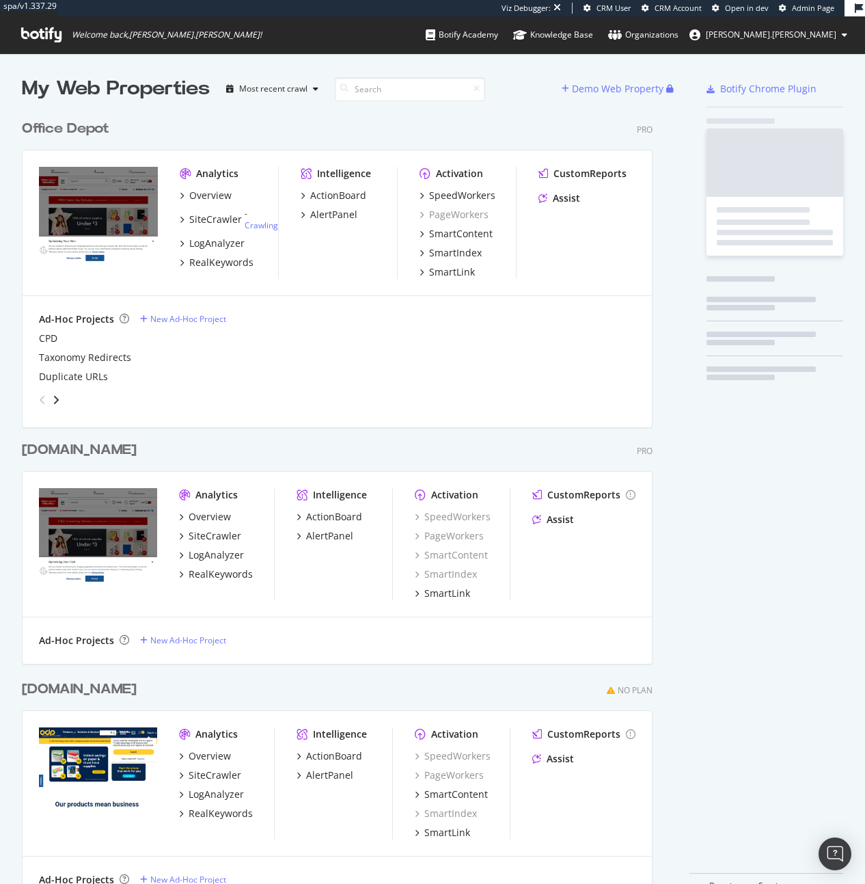
scroll to position [789, 632]
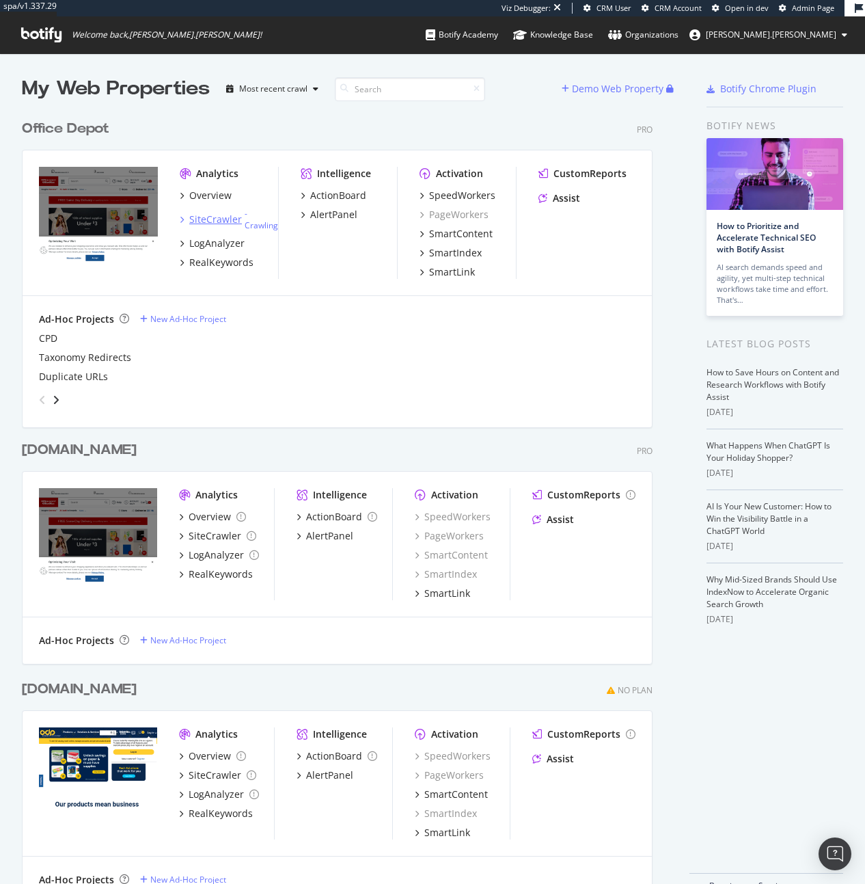
click at [237, 213] on div "SiteCrawler" at bounding box center [215, 220] width 53 height 14
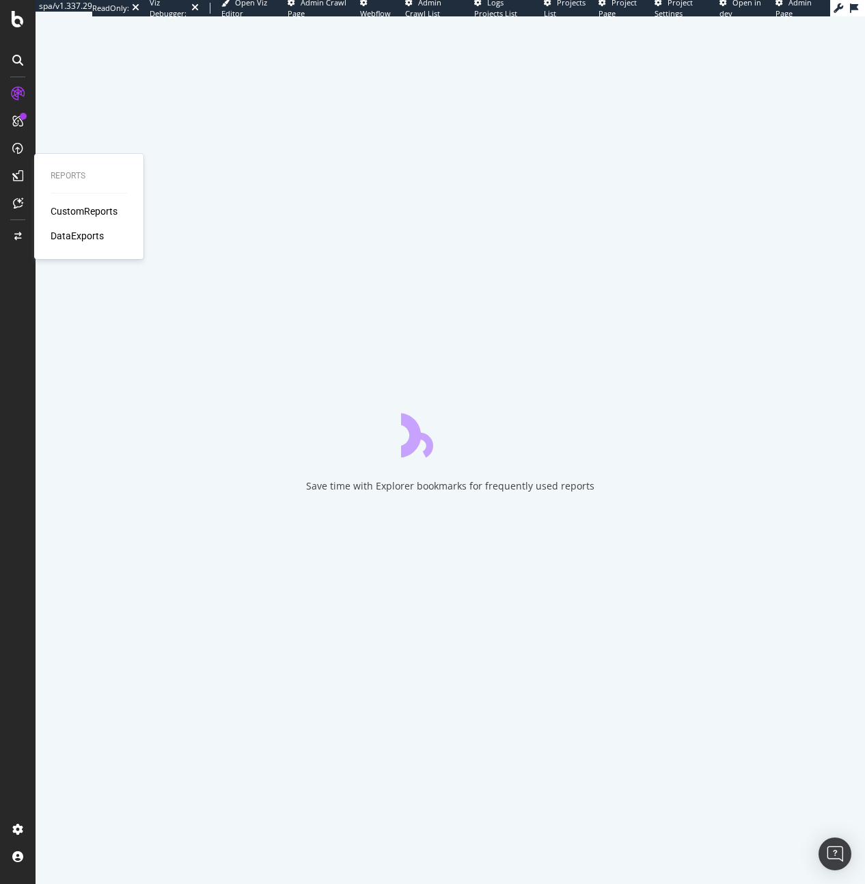
click at [75, 217] on div "CustomReports" at bounding box center [84, 211] width 67 height 14
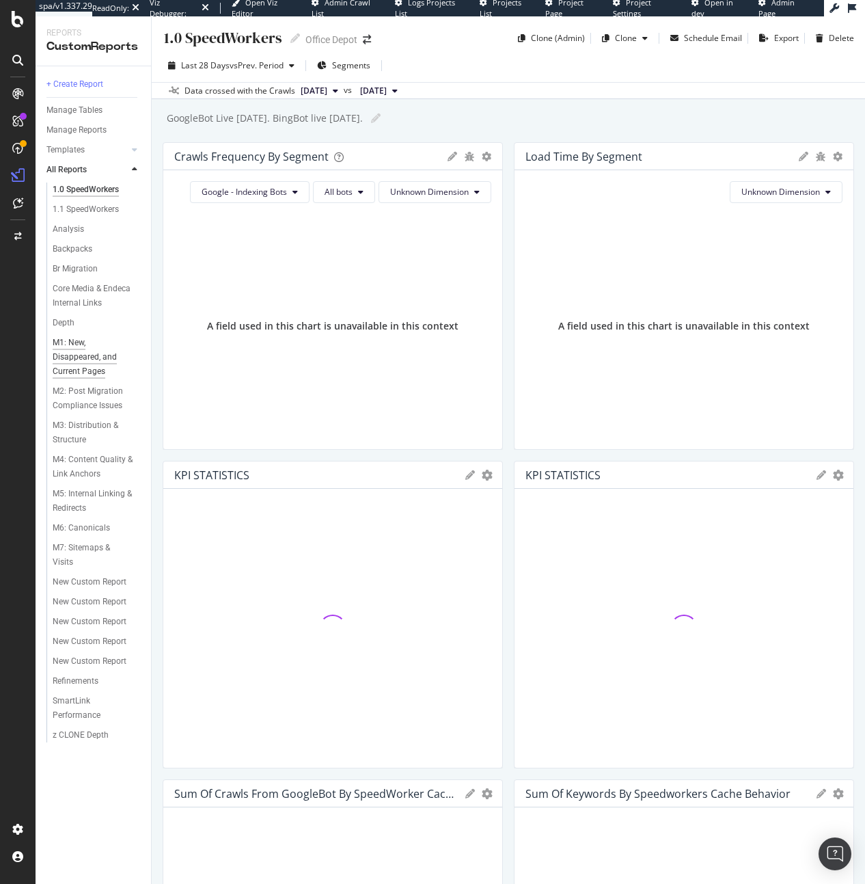
click at [94, 366] on div "M1: New, Disappeared, and Current Pages" at bounding box center [93, 357] width 81 height 43
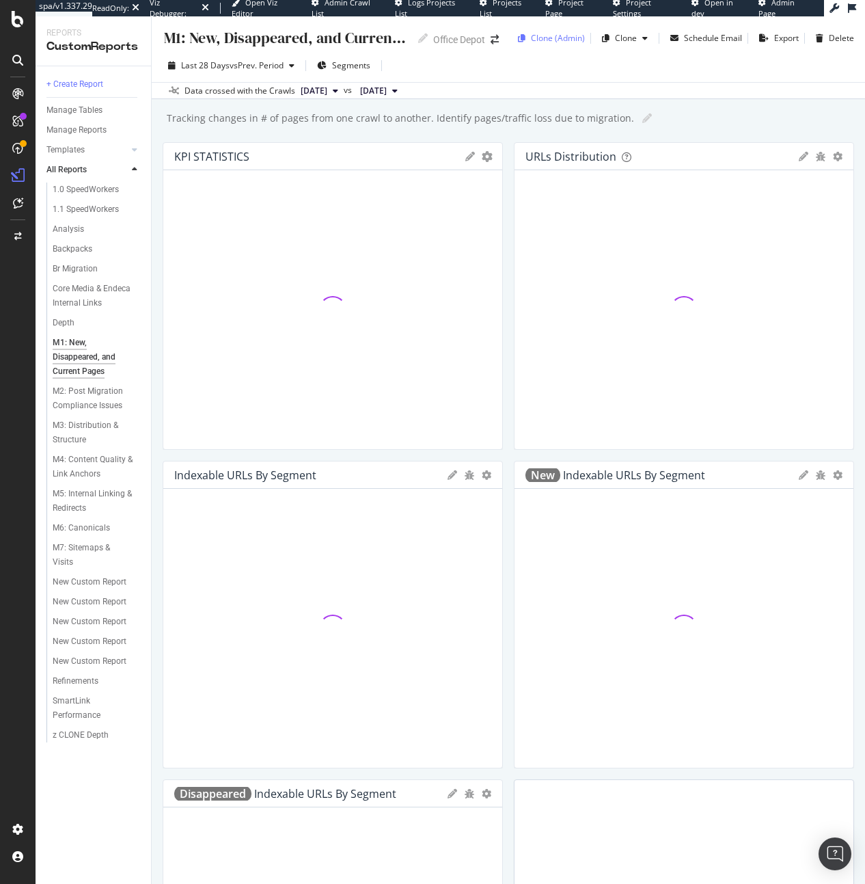
click at [558, 40] on div "Clone (Admin)" at bounding box center [558, 38] width 54 height 12
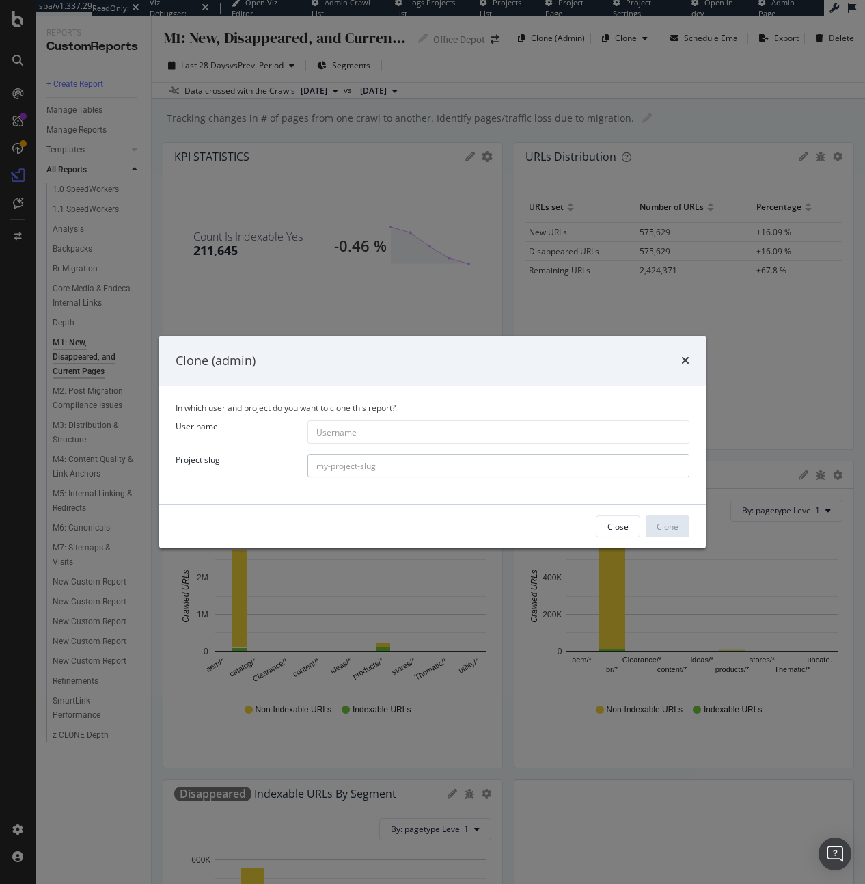
click at [363, 474] on input "modal" at bounding box center [499, 465] width 382 height 23
paste input "recurrent-ventures"
type input "recurrent-ventures"
click at [408, 436] on input "modal" at bounding box center [499, 431] width 382 height 23
paste input "futurism.com"
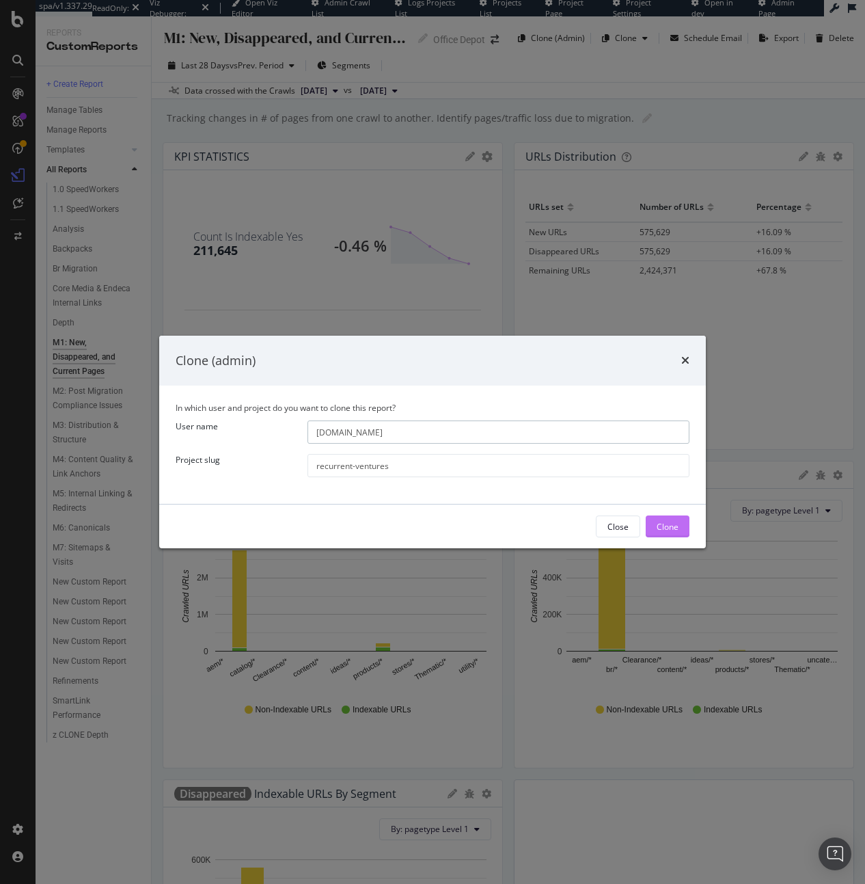
type input "futurism.com"
click at [668, 528] on div "Clone" at bounding box center [668, 527] width 22 height 12
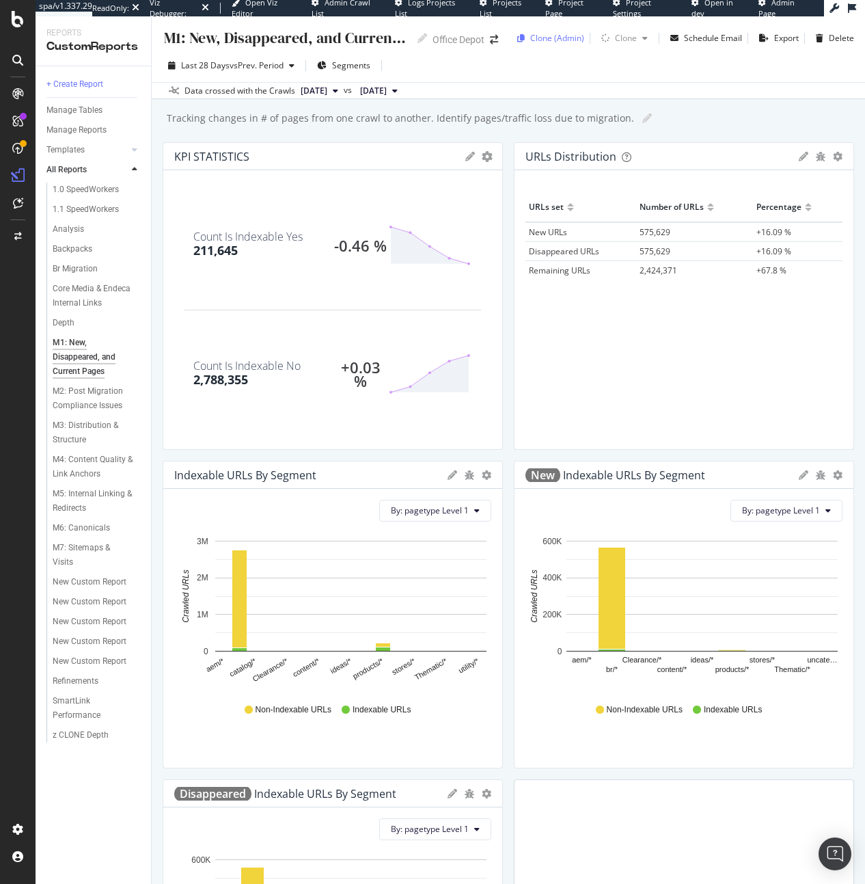
click at [532, 40] on div "Clone (Admin)" at bounding box center [557, 38] width 54 height 12
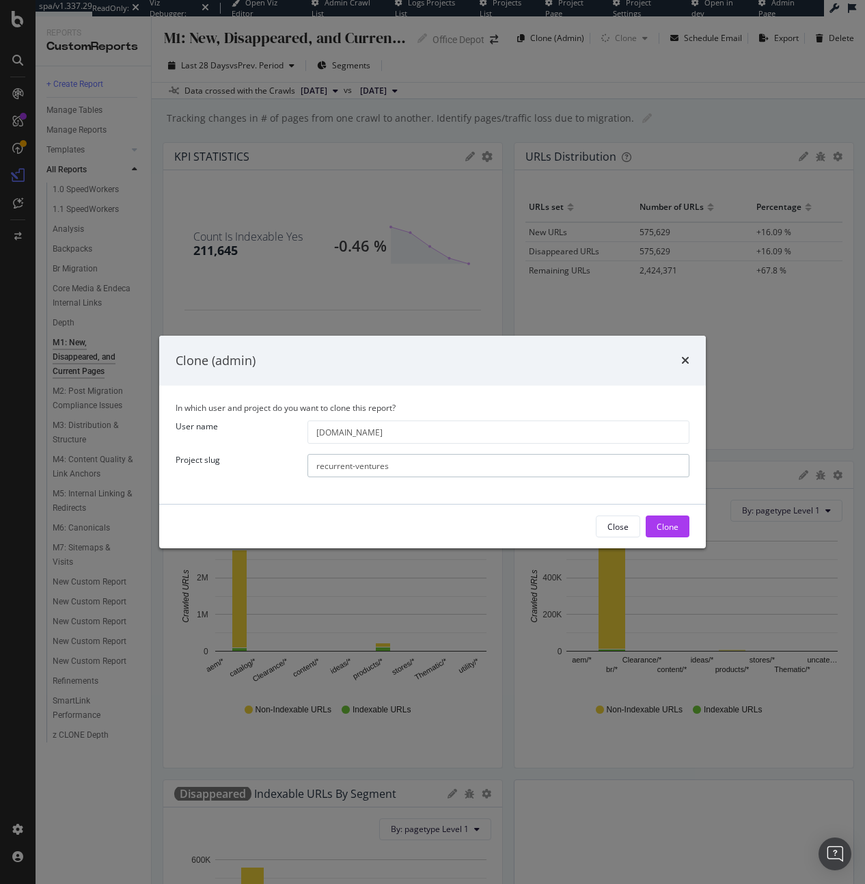
click at [383, 476] on input "recurrent-ventures" at bounding box center [499, 465] width 382 height 23
click at [383, 474] on input "recurrent-ventures" at bounding box center [499, 465] width 382 height 23
paste input "futurism.com"
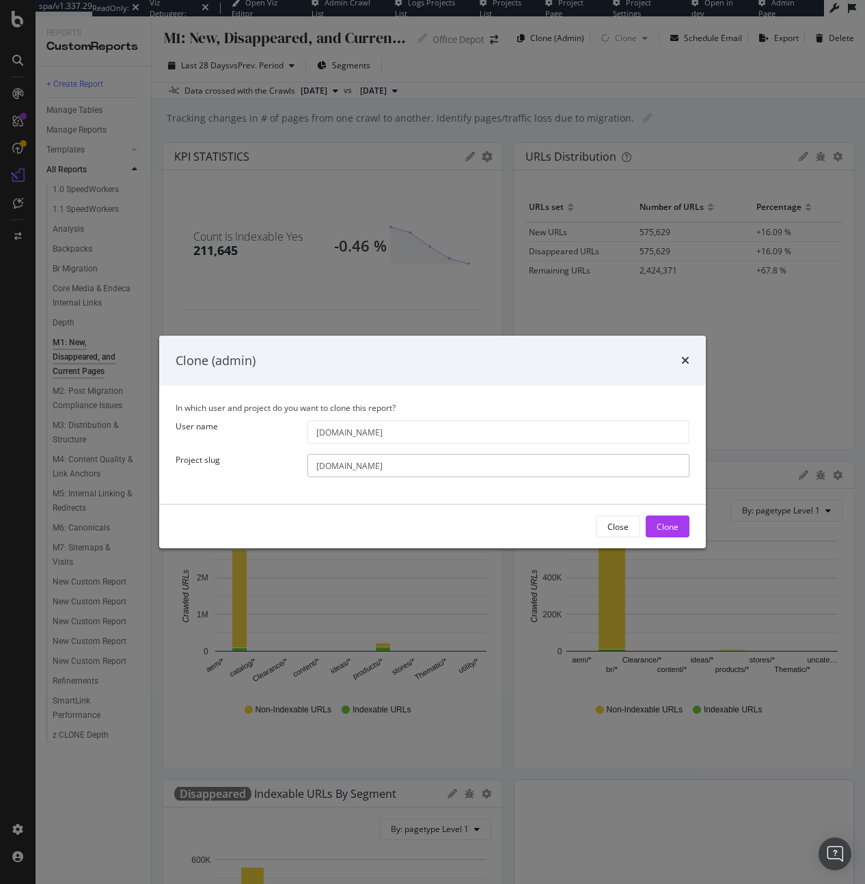
type input "futurism.com"
click at [376, 433] on input "futurism.com" at bounding box center [499, 431] width 382 height 23
paste input "recurrent-ventures"
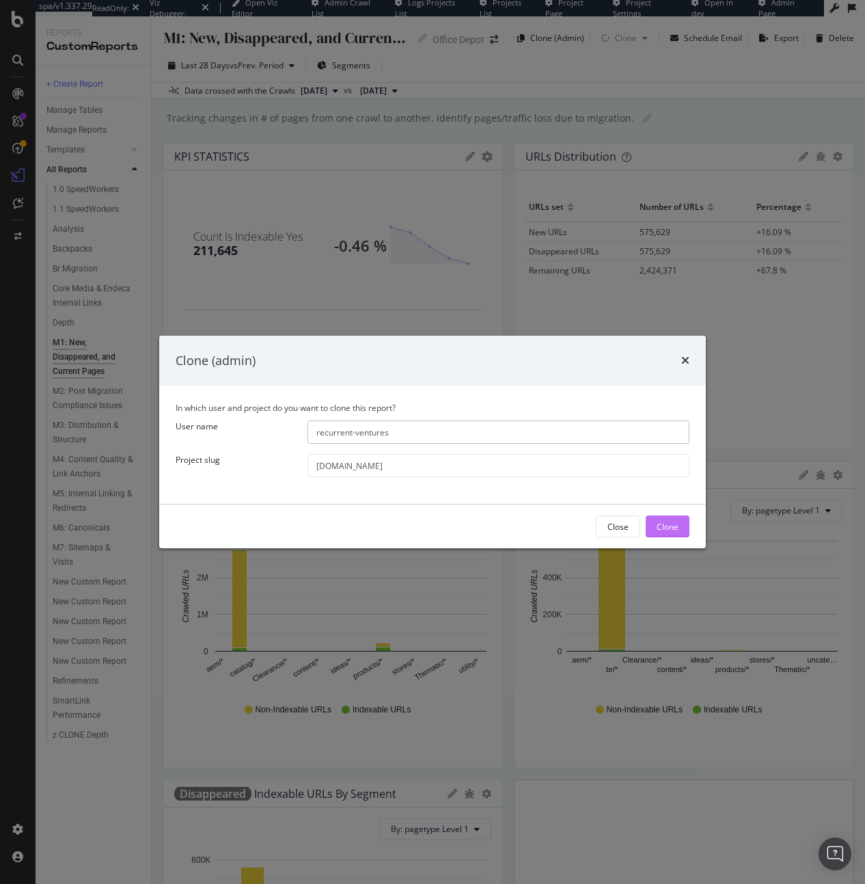
type input "recurrent-ventures"
click at [665, 524] on div "Clone" at bounding box center [668, 527] width 22 height 12
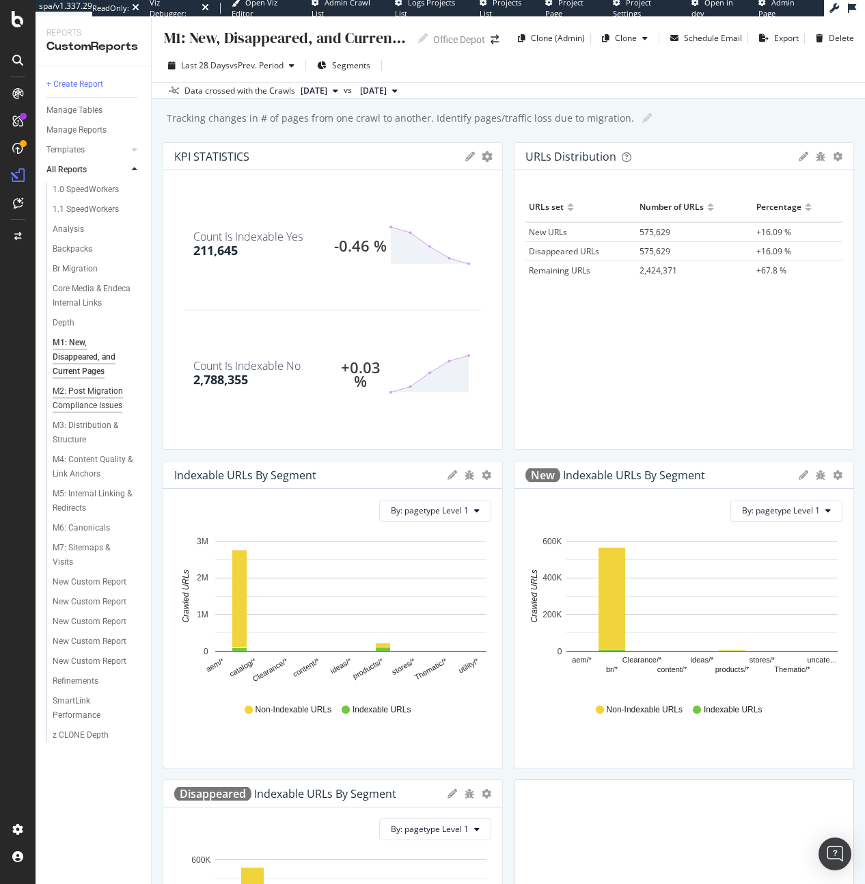
click at [100, 399] on div "M2: Post Migration Compliance Issues" at bounding box center [93, 398] width 81 height 29
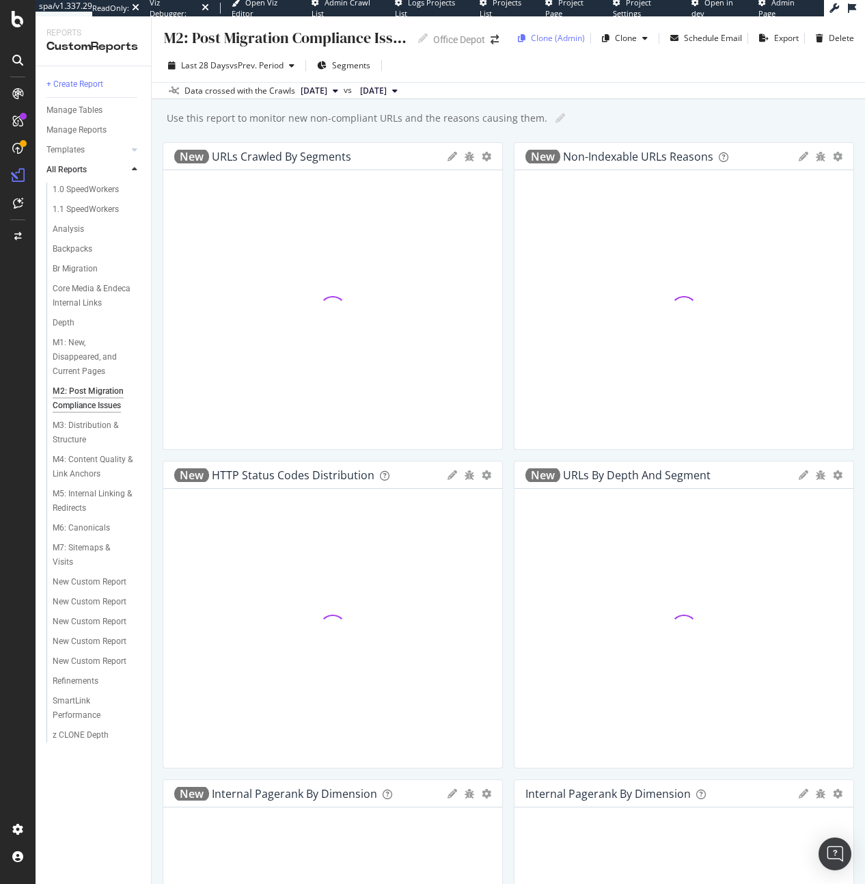
click at [547, 40] on div "Clone (Admin)" at bounding box center [558, 38] width 54 height 12
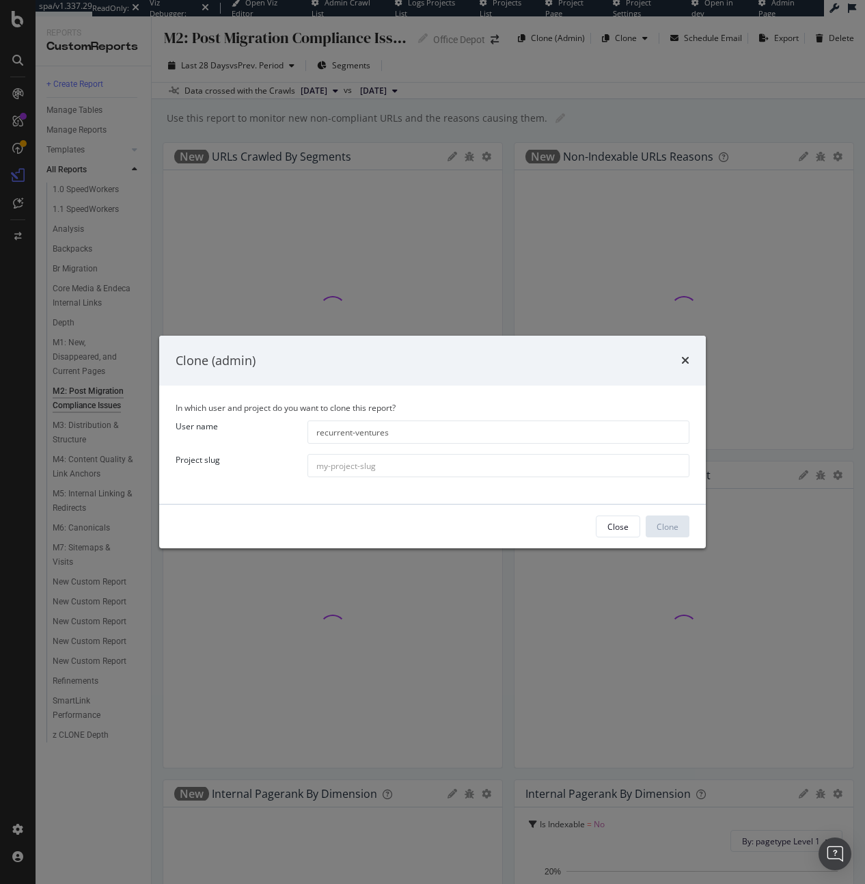
type input "recurrent-ventures"
click at [355, 465] on input "modal" at bounding box center [499, 465] width 382 height 23
type input "futurism.com"
click at [667, 536] on div "Clone" at bounding box center [668, 526] width 22 height 21
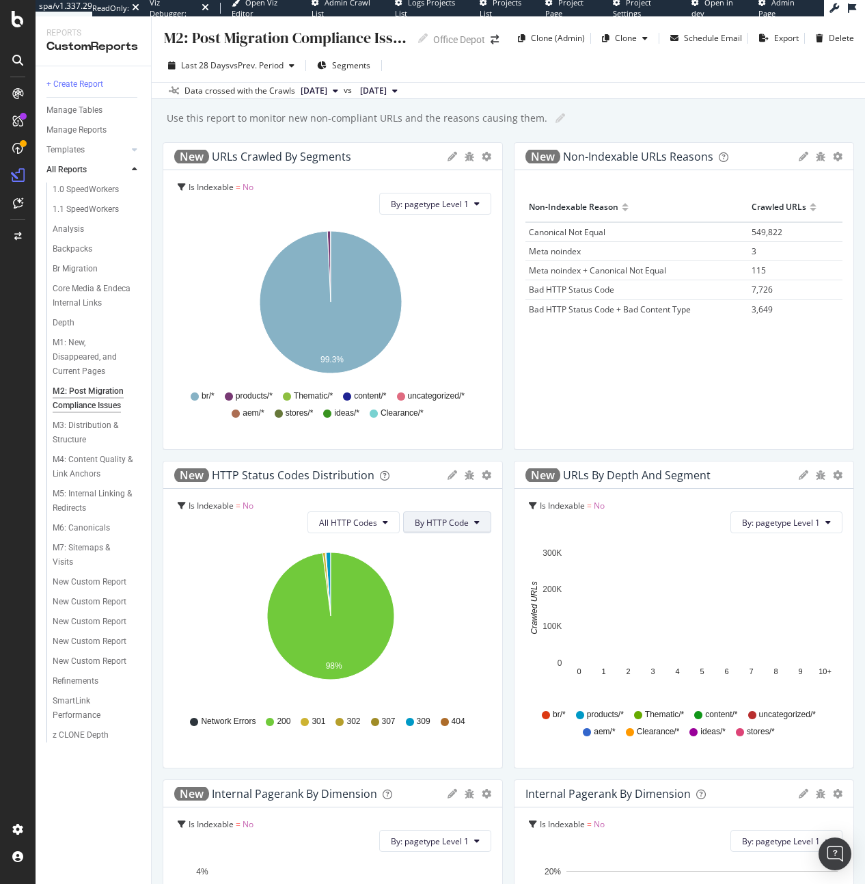
scroll to position [546, 0]
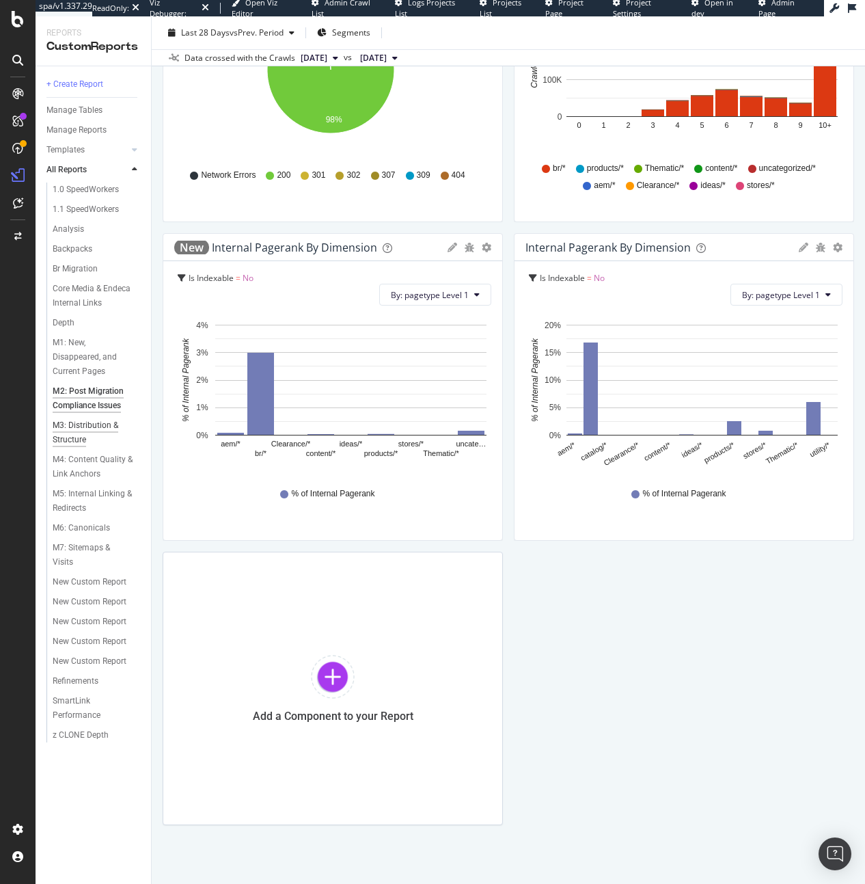
click at [83, 435] on div "M3: Distribution & Structure" at bounding box center [92, 432] width 79 height 29
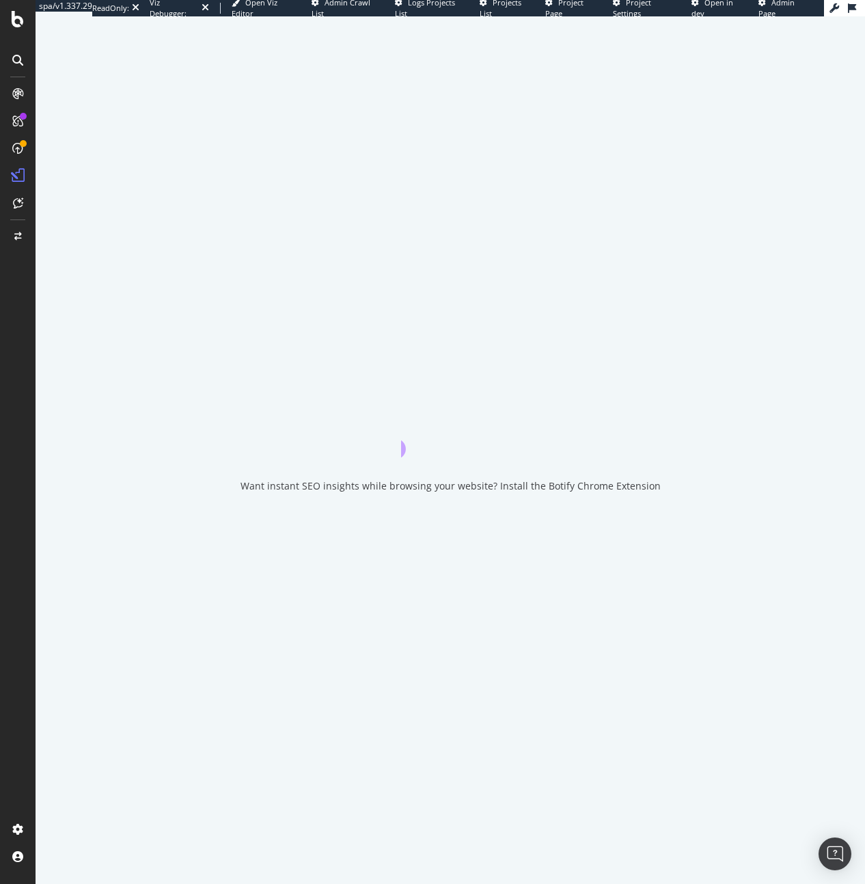
click at [6, 883] on icon "close toast" at bounding box center [3, 892] width 6 height 17
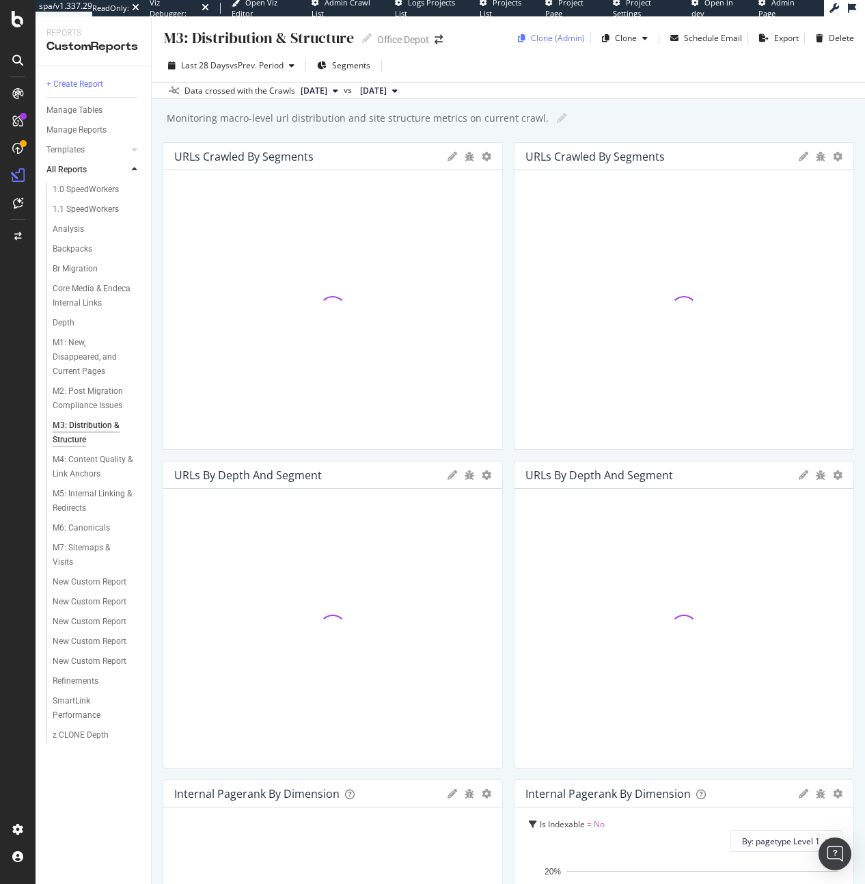
click at [547, 35] on div "Clone (Admin)" at bounding box center [558, 38] width 54 height 12
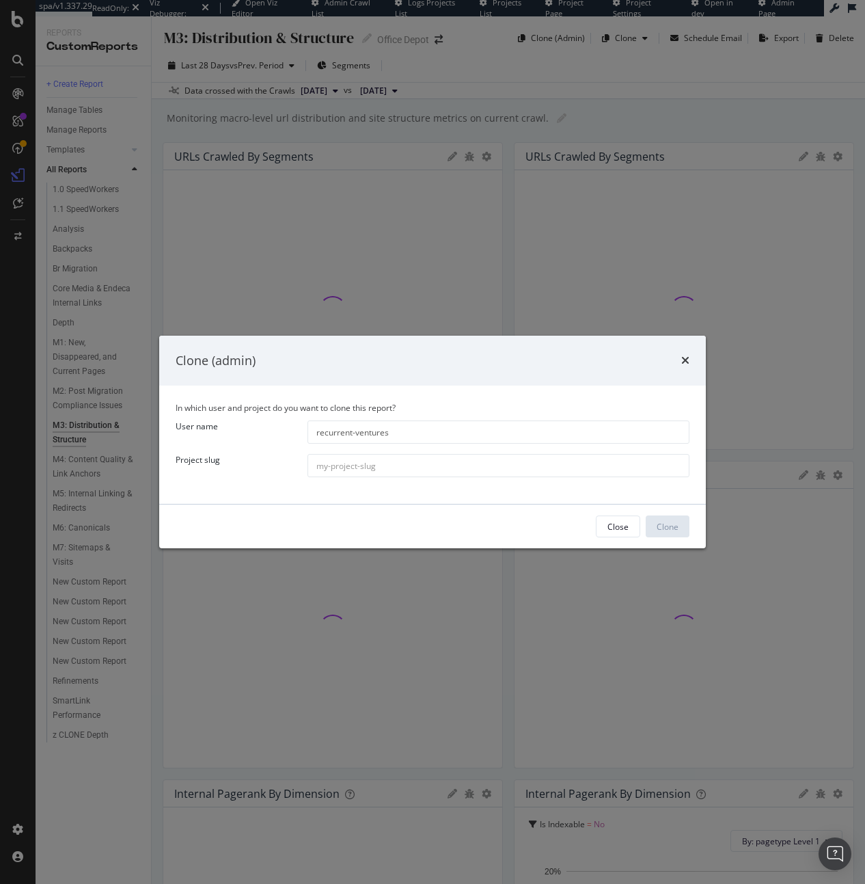
type input "recurrent-ventures"
click at [381, 447] on div "In which user and project do you want to clone this report? User name recurrent…" at bounding box center [432, 445] width 547 height 118
click at [381, 462] on input "modal" at bounding box center [499, 465] width 382 height 23
type input "futurism.com"
click at [657, 525] on div "Clone" at bounding box center [668, 527] width 22 height 12
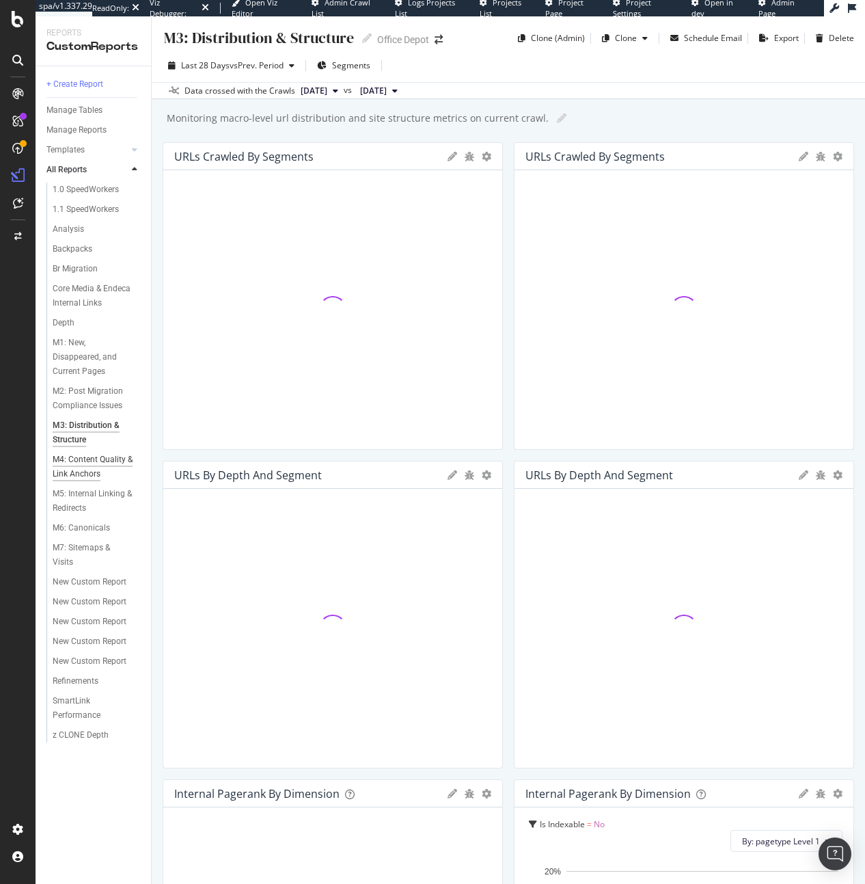
click at [83, 455] on div "M4: Content Quality & Link Anchors" at bounding box center [93, 467] width 81 height 29
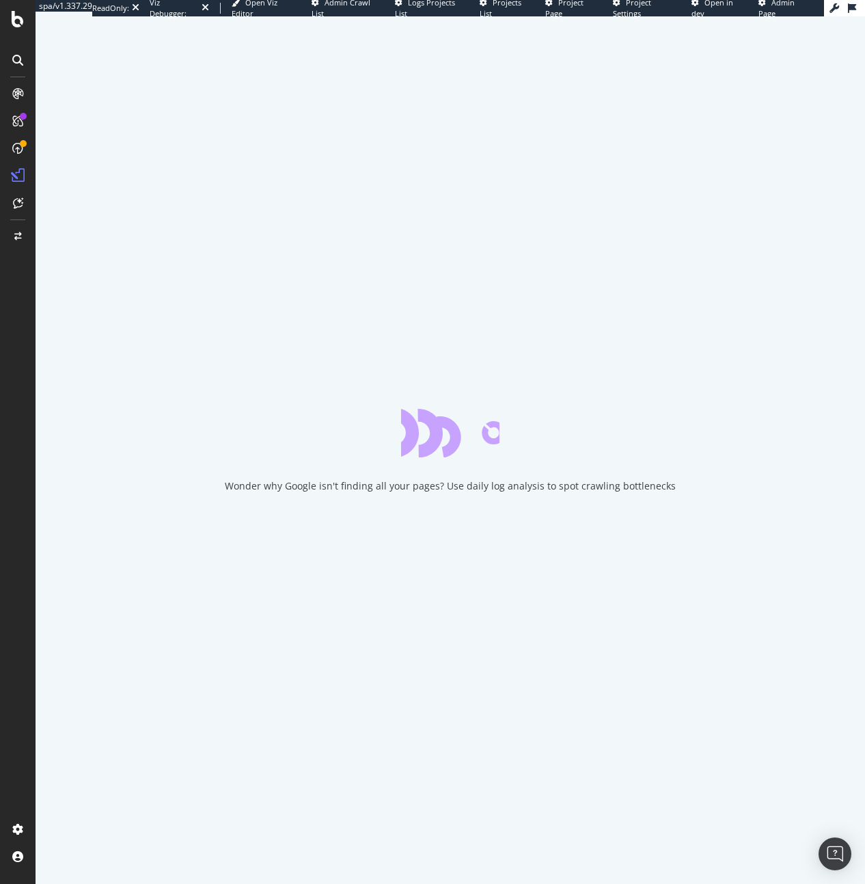
click at [6, 883] on icon "close toast" at bounding box center [3, 892] width 6 height 17
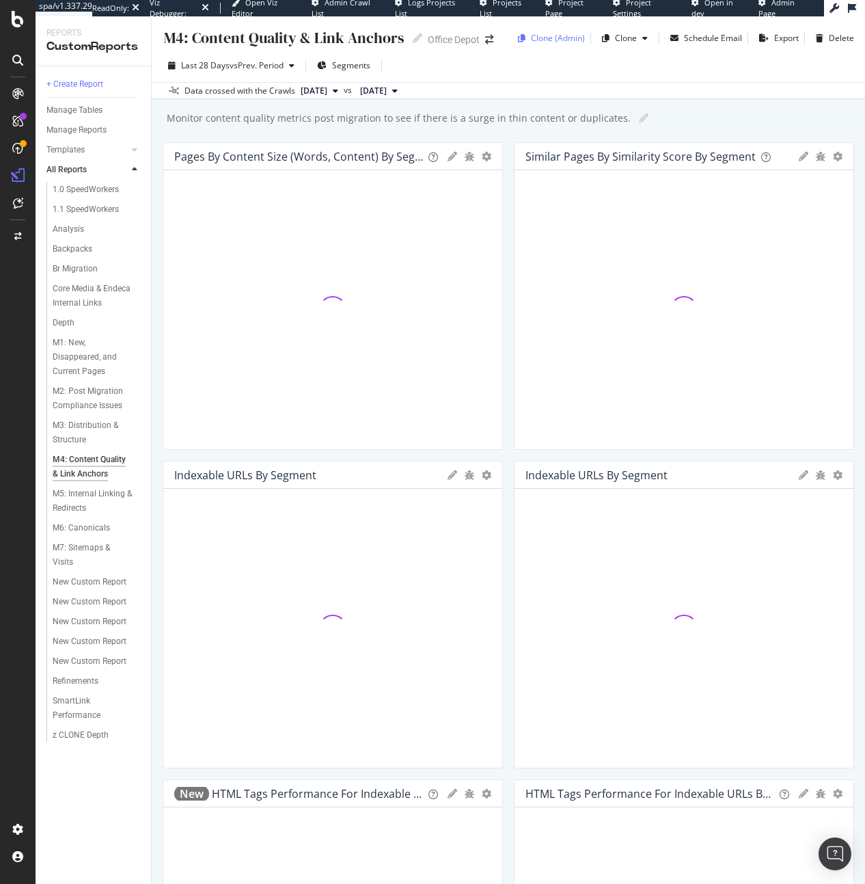
click at [541, 41] on div "Clone (Admin)" at bounding box center [558, 38] width 54 height 12
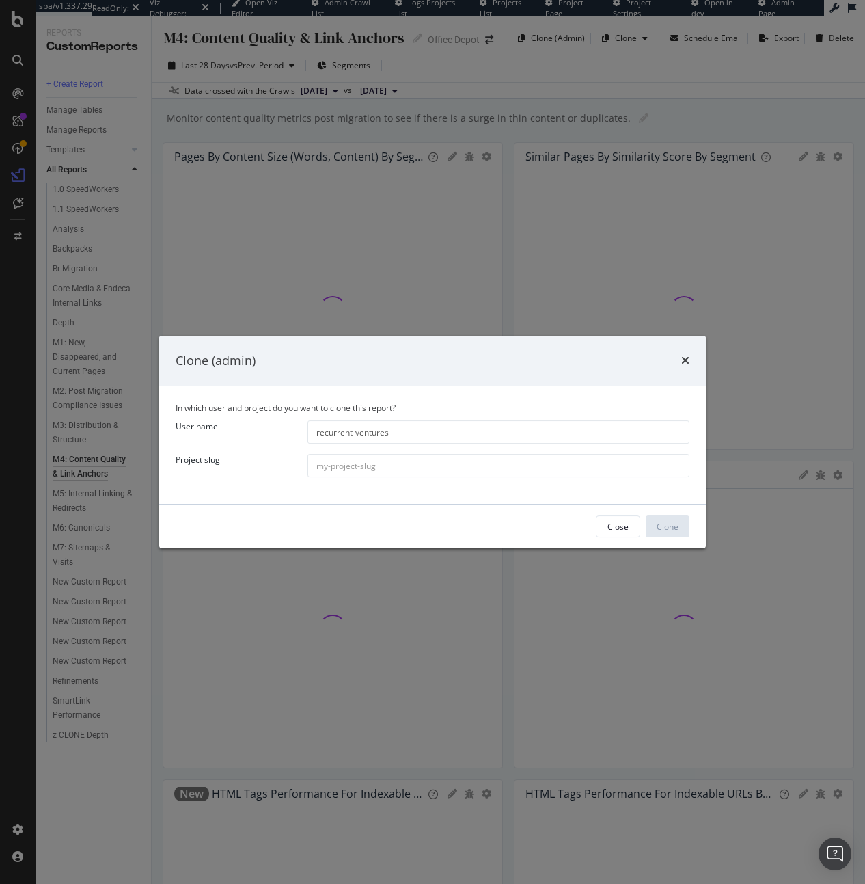
type input "recurrent-ventures"
click at [364, 463] on input "modal" at bounding box center [499, 465] width 382 height 23
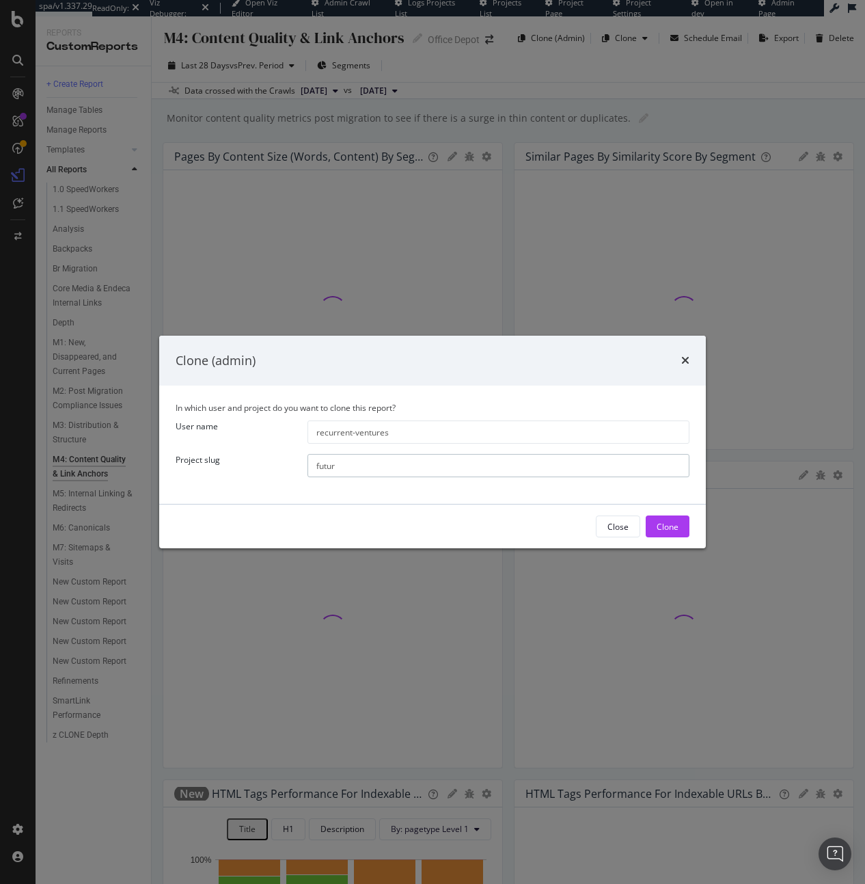
type input "futurism.com"
click at [671, 532] on div "Clone" at bounding box center [668, 527] width 22 height 12
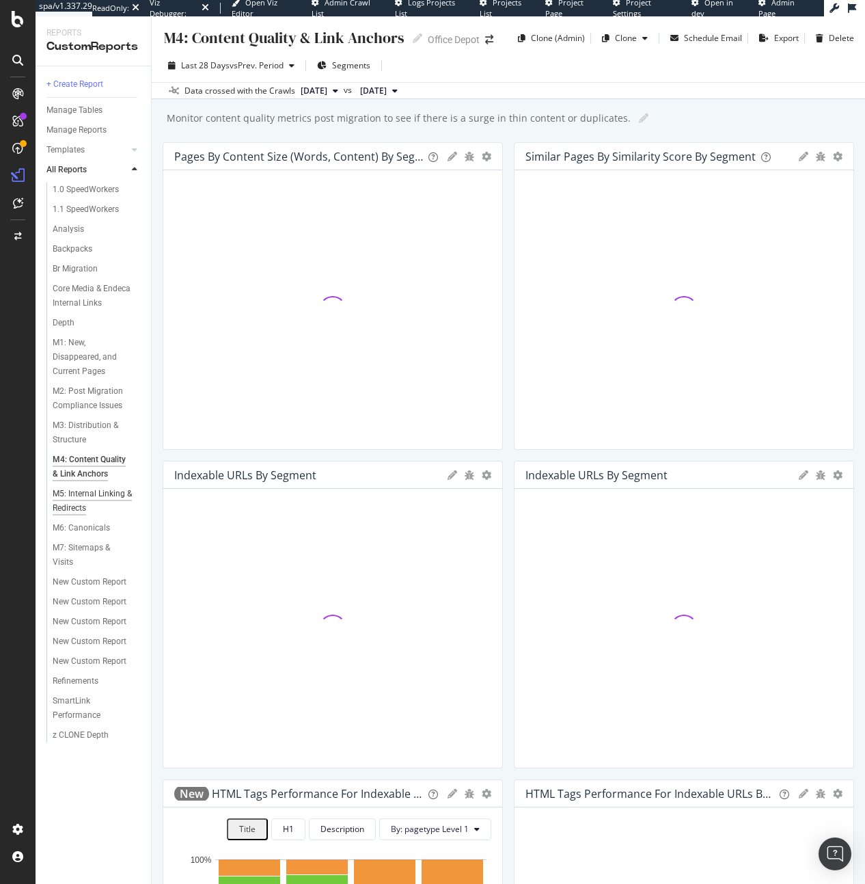
click at [62, 494] on div "M5: Internal Linking & Redirects" at bounding box center [92, 501] width 79 height 29
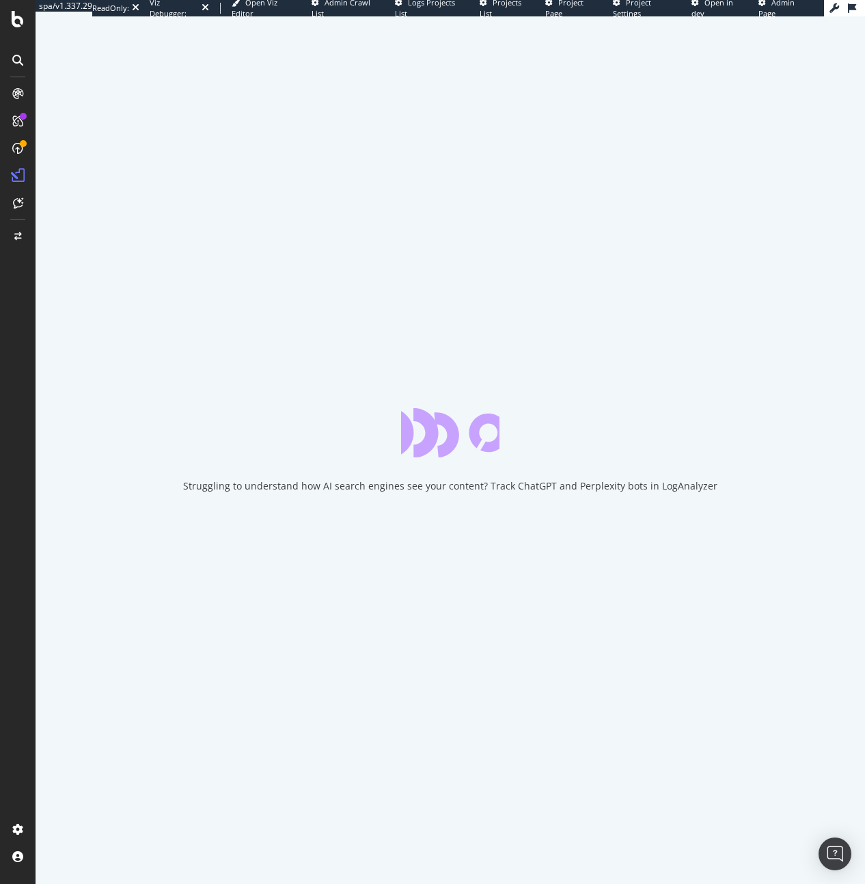
click at [6, 883] on icon "close toast" at bounding box center [3, 892] width 6 height 17
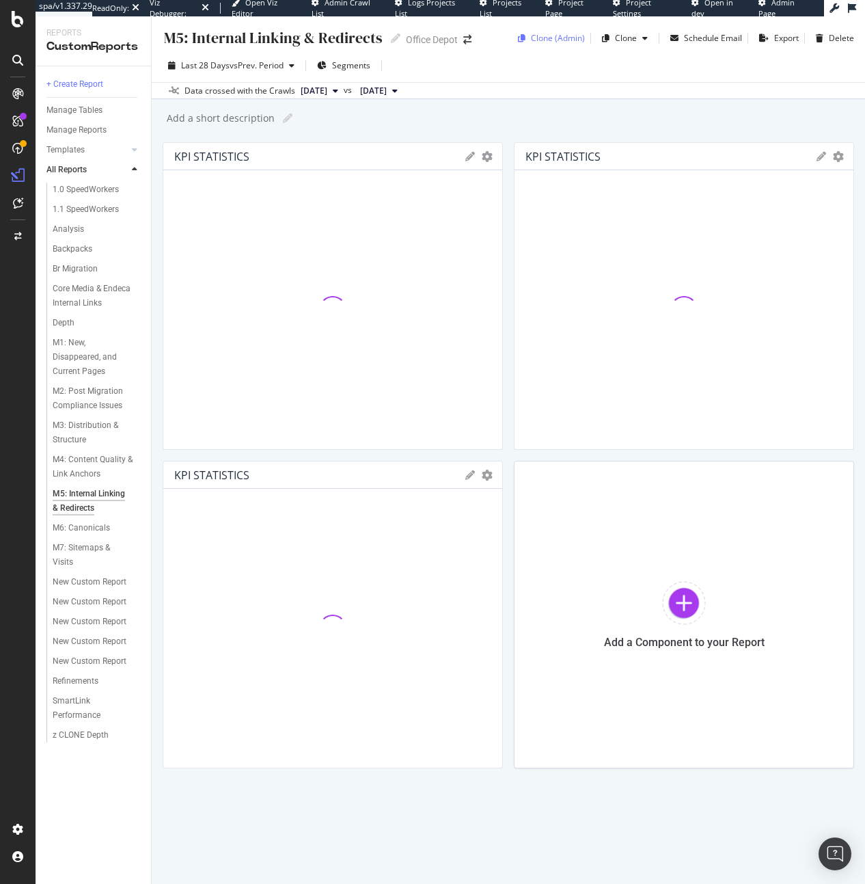
click at [546, 36] on div "Clone (Admin)" at bounding box center [558, 38] width 54 height 12
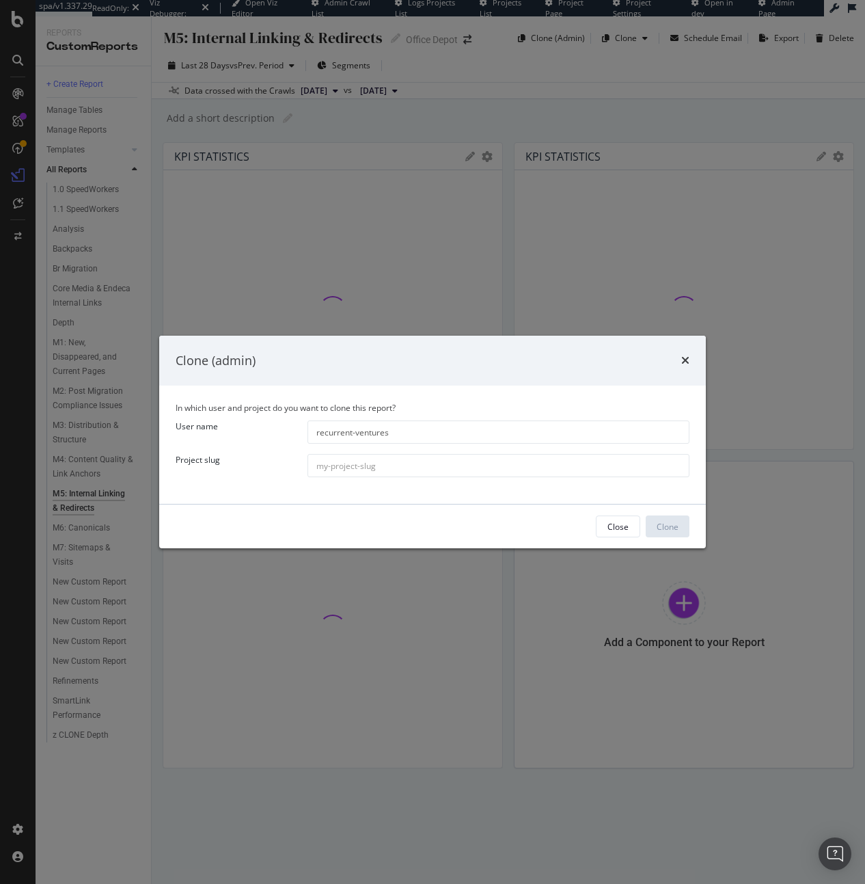
type input "recurrent-ventures"
drag, startPoint x: 333, startPoint y: 500, endPoint x: 341, endPoint y: 478, distance: 22.7
click at [334, 500] on div "In which user and project do you want to clone this report? User name recurrent…" at bounding box center [432, 445] width 547 height 118
click at [342, 472] on input "modal" at bounding box center [499, 465] width 382 height 23
type input "futurism.com"
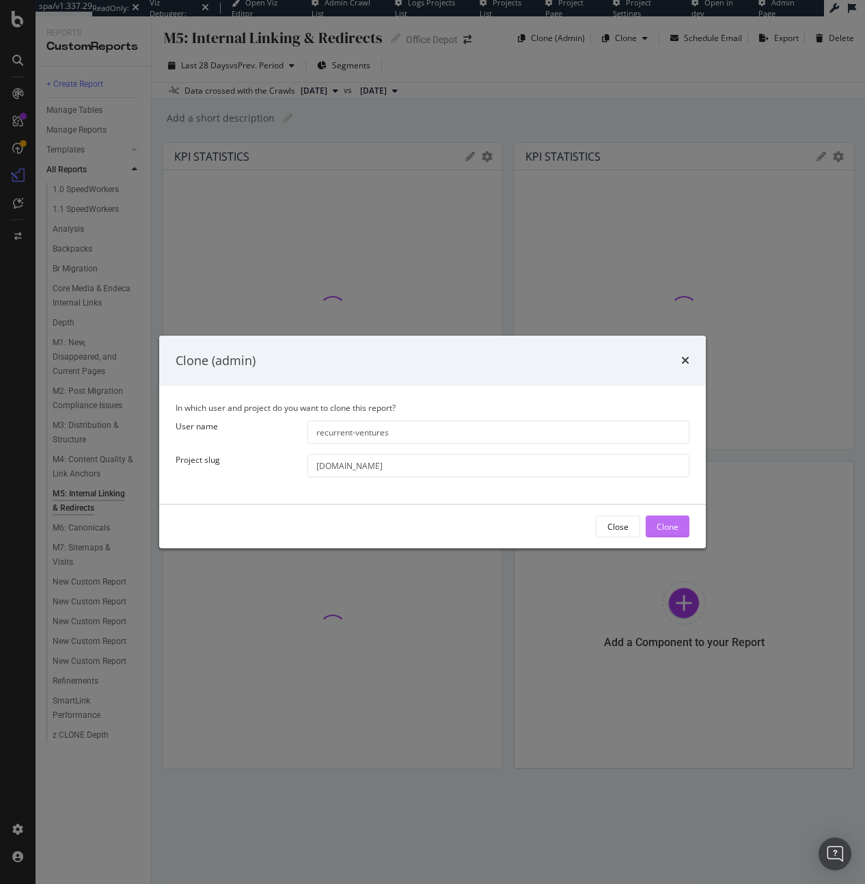
click at [667, 519] on div "Clone" at bounding box center [668, 526] width 22 height 21
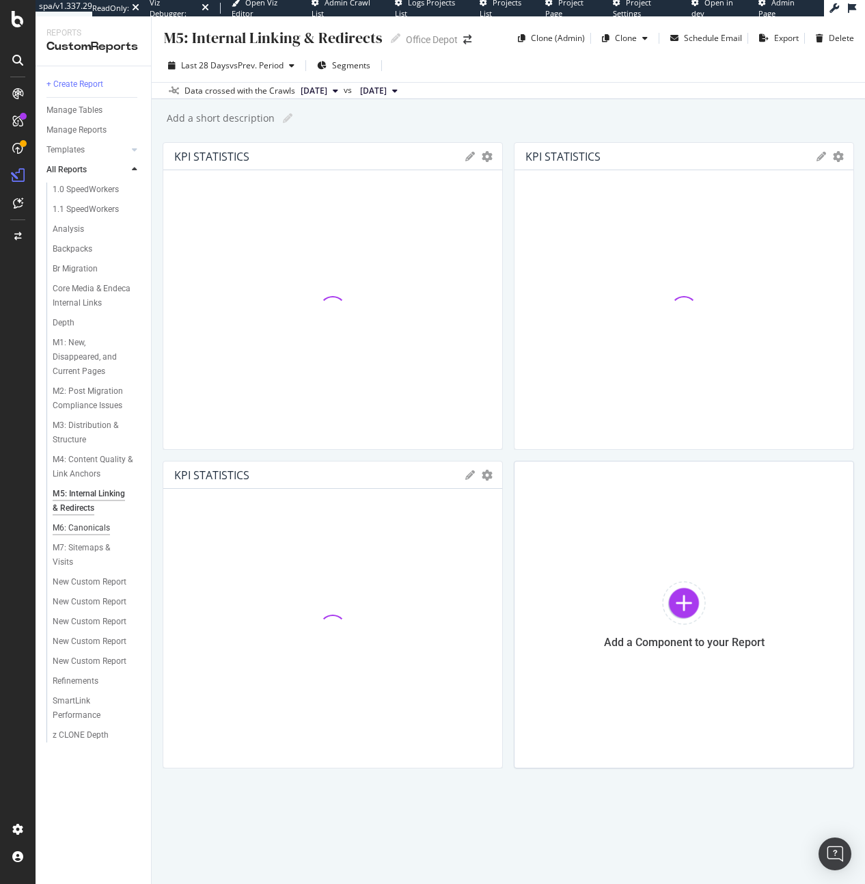
click at [60, 530] on div "M6: Canonicals" at bounding box center [81, 528] width 57 height 14
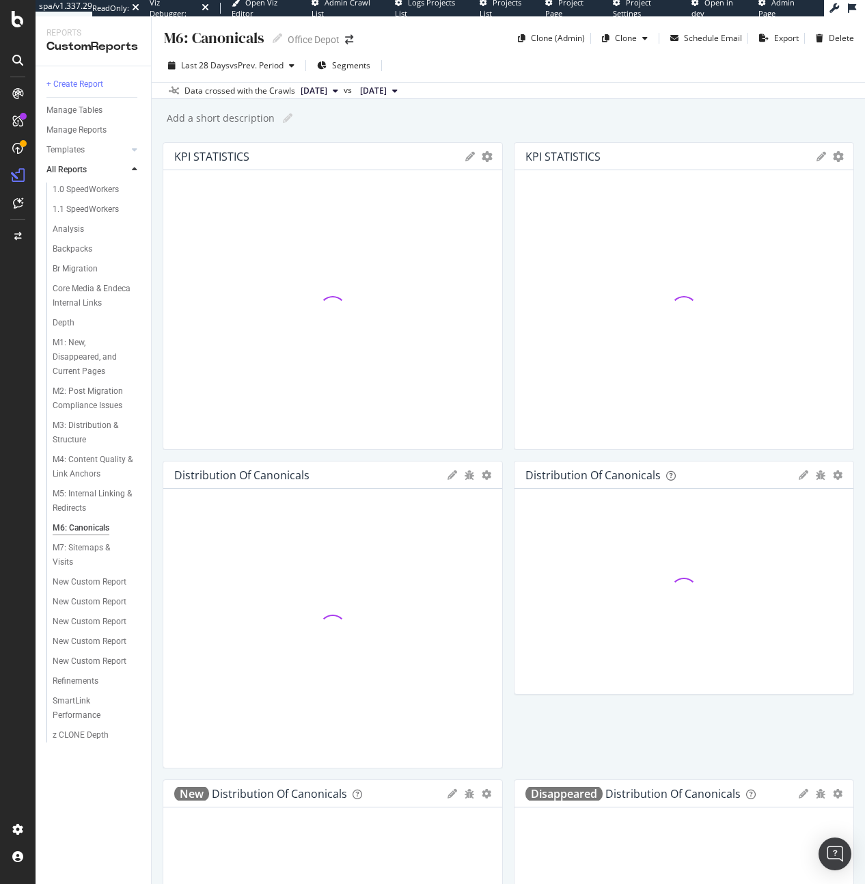
click at [6, 883] on icon "close toast" at bounding box center [3, 892] width 6 height 17
click at [542, 38] on div "Clone (Admin)" at bounding box center [558, 38] width 54 height 12
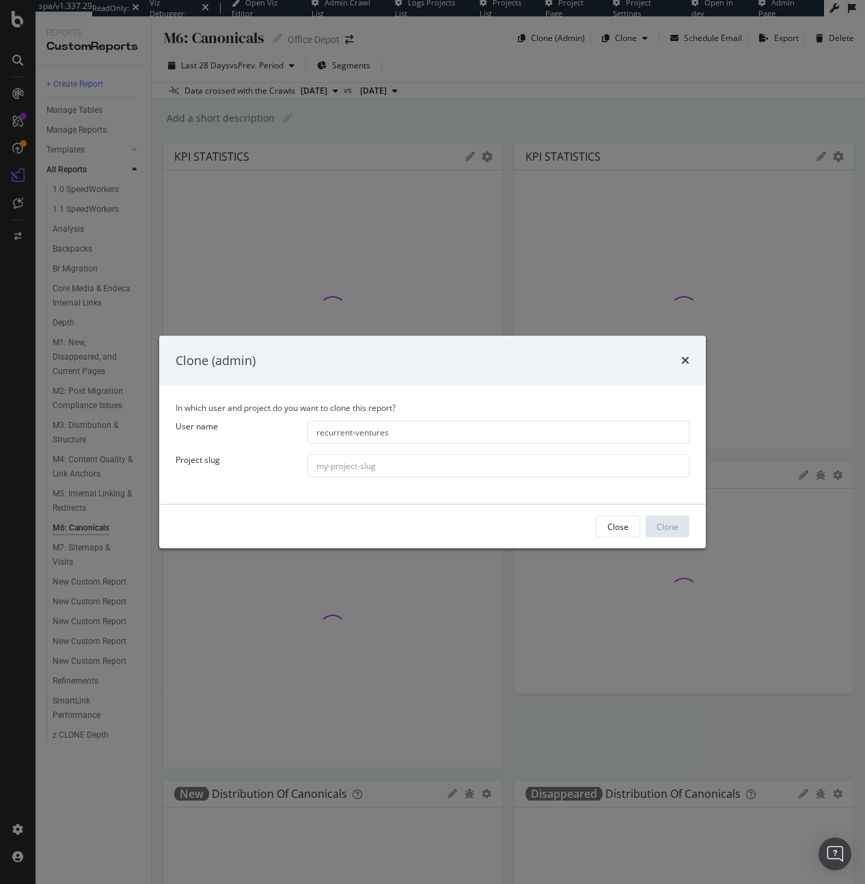
type input "recurrent-ventures"
click at [332, 460] on input "modal" at bounding box center [499, 465] width 382 height 23
type input "futurism.com"
click at [649, 528] on button "Clone" at bounding box center [668, 526] width 44 height 22
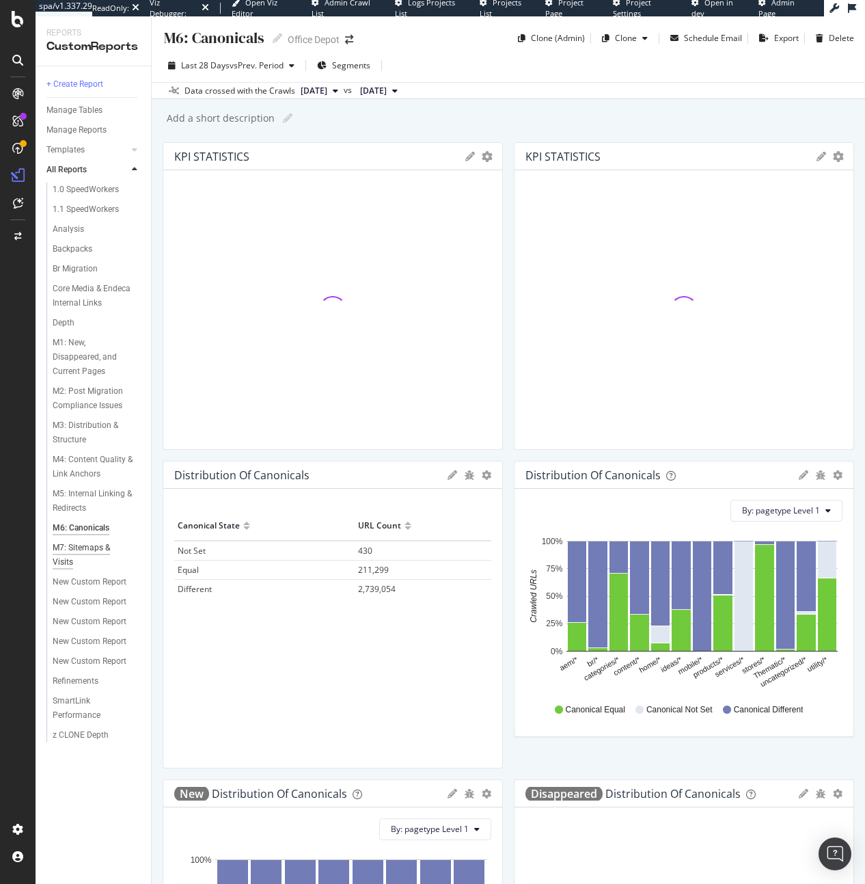
click at [75, 552] on div "M7: Sitemaps & Visits" at bounding box center [91, 555] width 76 height 29
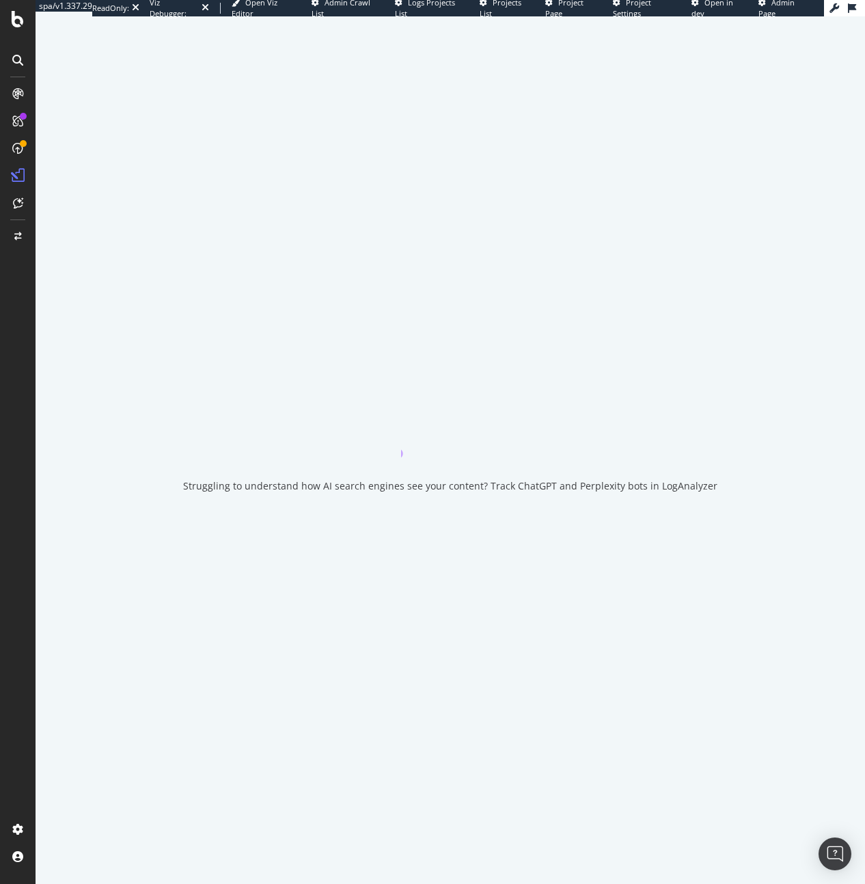
click at [6, 883] on icon "close toast" at bounding box center [3, 892] width 6 height 17
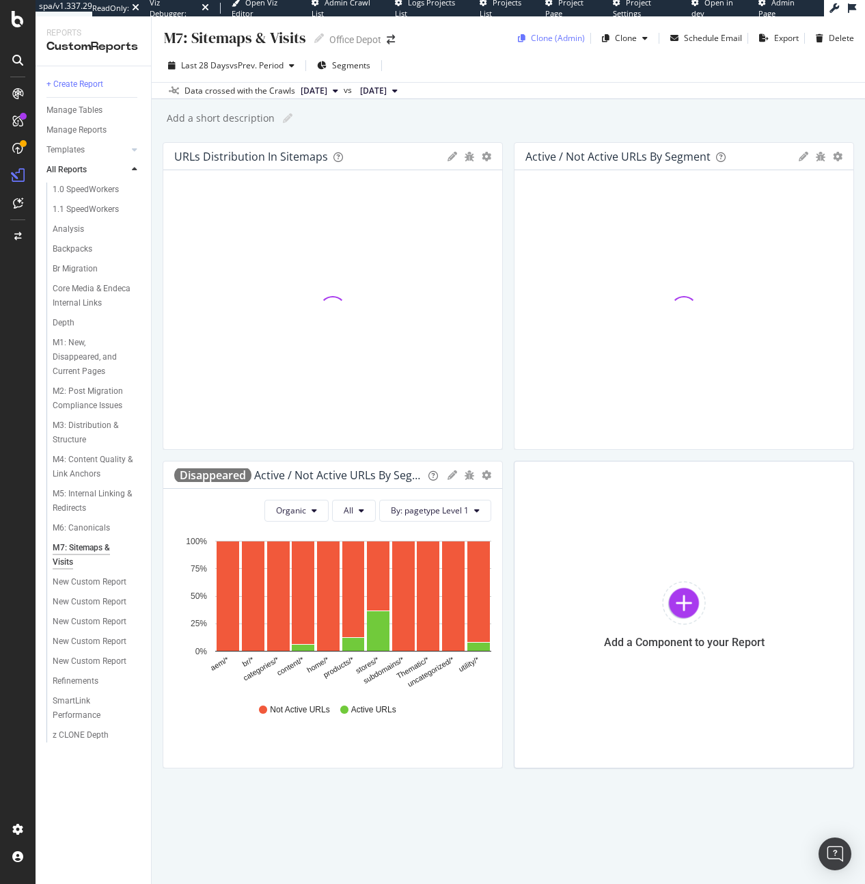
click at [567, 40] on div "Clone (Admin)" at bounding box center [558, 38] width 54 height 12
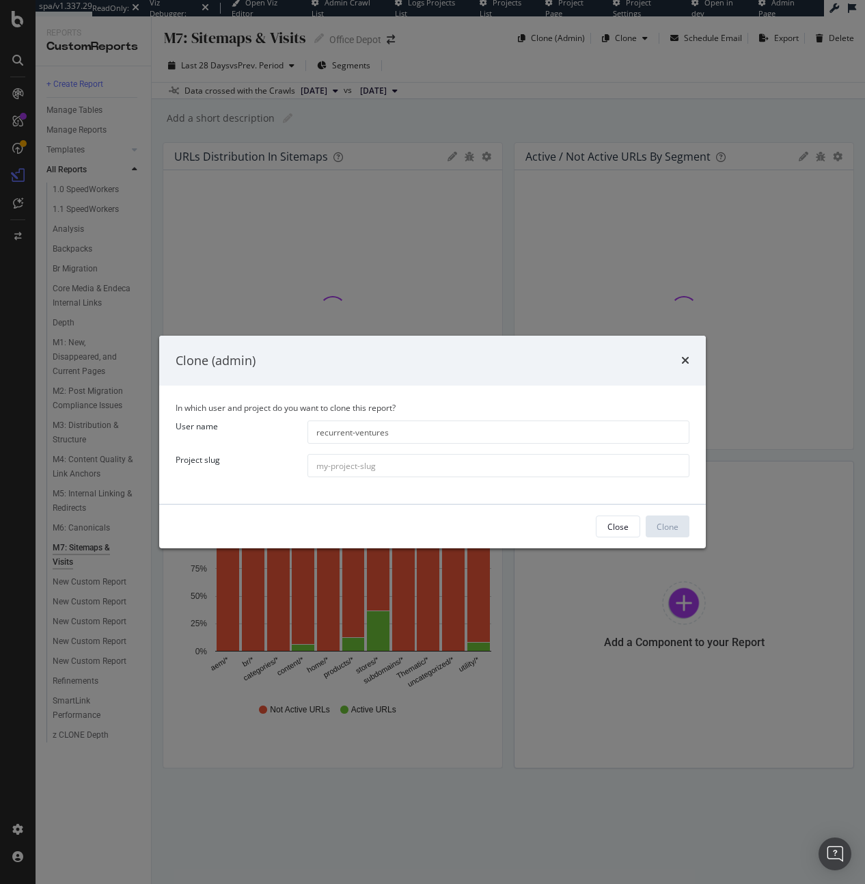
type input "recurrent-ventures"
click at [370, 457] on input "modal" at bounding box center [499, 465] width 382 height 23
type input "futurism.com"
click at [671, 529] on div "Clone" at bounding box center [668, 527] width 22 height 12
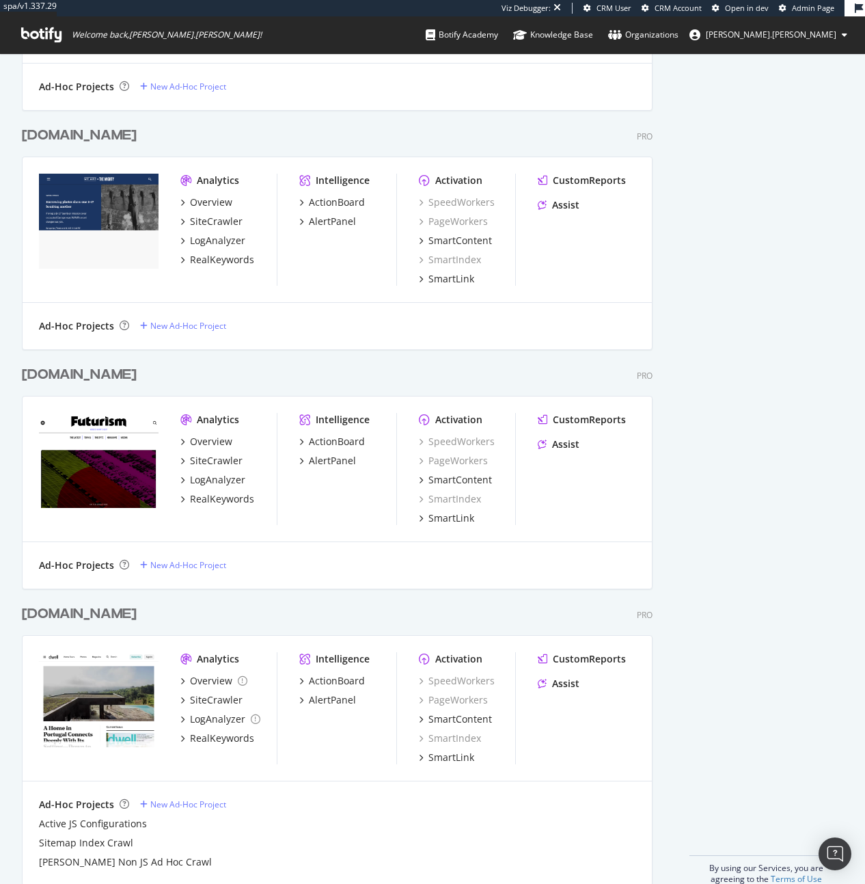
scroll to position [1729, 0]
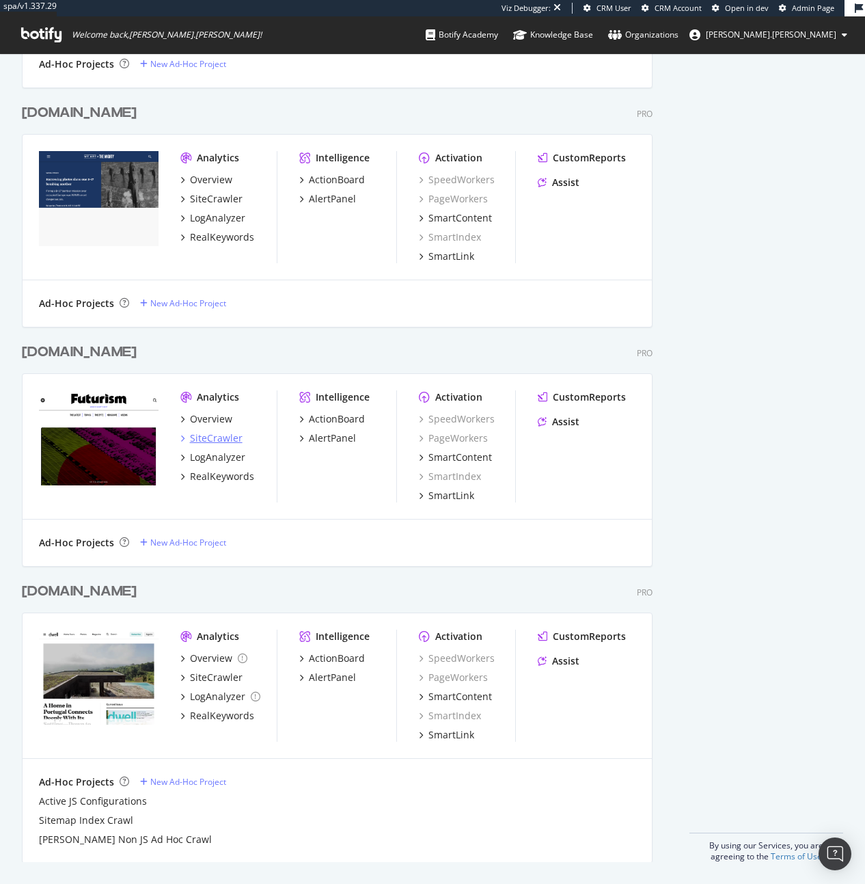
click at [211, 444] on div "SiteCrawler" at bounding box center [216, 438] width 53 height 14
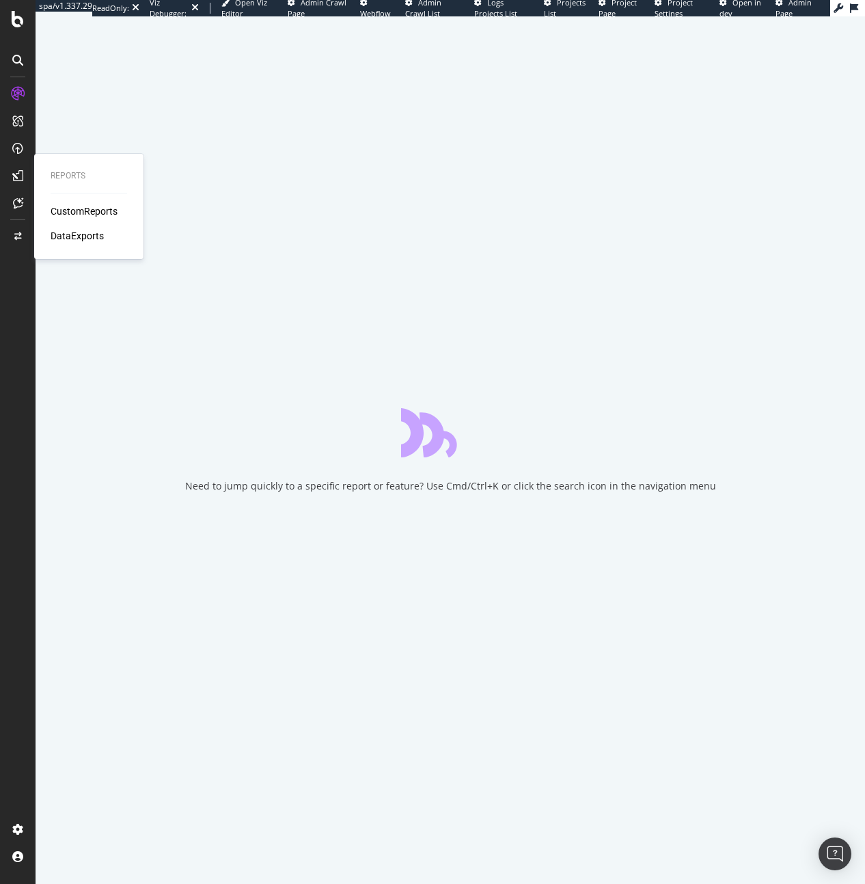
click at [90, 211] on div "CustomReports" at bounding box center [84, 211] width 67 height 14
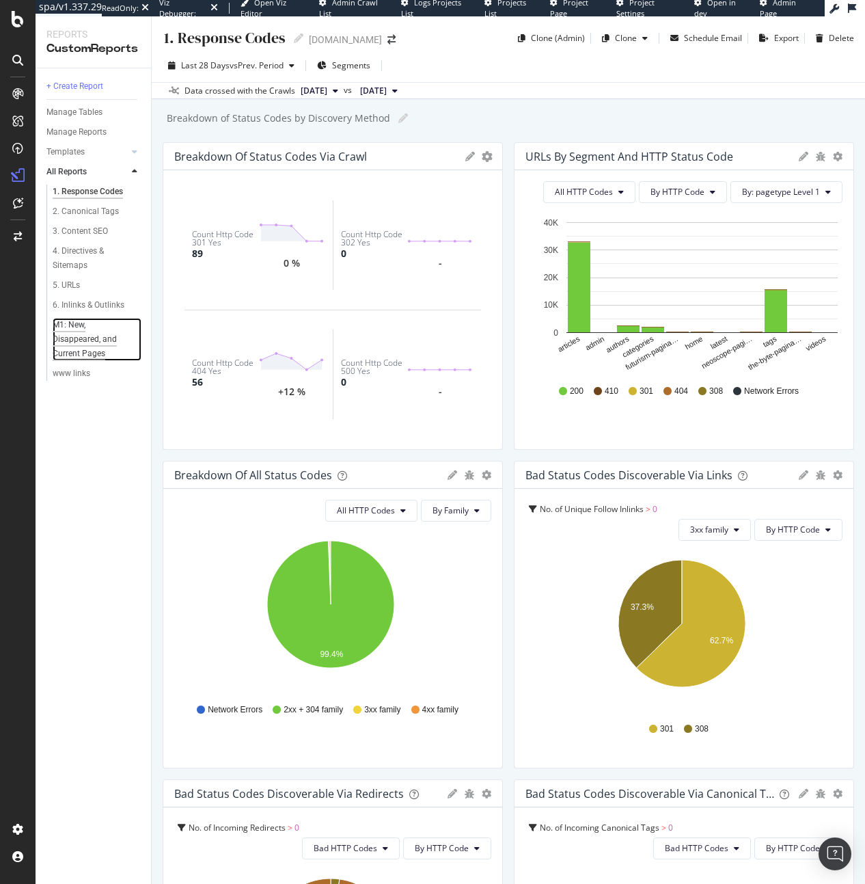
click at [86, 335] on div "M1: New, Disappeared, and Current Pages" at bounding box center [93, 339] width 81 height 43
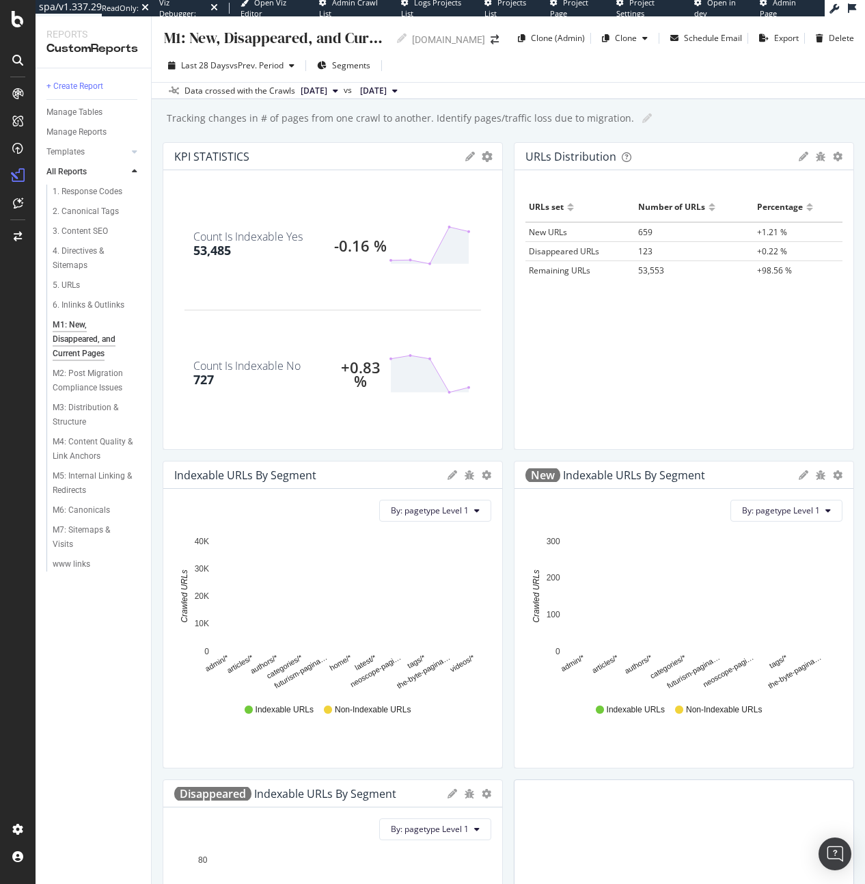
scroll to position [262, 0]
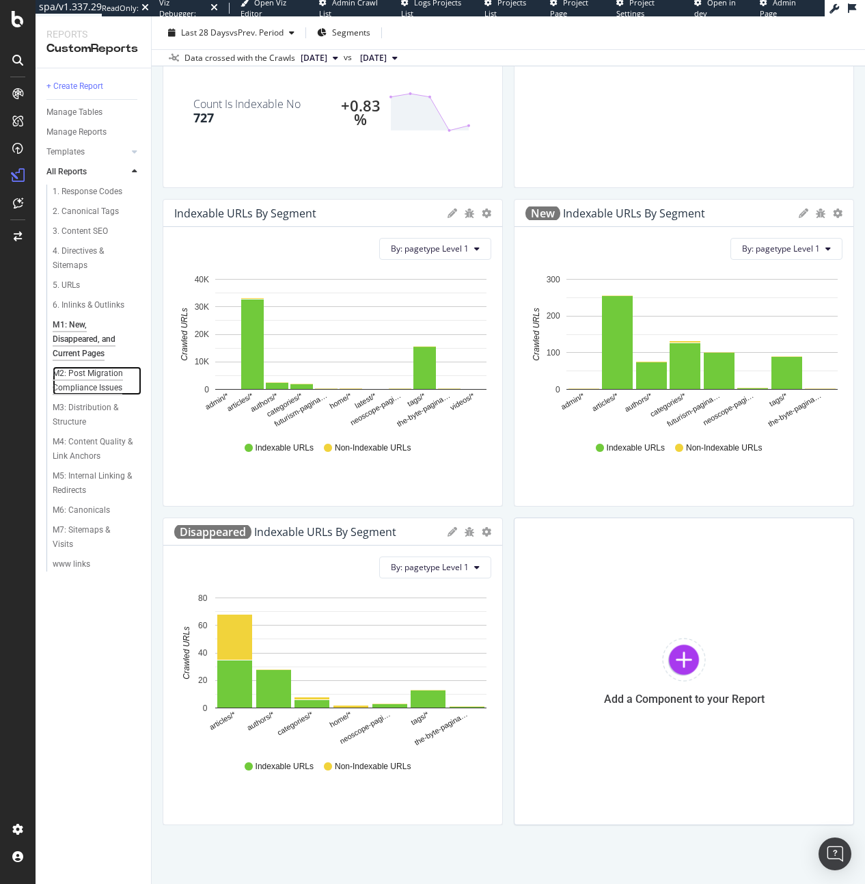
click at [74, 383] on div "M2: Post Migration Compliance Issues" at bounding box center [93, 380] width 81 height 29
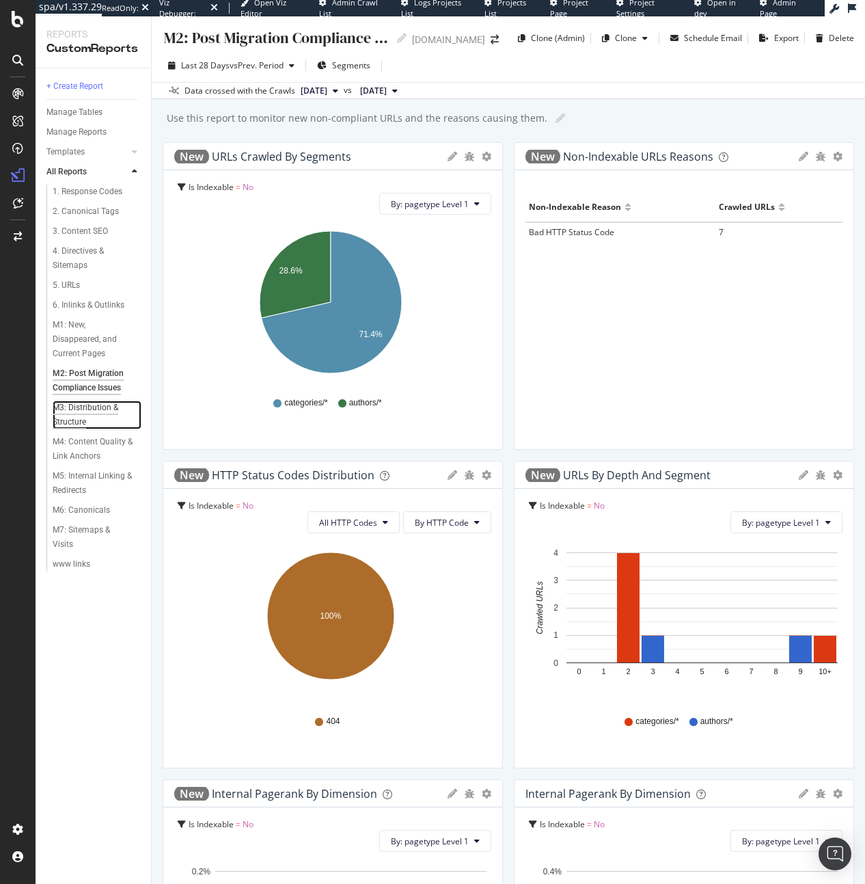
click at [84, 407] on div "M3: Distribution & Structure" at bounding box center [92, 415] width 79 height 29
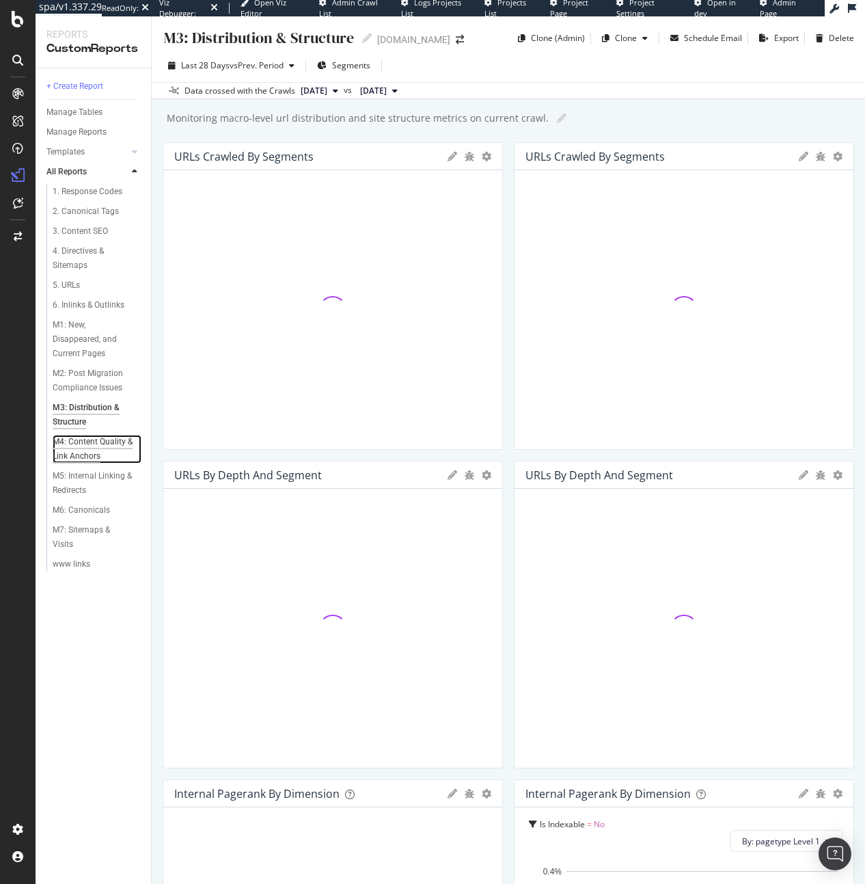
click at [94, 442] on div "M4: Content Quality & Link Anchors" at bounding box center [93, 449] width 81 height 29
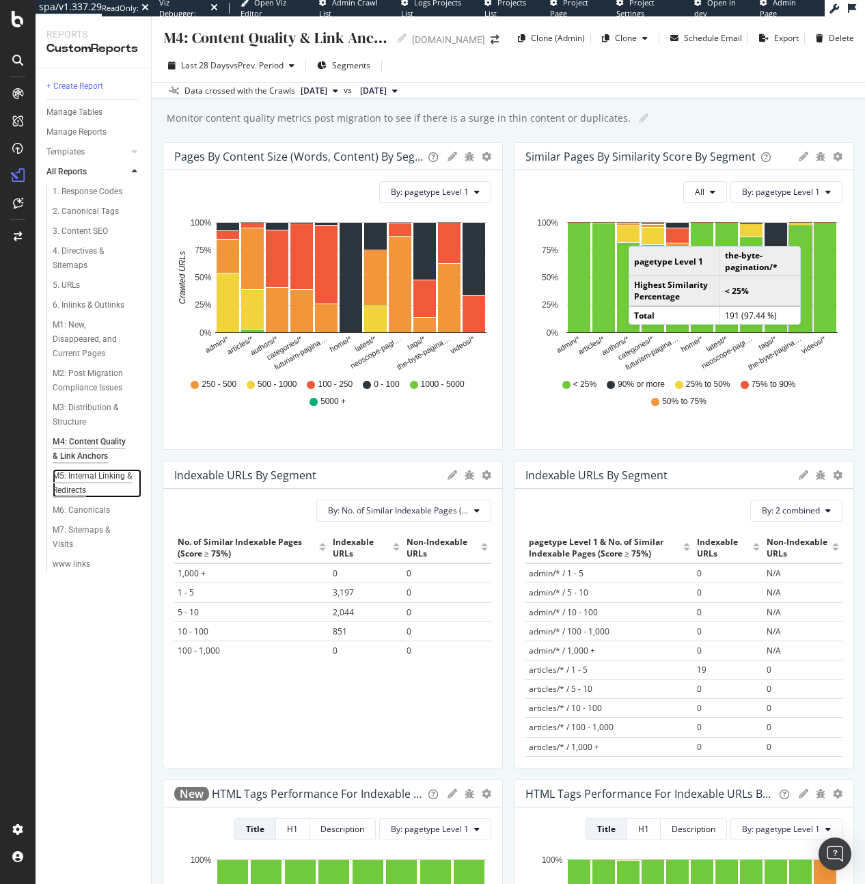
click at [115, 475] on div "M5: Internal Linking & Redirects" at bounding box center [92, 483] width 79 height 29
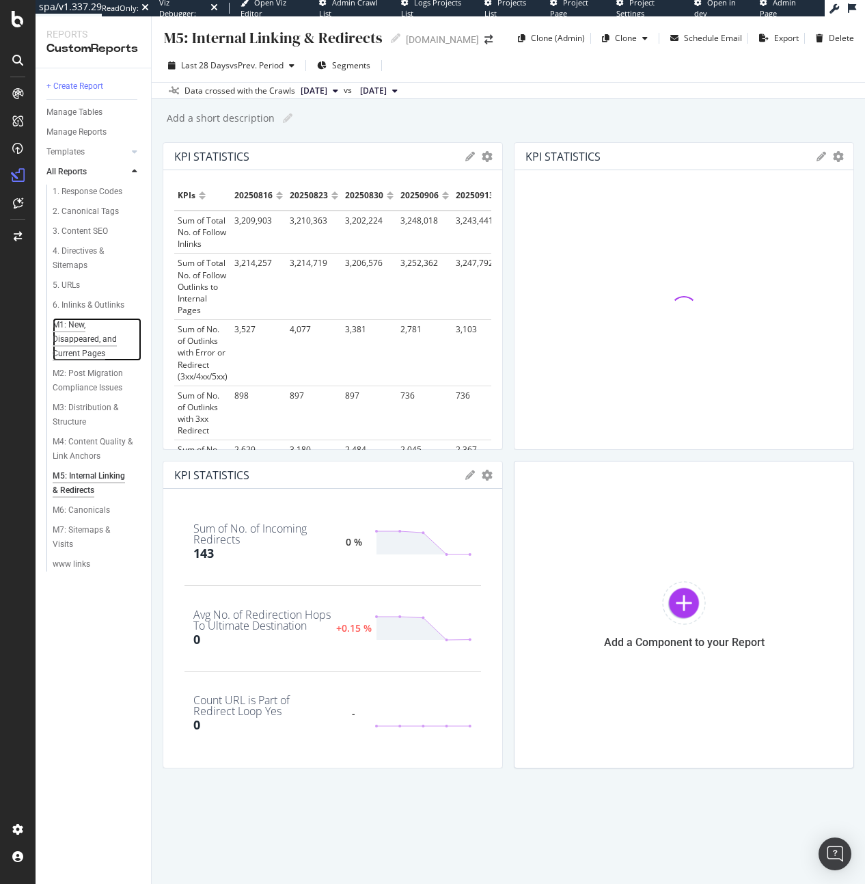
click at [81, 338] on div "M1: New, Disappeared, and Current Pages" at bounding box center [93, 339] width 81 height 43
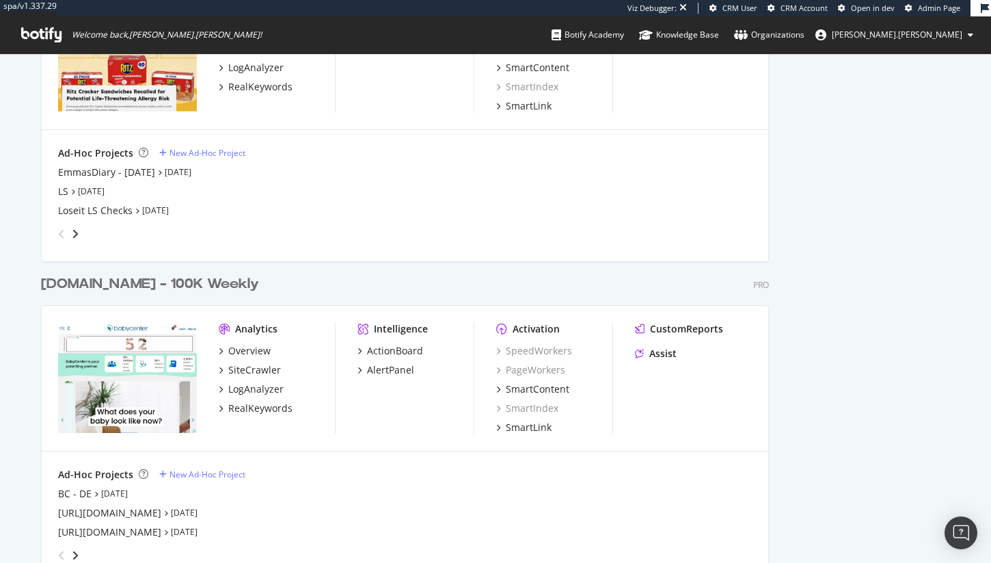
scroll to position [1608, 0]
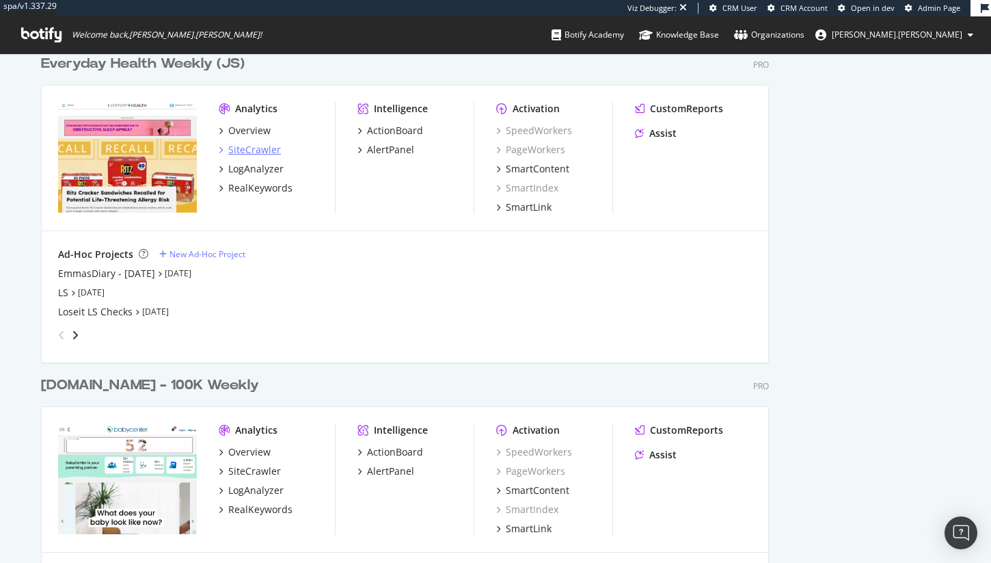
click at [254, 144] on div "SiteCrawler" at bounding box center [254, 150] width 53 height 14
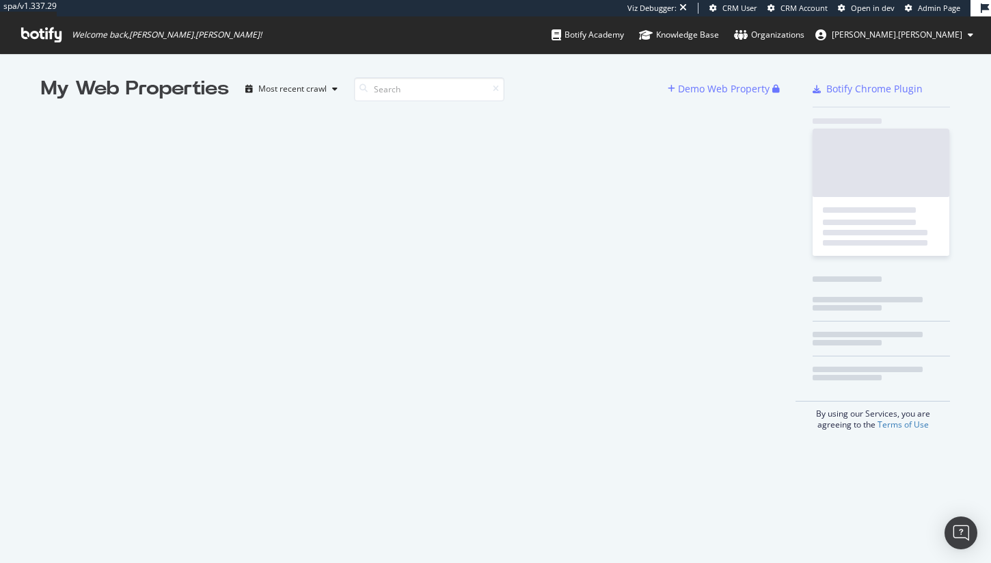
scroll to position [552, 971]
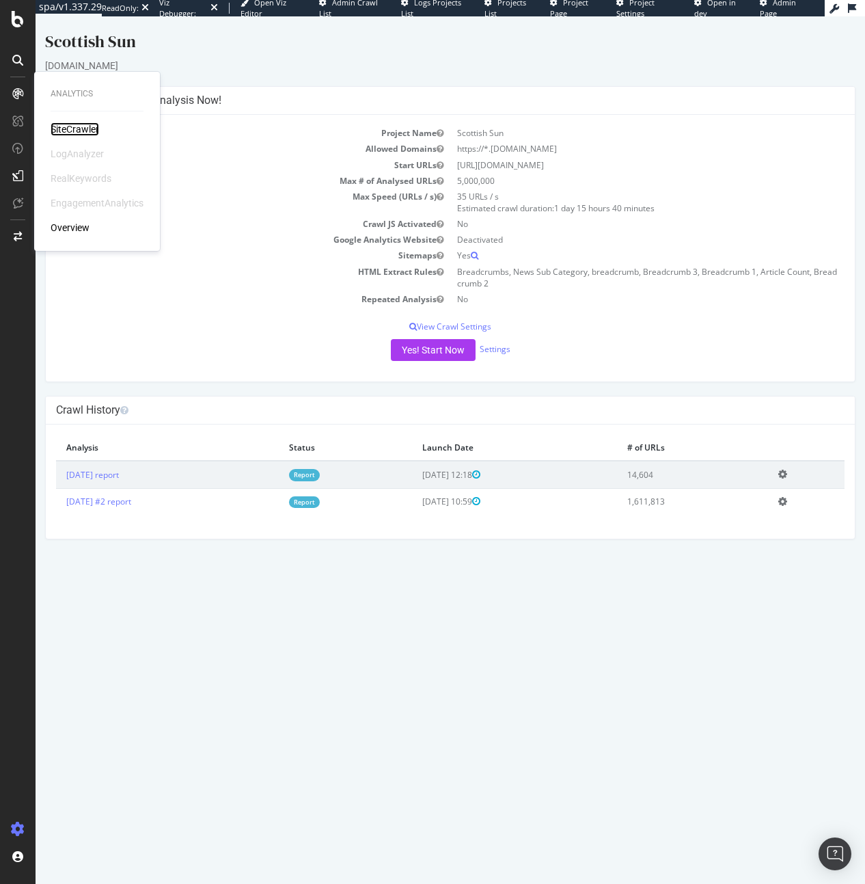
click at [90, 123] on div "SiteCrawler" at bounding box center [75, 129] width 49 height 14
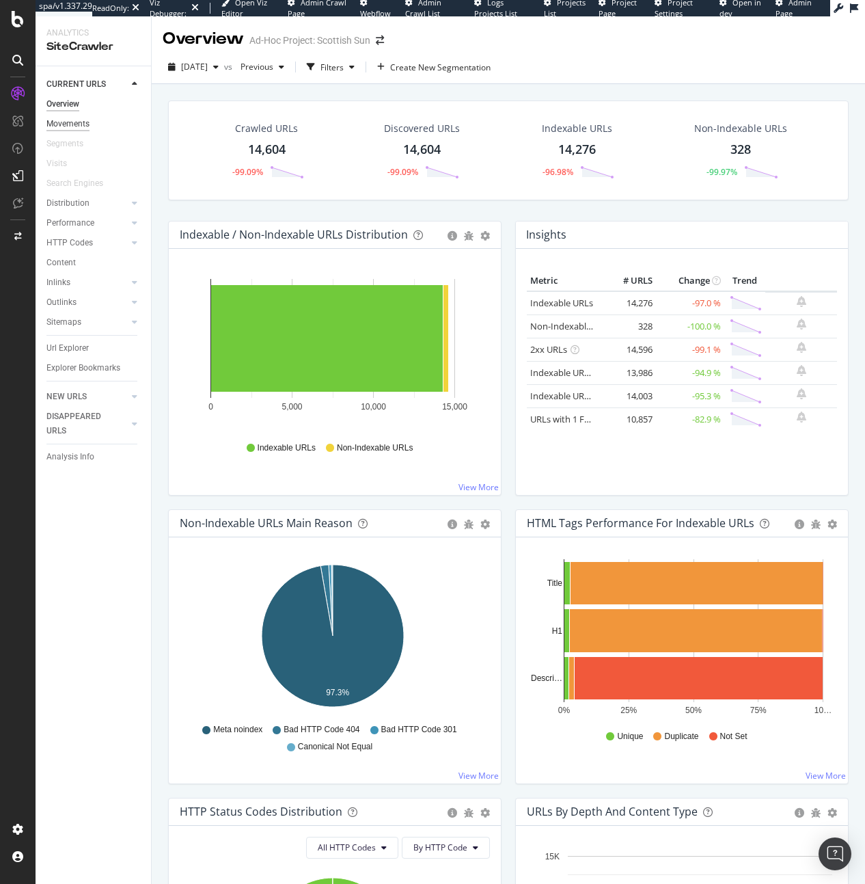
click at [54, 118] on div "Movements" at bounding box center [67, 124] width 43 height 14
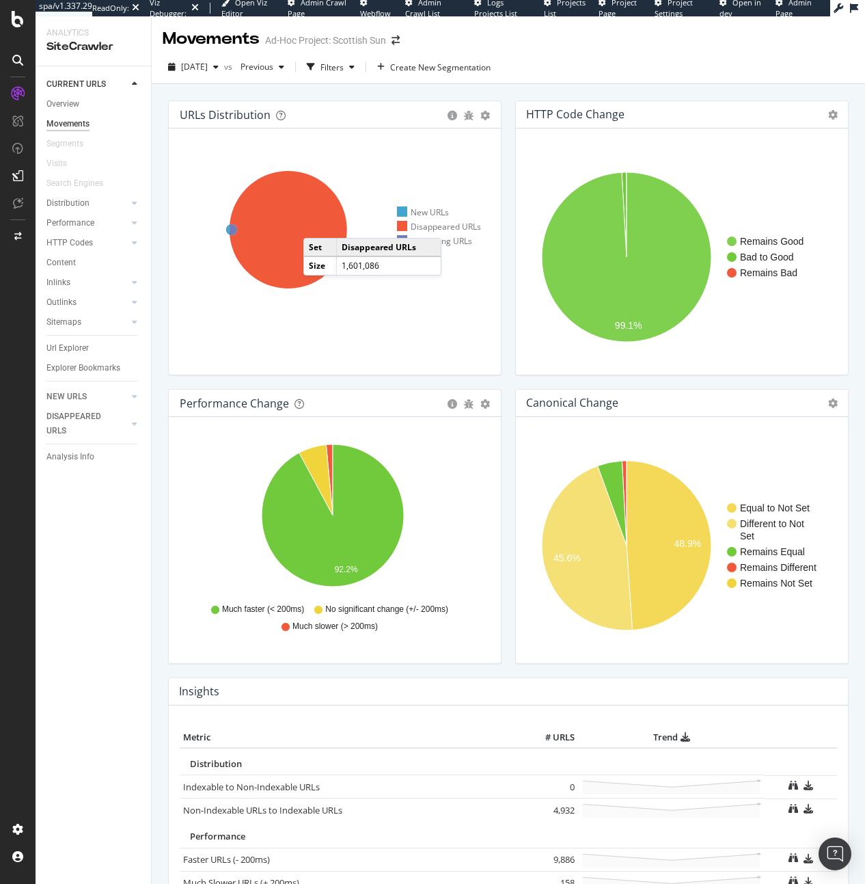
click at [317, 224] on icon at bounding box center [289, 230] width 118 height 118
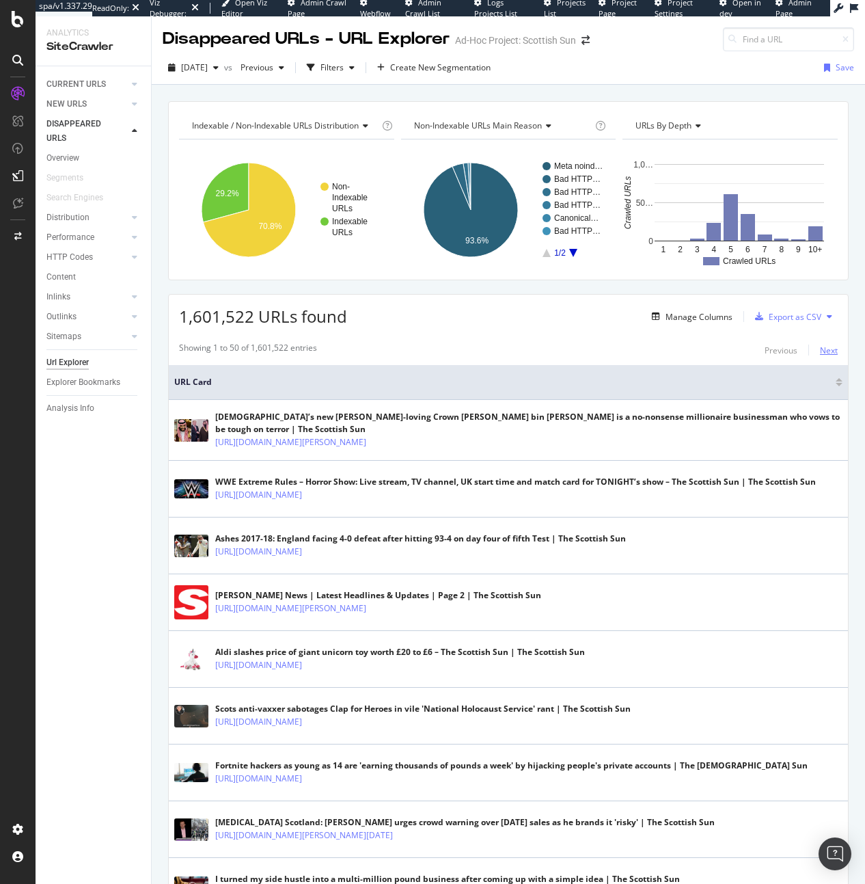
click at [824, 351] on div "Next" at bounding box center [829, 351] width 18 height 12
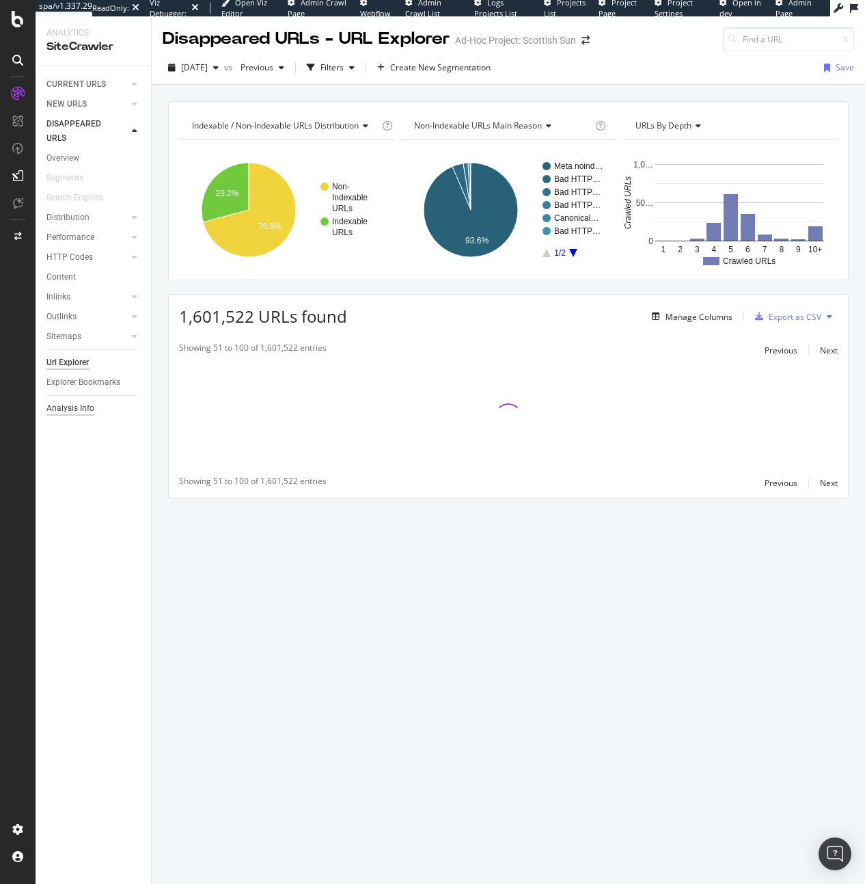
click at [87, 414] on div "Analysis Info" at bounding box center [70, 408] width 48 height 14
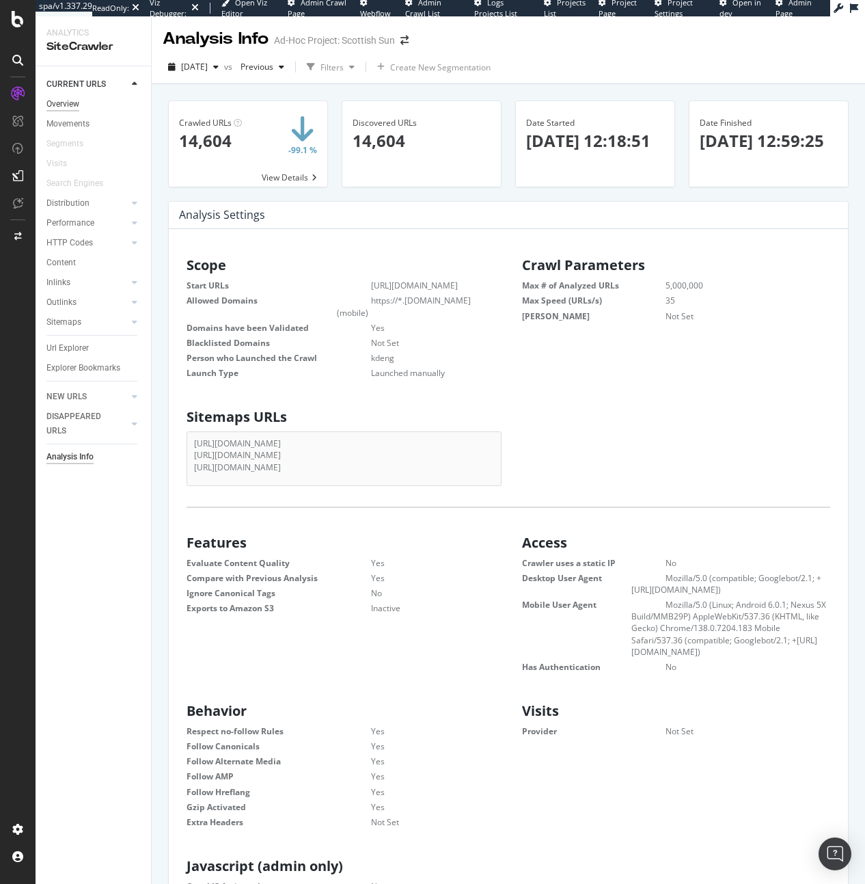
click at [65, 98] on div "Overview" at bounding box center [62, 104] width 33 height 14
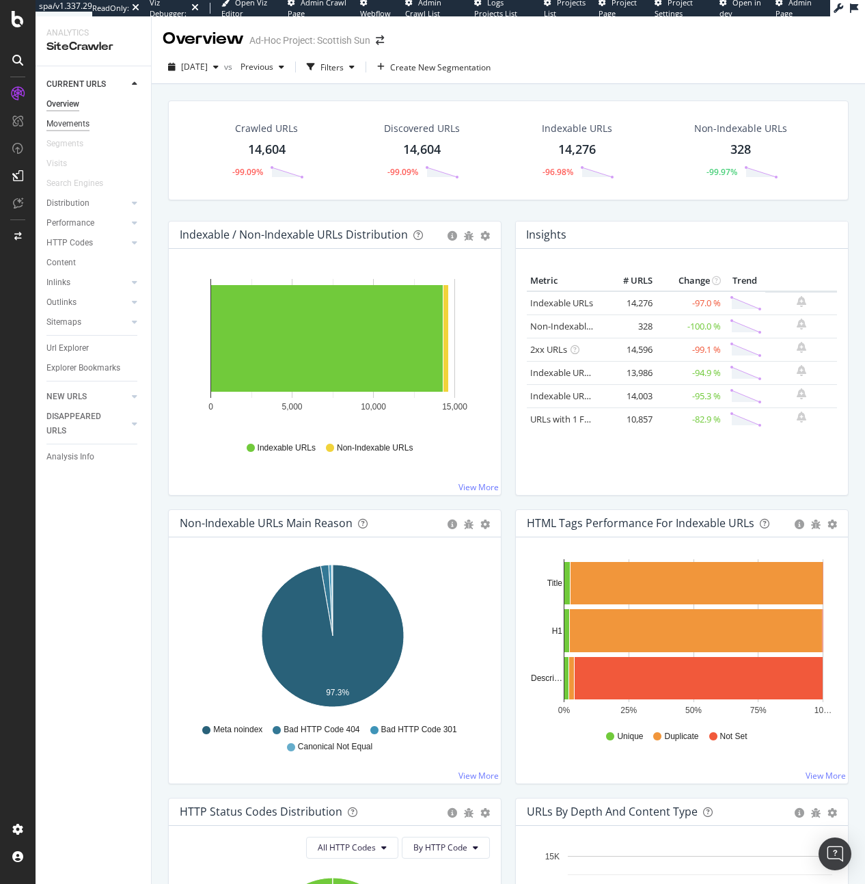
click at [67, 118] on div "Movements" at bounding box center [67, 124] width 43 height 14
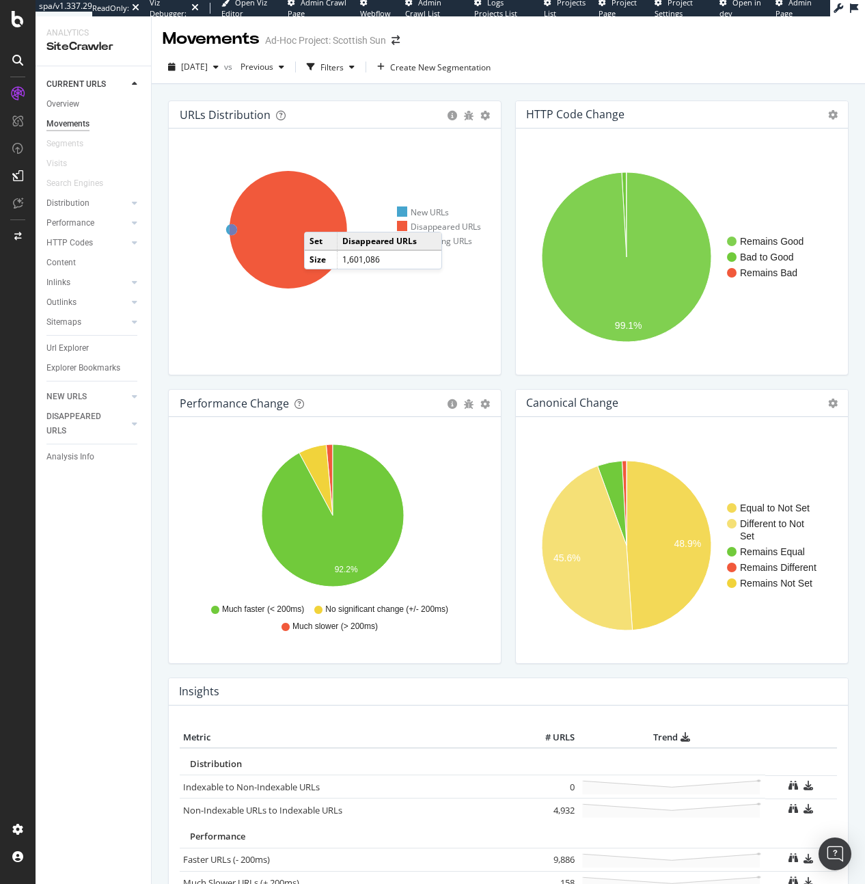
click at [313, 219] on icon at bounding box center [289, 230] width 118 height 118
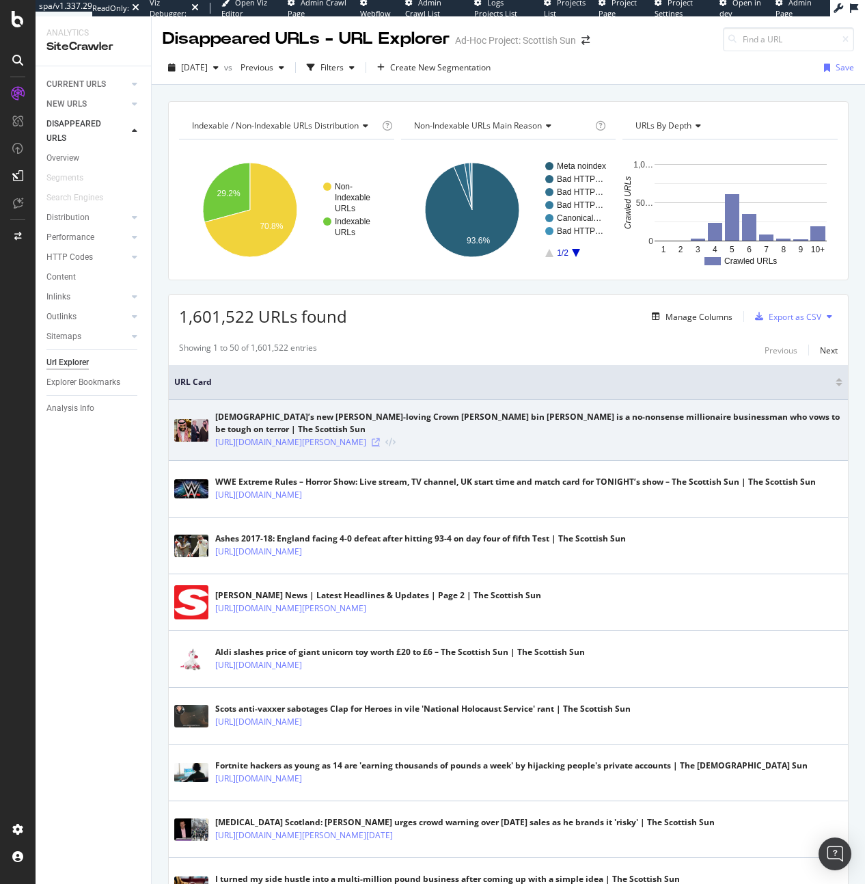
click at [380, 446] on icon at bounding box center [376, 442] width 8 height 8
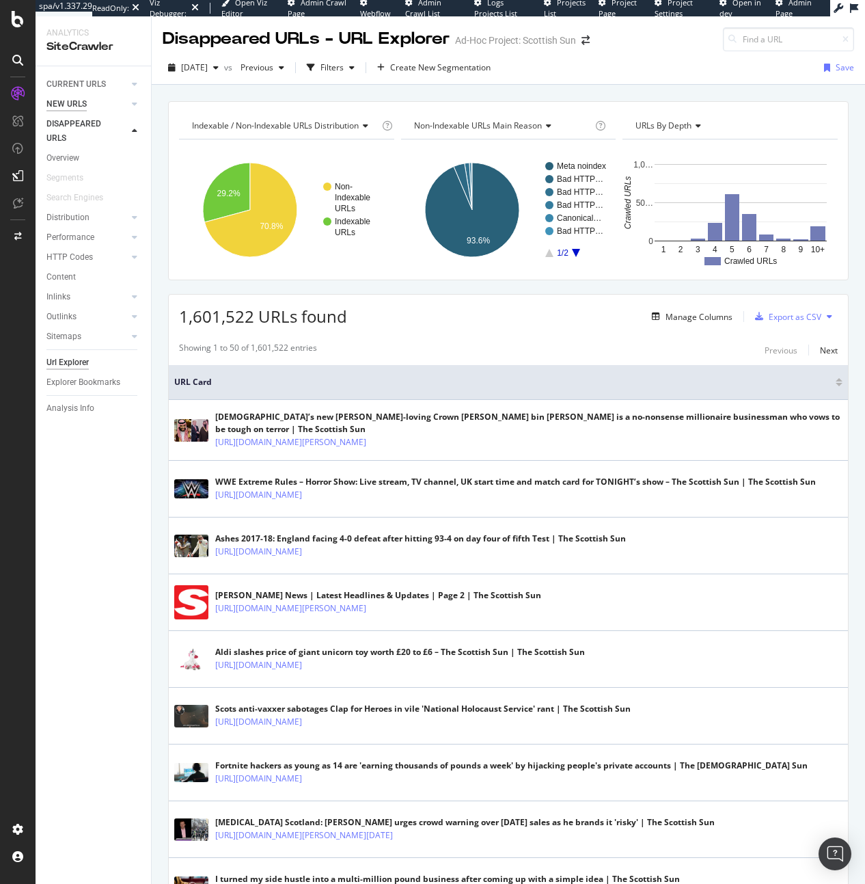
click at [66, 107] on div "NEW URLS" at bounding box center [66, 104] width 40 height 14
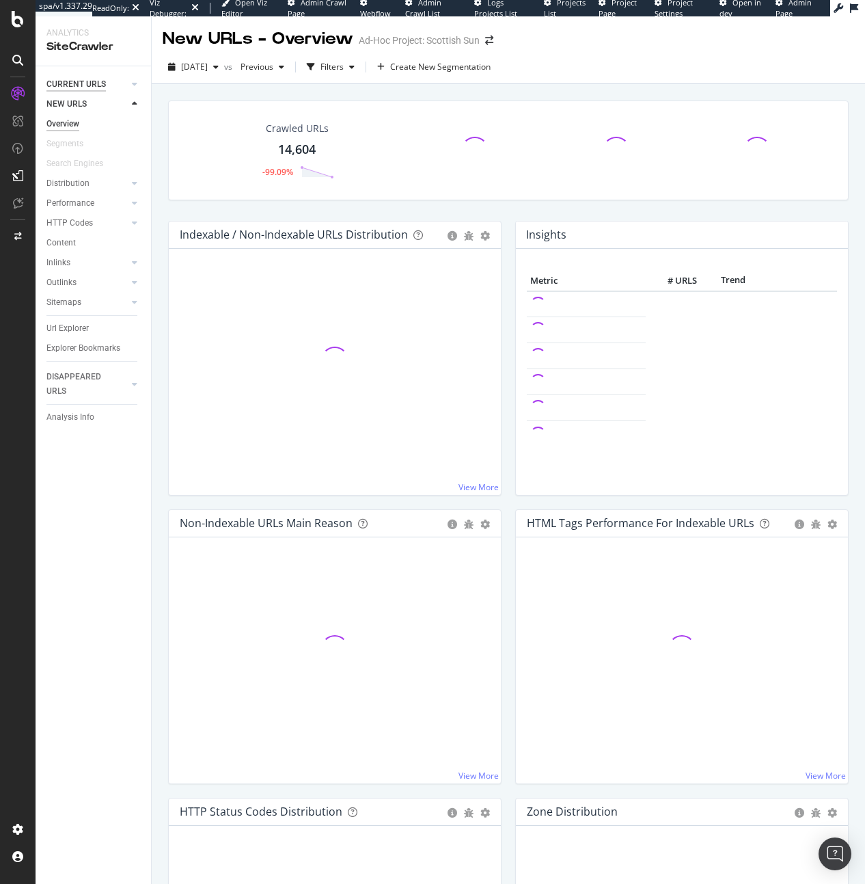
click at [78, 77] on div "CURRENT URLS" at bounding box center [75, 84] width 59 height 14
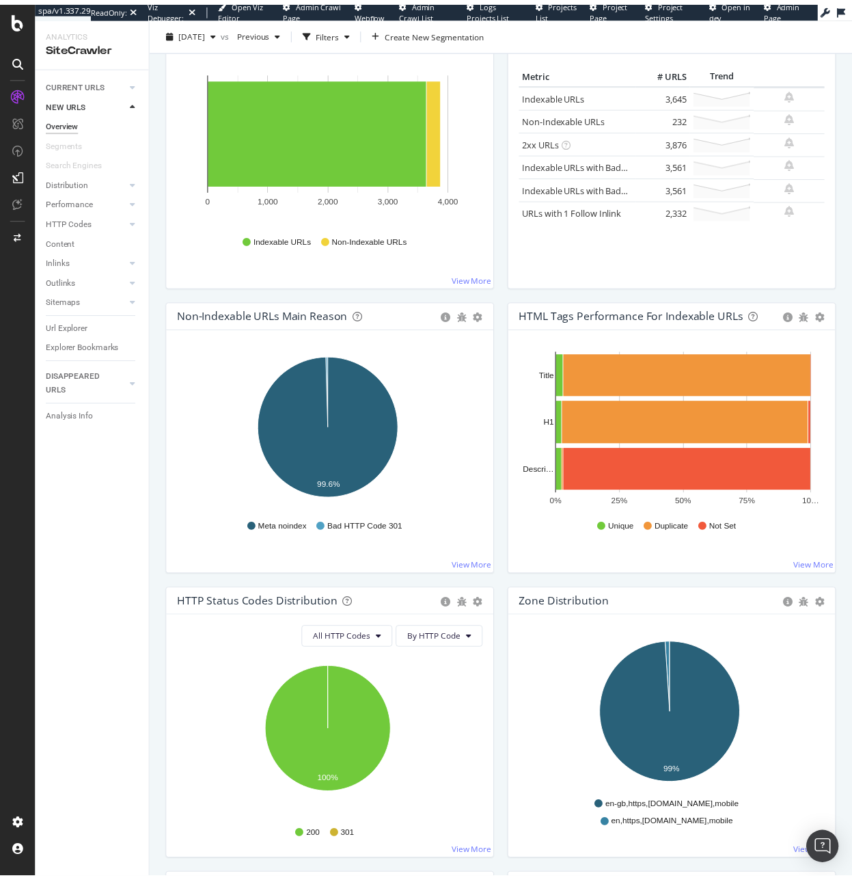
scroll to position [206, 0]
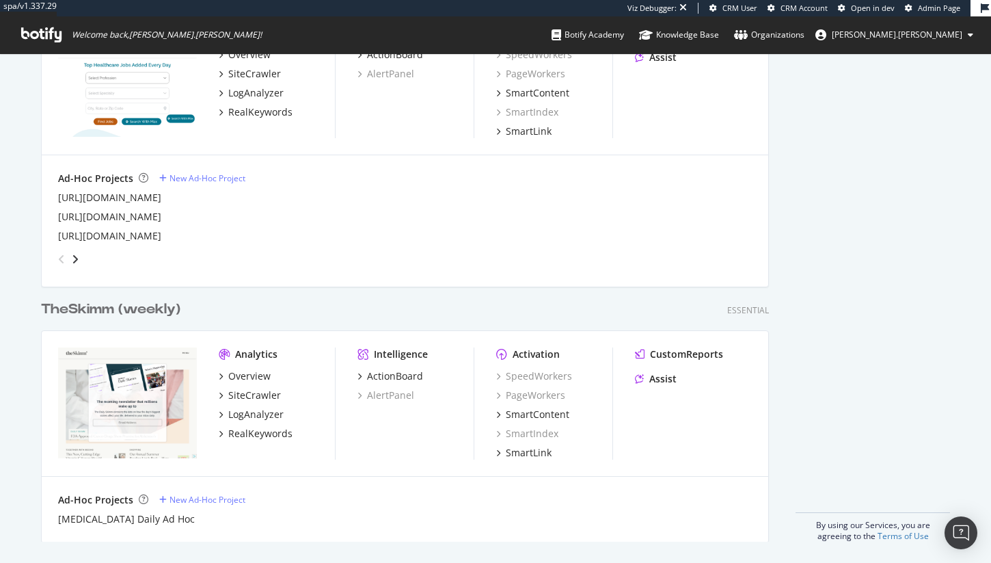
scroll to position [2649, 0]
click at [253, 410] on div "LogAnalyzer" at bounding box center [255, 414] width 55 height 14
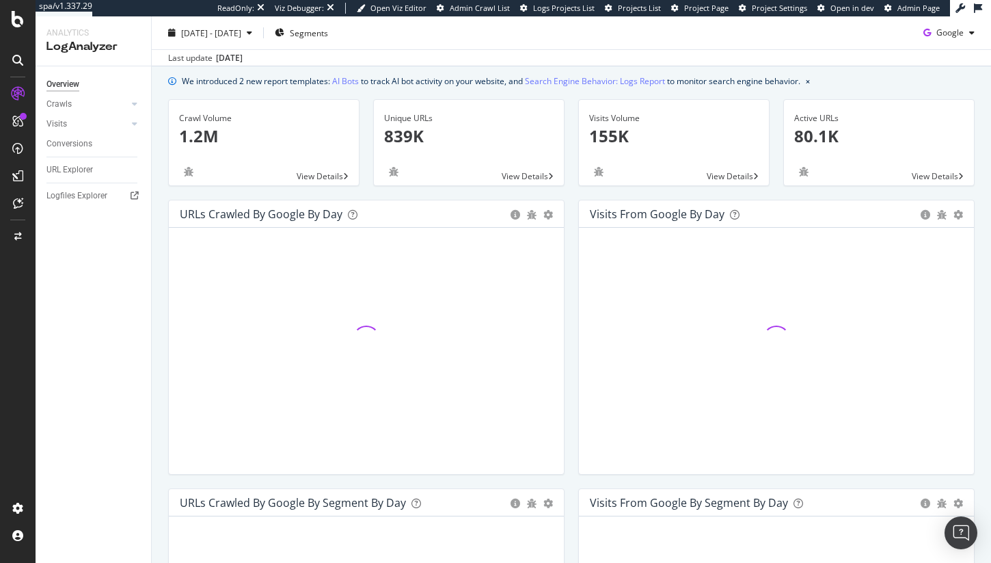
scroll to position [48, 0]
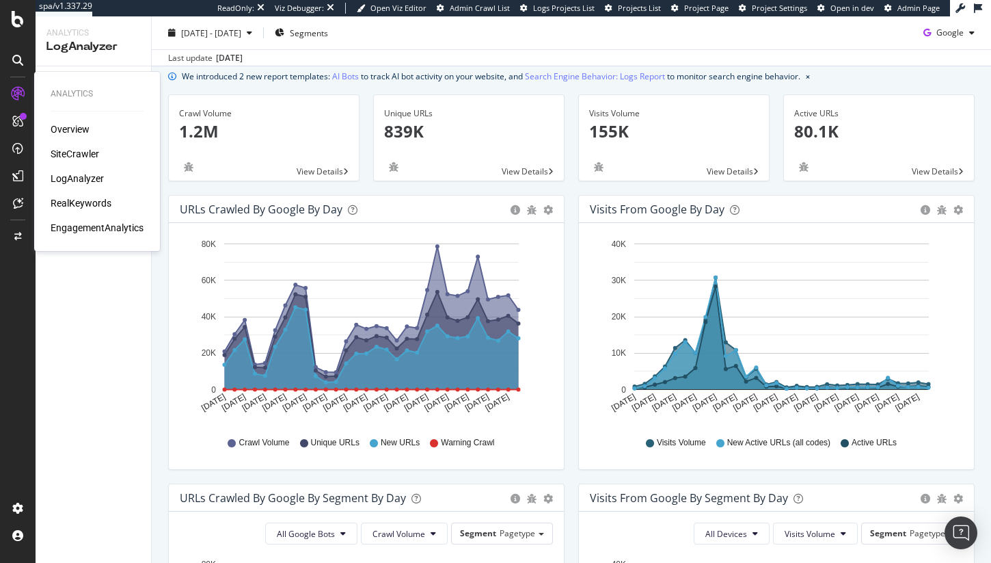
click at [67, 159] on div "SiteCrawler" at bounding box center [75, 154] width 49 height 14
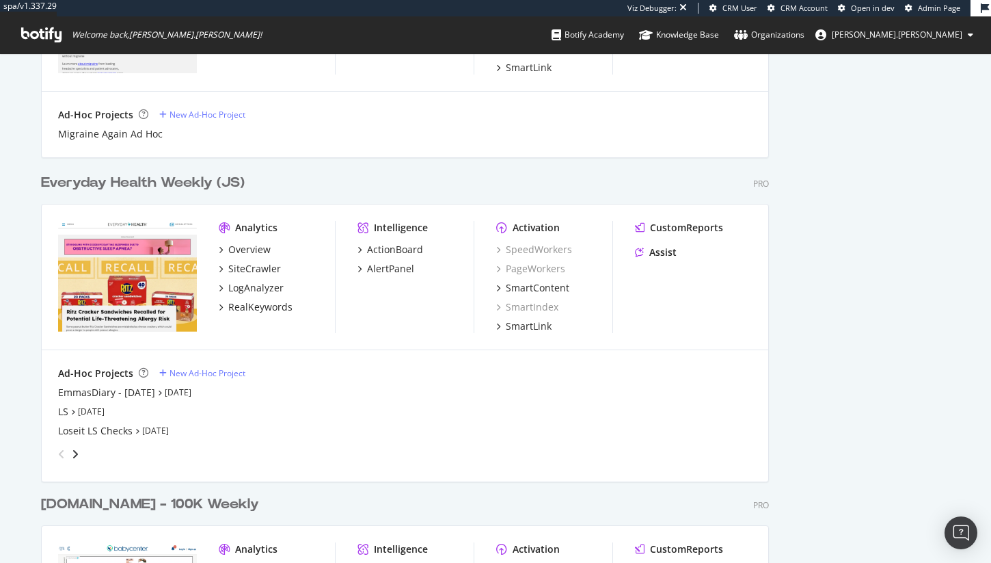
scroll to position [1488, 0]
click at [260, 265] on div "SiteCrawler" at bounding box center [254, 270] width 53 height 14
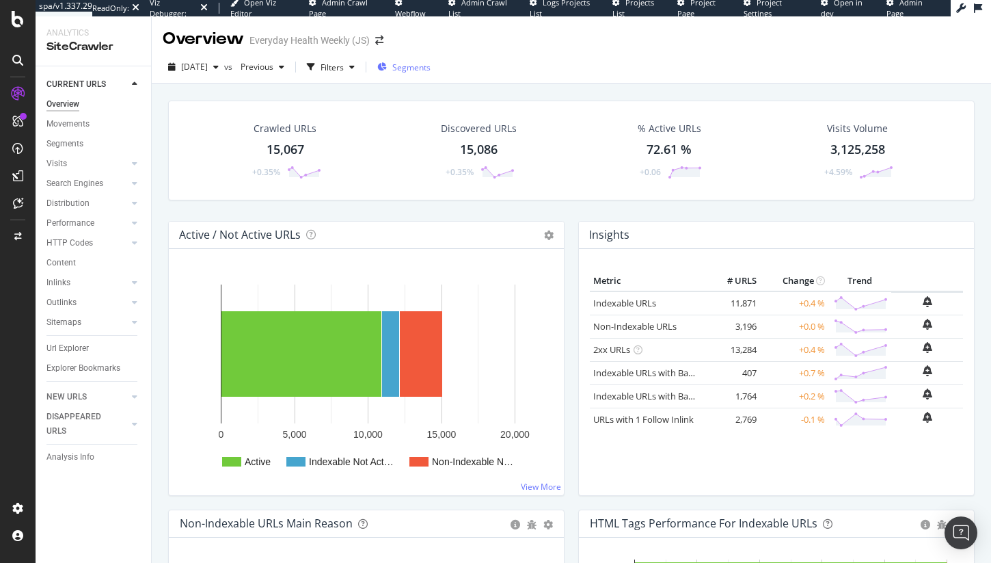
click at [423, 60] on div "Segments" at bounding box center [403, 67] width 53 height 21
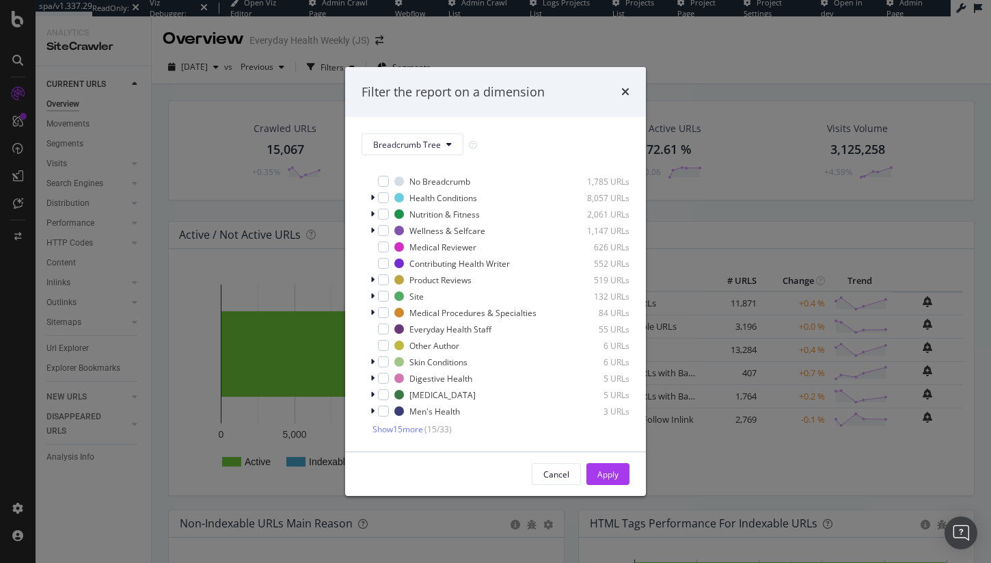
scroll to position [21, 0]
click at [627, 91] on icon "times" at bounding box center [625, 91] width 8 height 11
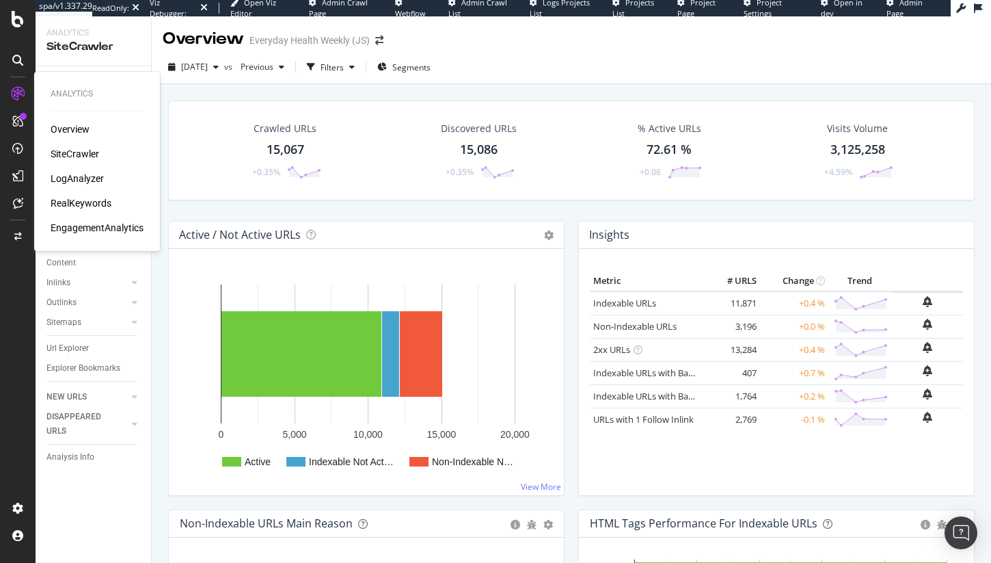
click at [68, 176] on div "LogAnalyzer" at bounding box center [77, 179] width 53 height 14
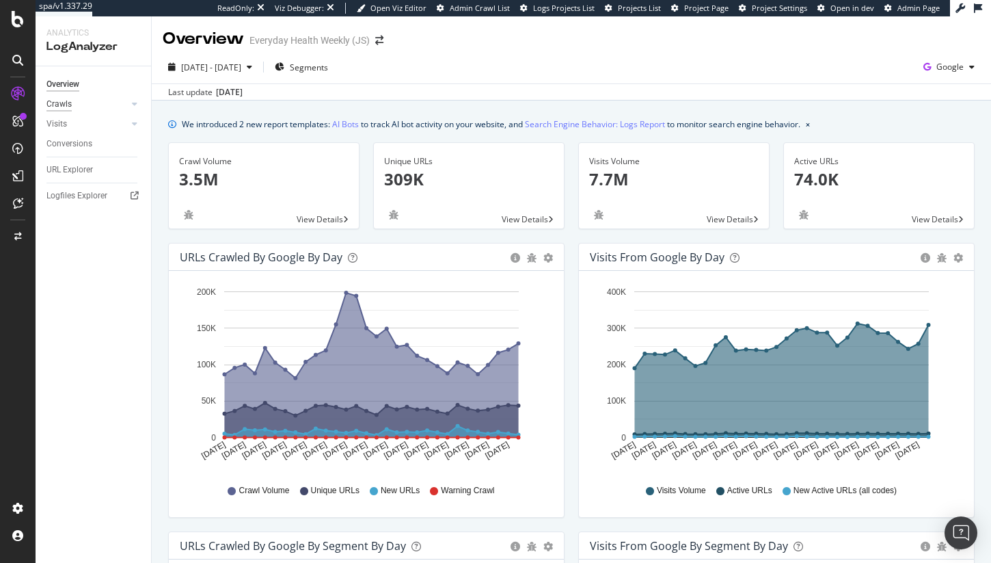
click at [65, 98] on div "Crawls" at bounding box center [58, 104] width 25 height 14
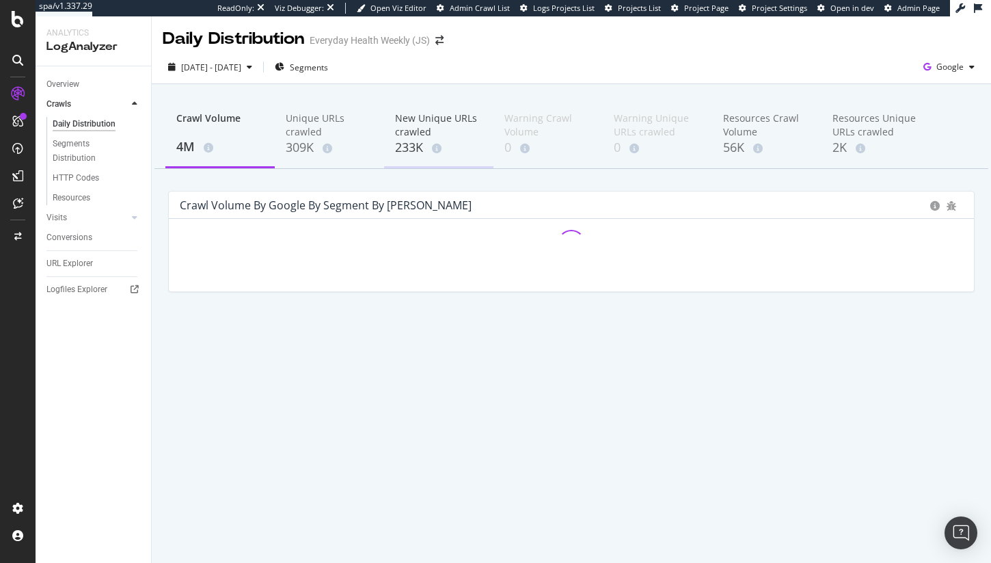
click at [418, 137] on div "New Unique URLs crawled" at bounding box center [438, 124] width 87 height 27
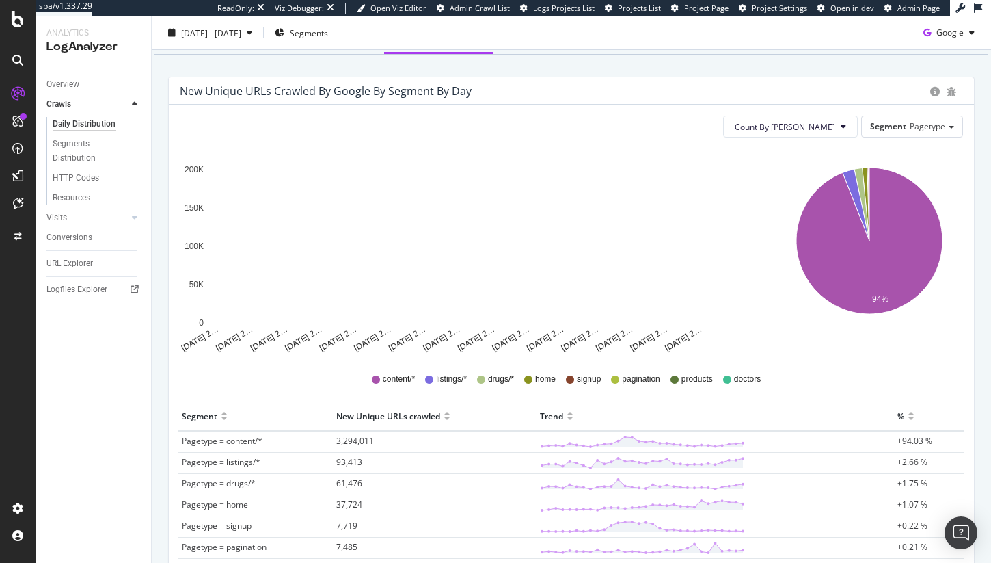
scroll to position [118, 0]
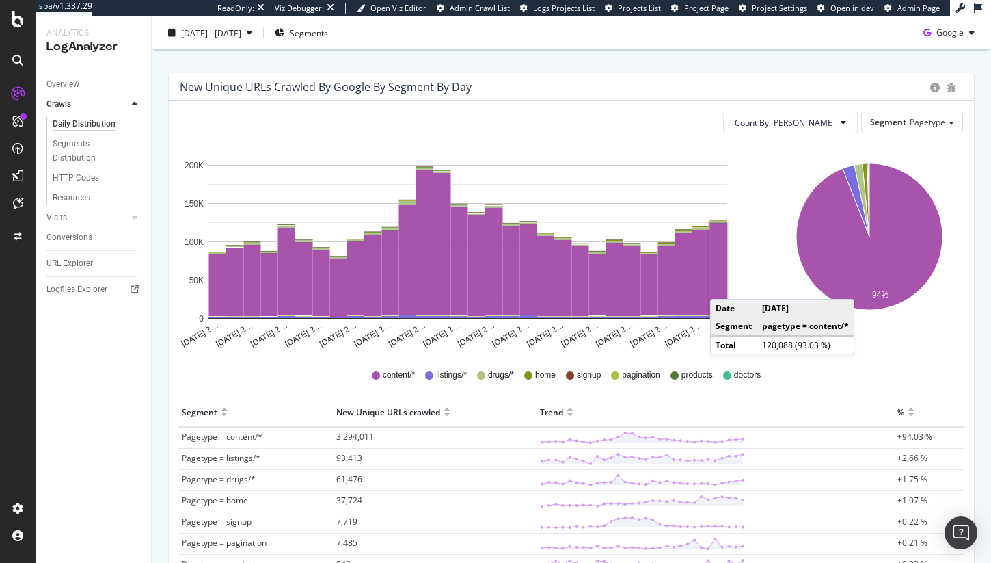
click at [724, 285] on rect "A chart." at bounding box center [718, 269] width 17 height 92
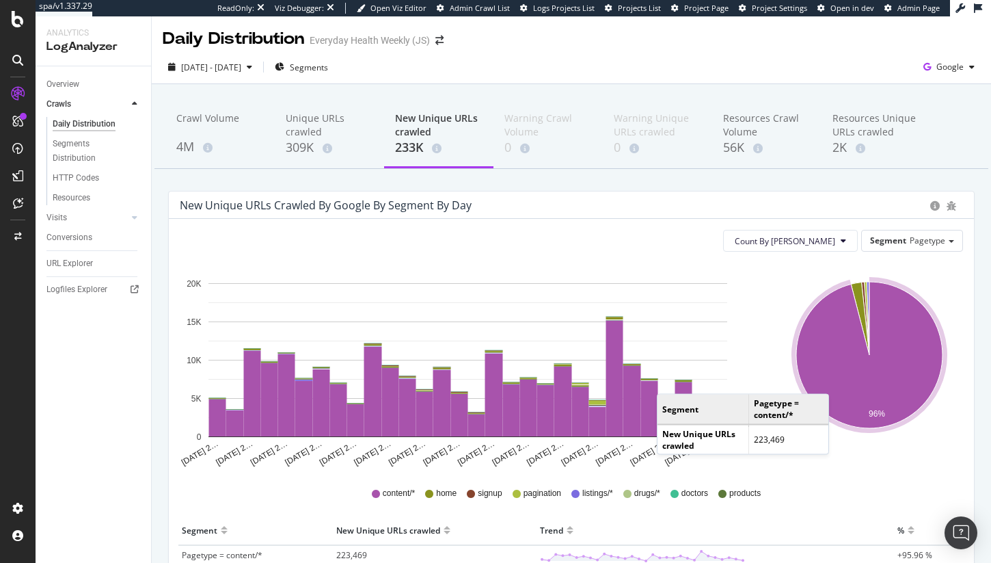
click at [833, 380] on icon "A chart." at bounding box center [869, 355] width 146 height 146
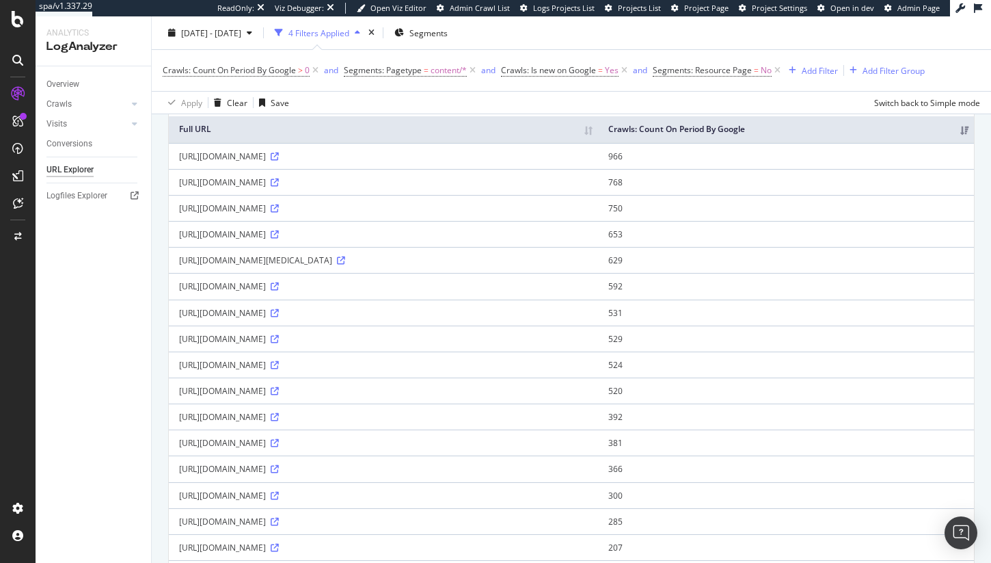
scroll to position [134, 0]
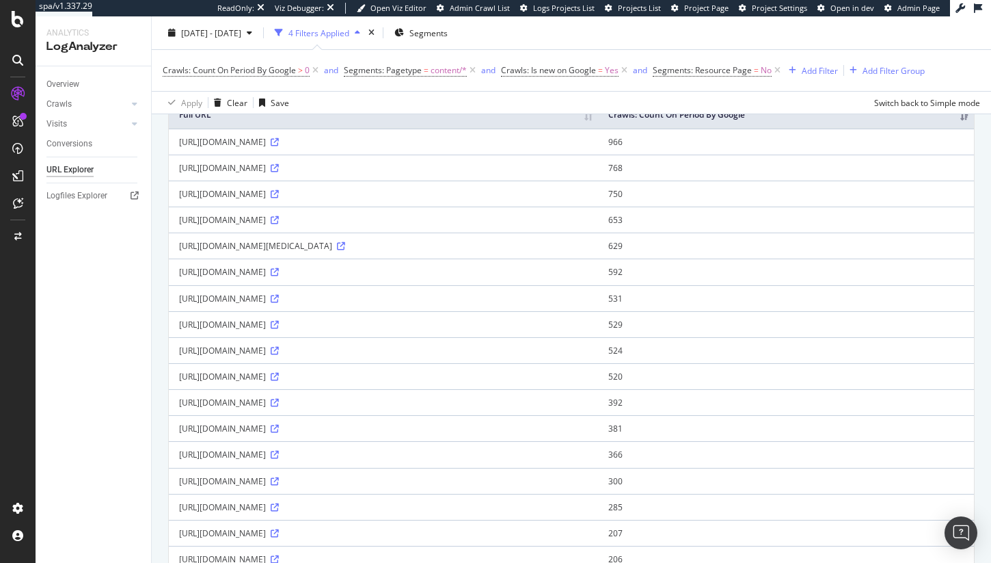
click at [335, 330] on div "https://www.everydayhealth.com/food-ingredients/raisin-bran-for-constipation/" at bounding box center [383, 325] width 409 height 12
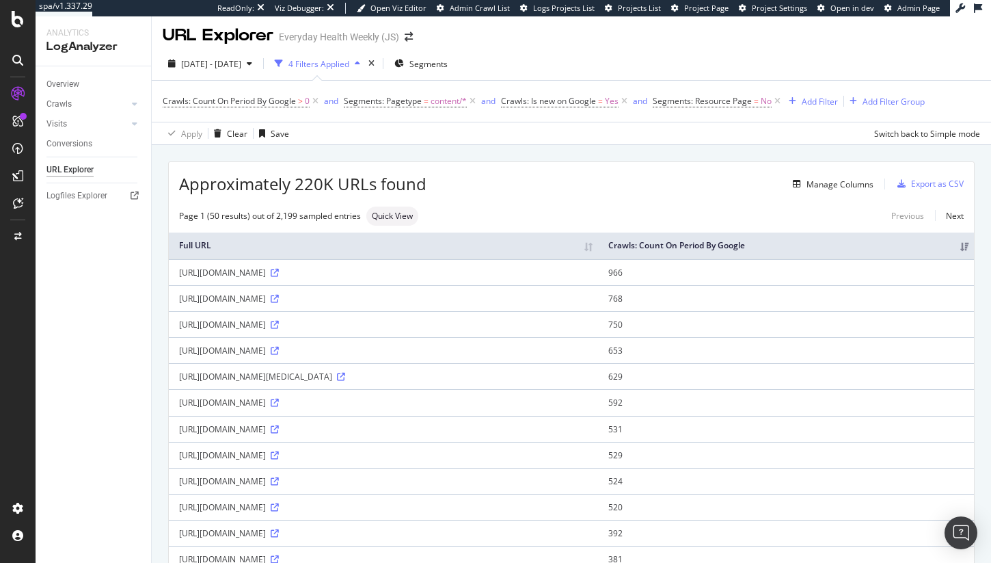
scroll to position [0, 0]
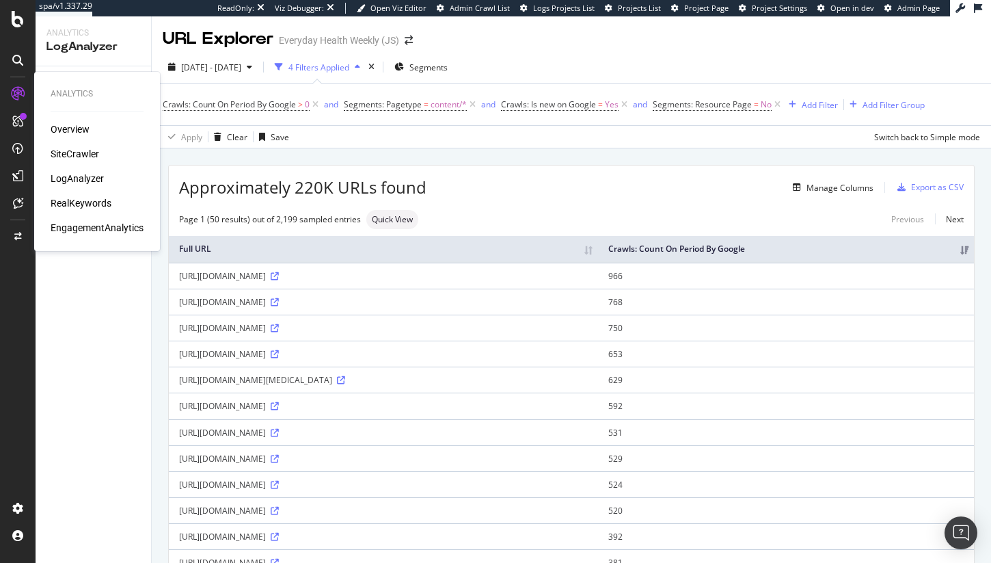
click at [82, 163] on div "Overview SiteCrawler LogAnalyzer RealKeywords EngagementAnalytics" at bounding box center [97, 178] width 93 height 112
click at [83, 150] on div "SiteCrawler" at bounding box center [75, 154] width 49 height 14
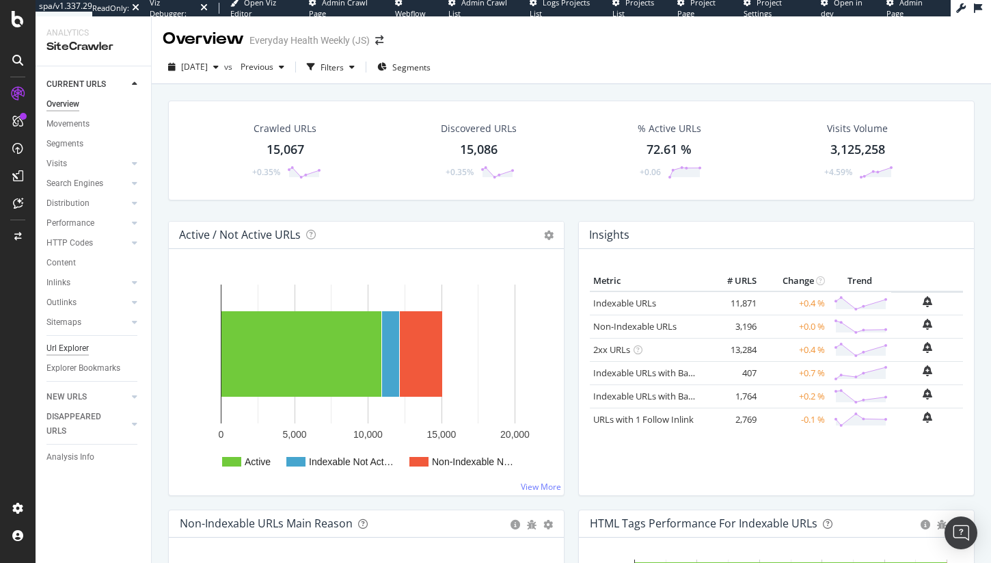
click at [70, 343] on div "Url Explorer" at bounding box center [67, 348] width 42 height 14
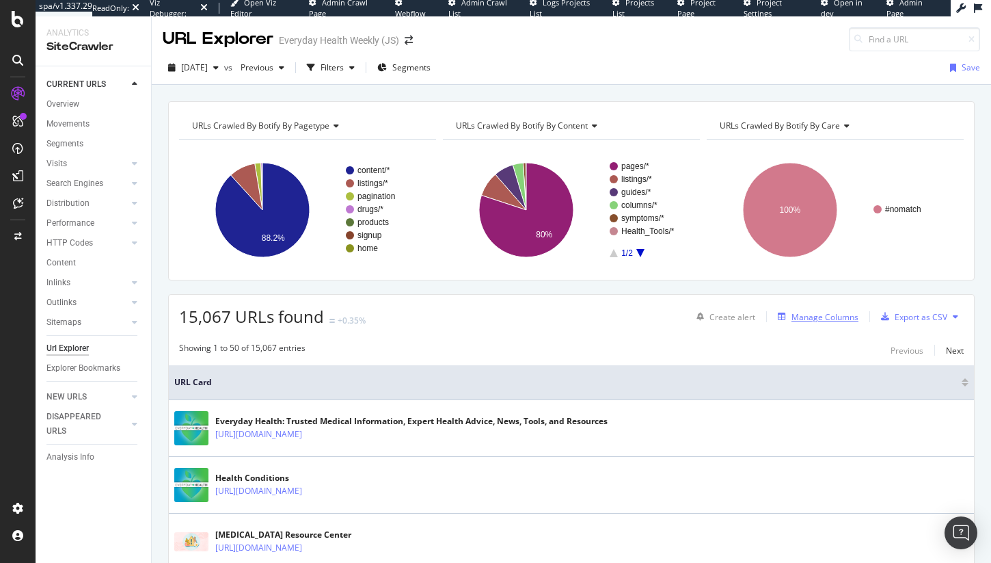
click at [811, 323] on div "Manage Columns" at bounding box center [815, 316] width 86 height 15
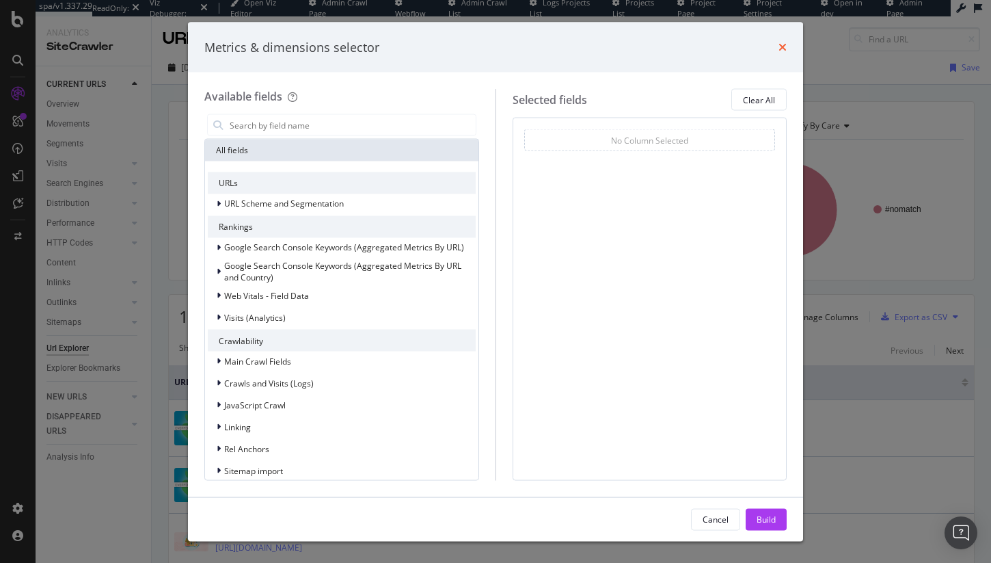
click at [786, 51] on icon "times" at bounding box center [783, 47] width 8 height 11
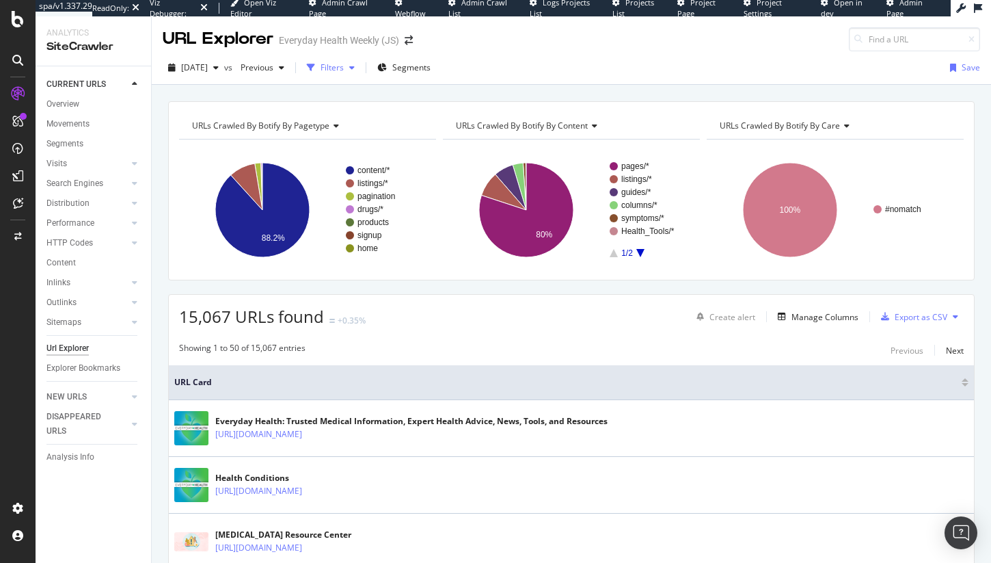
click at [360, 64] on div "button" at bounding box center [352, 68] width 16 height 8
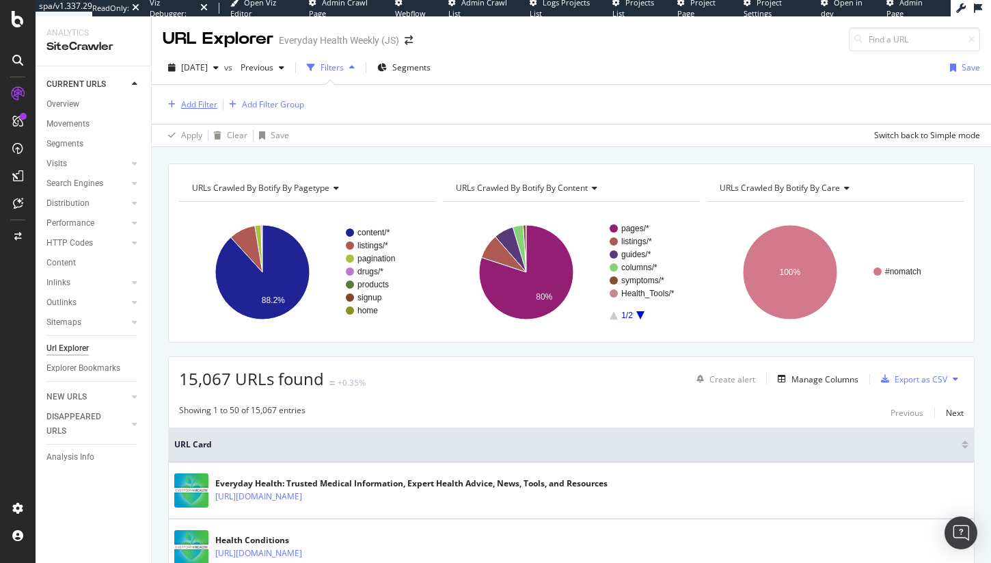
click at [188, 108] on div "Add Filter" at bounding box center [199, 104] width 36 height 12
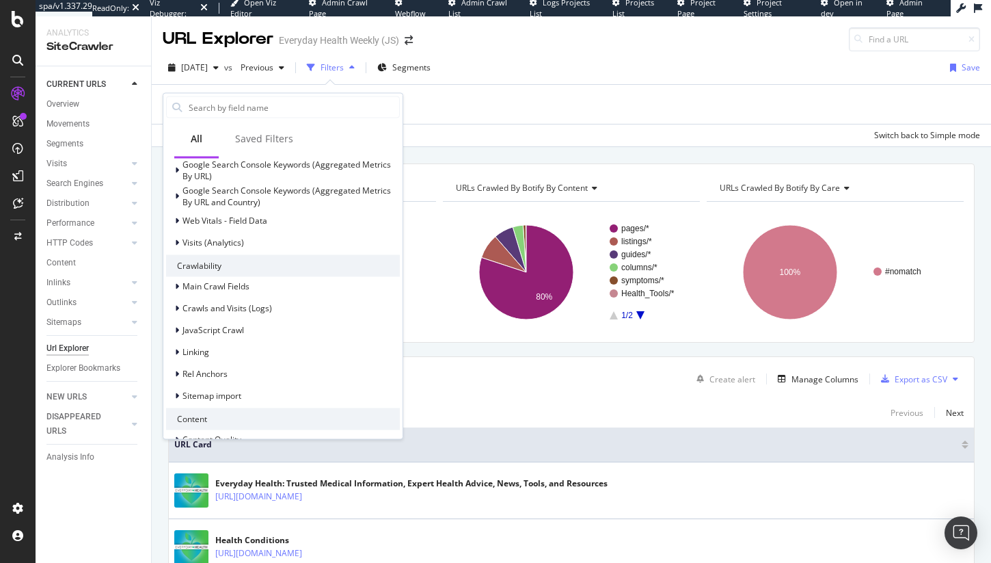
scroll to position [407, 0]
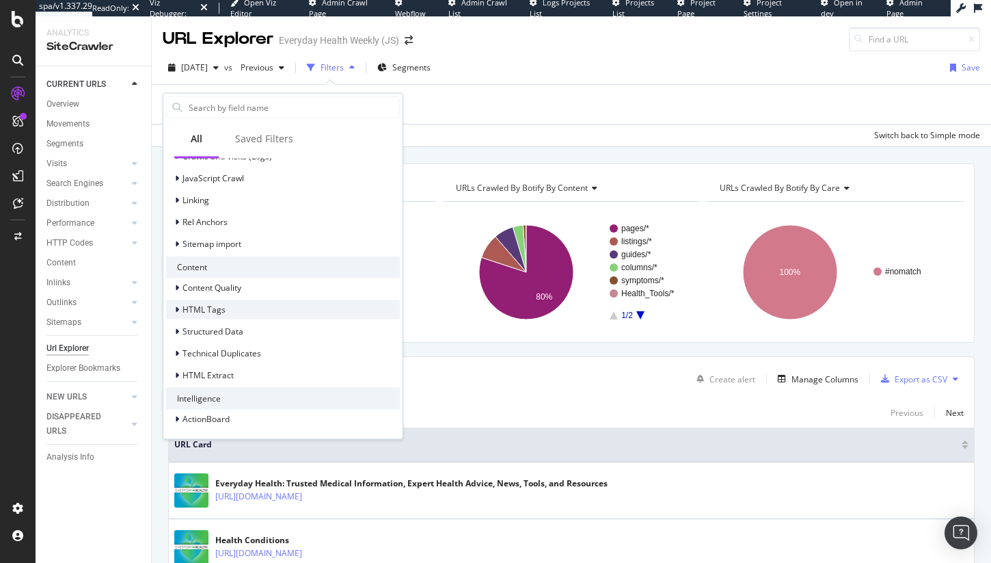
click at [239, 316] on div "HTML Tags" at bounding box center [283, 308] width 234 height 19
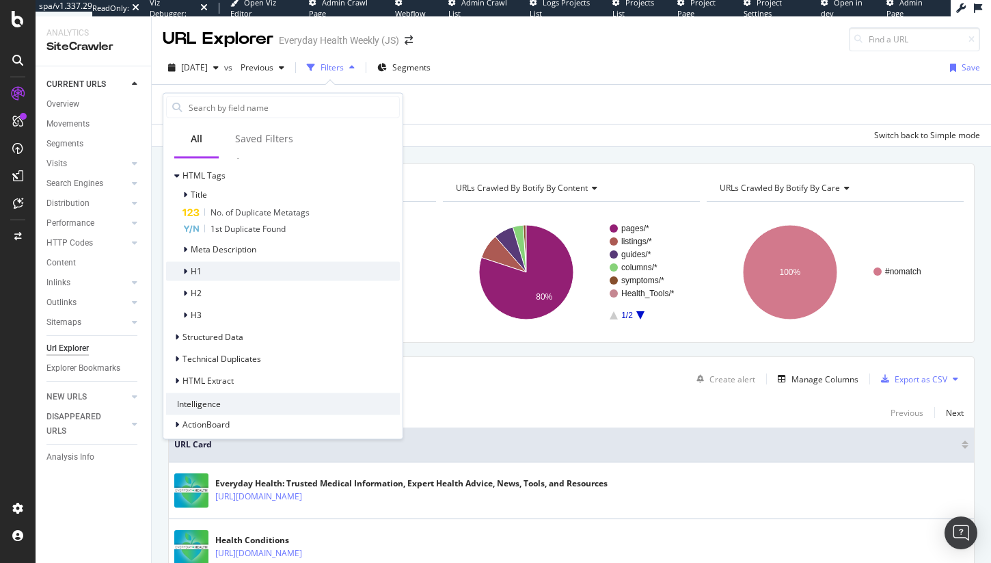
scroll to position [547, 0]
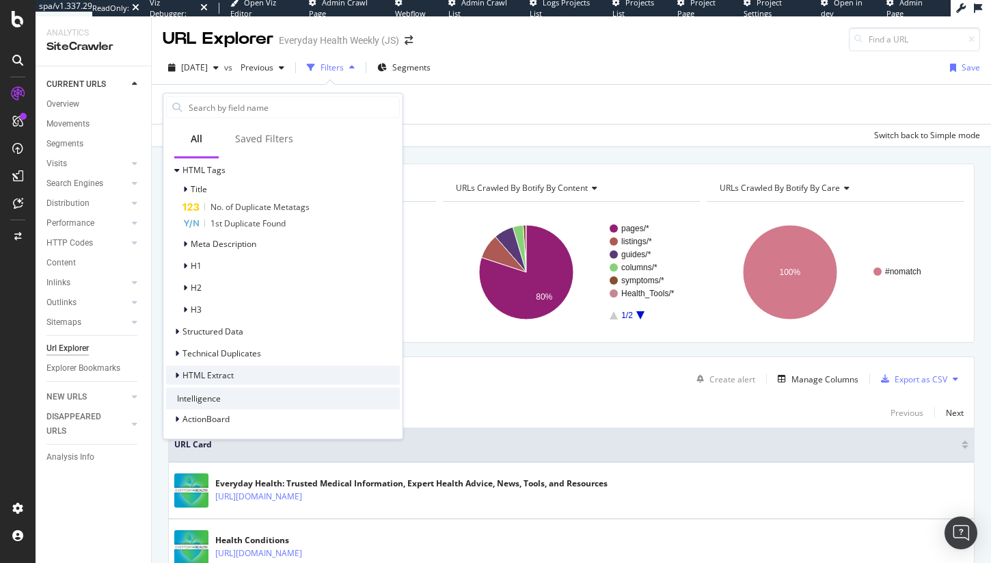
click at [187, 373] on span "HTML Extract" at bounding box center [208, 374] width 51 height 12
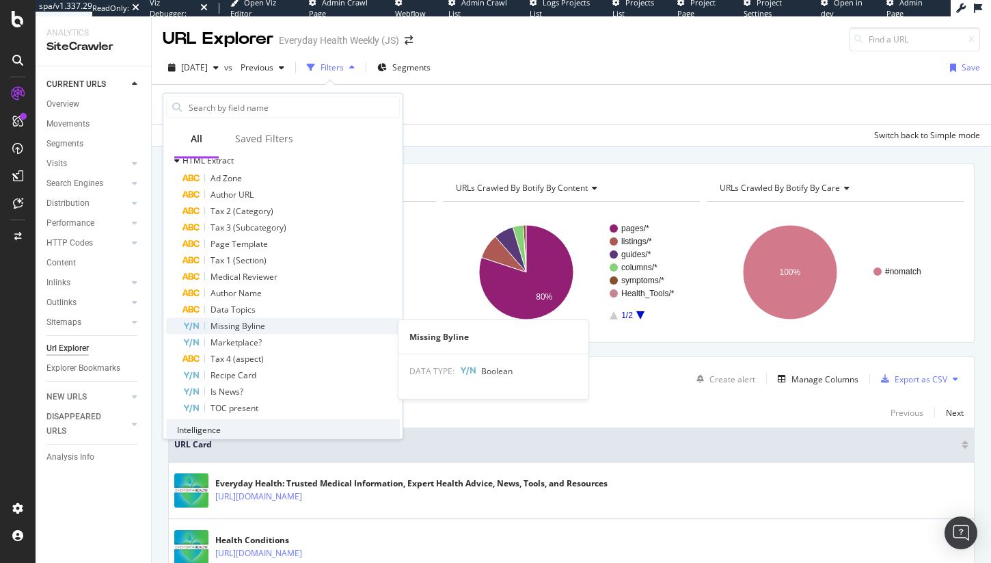
scroll to position [793, 0]
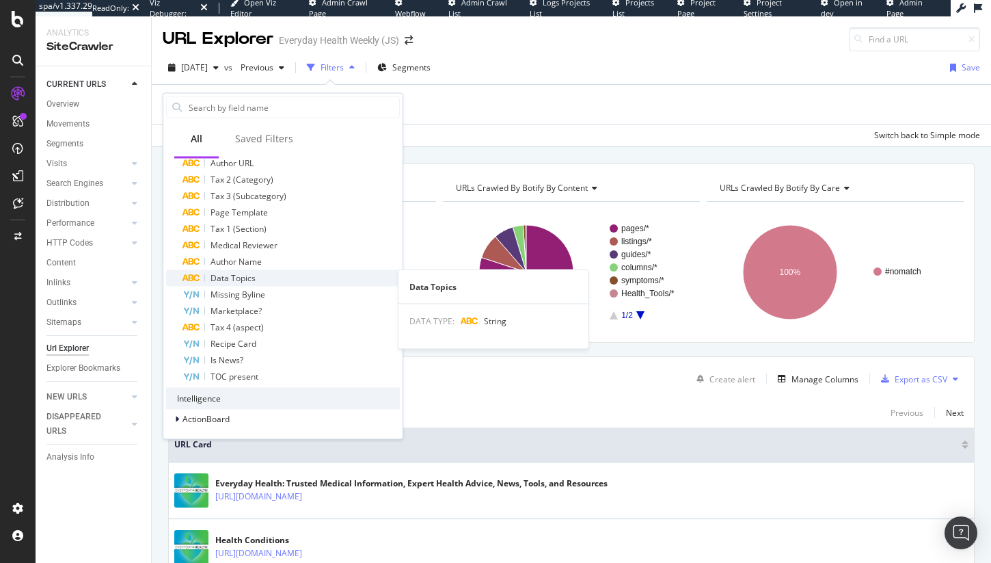
click at [275, 278] on div "Data Topics" at bounding box center [291, 277] width 217 height 16
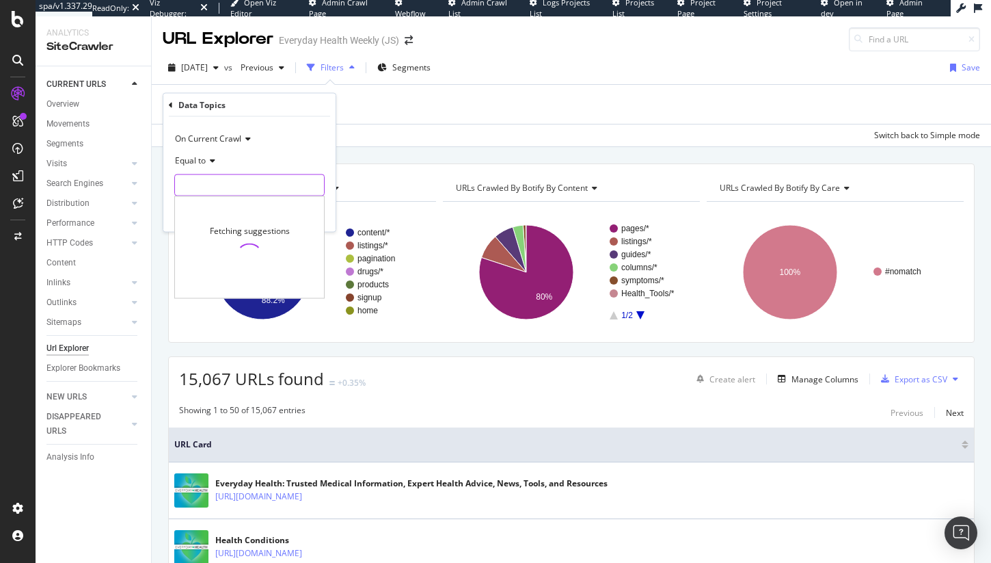
click at [227, 182] on input "text" at bounding box center [249, 185] width 149 height 22
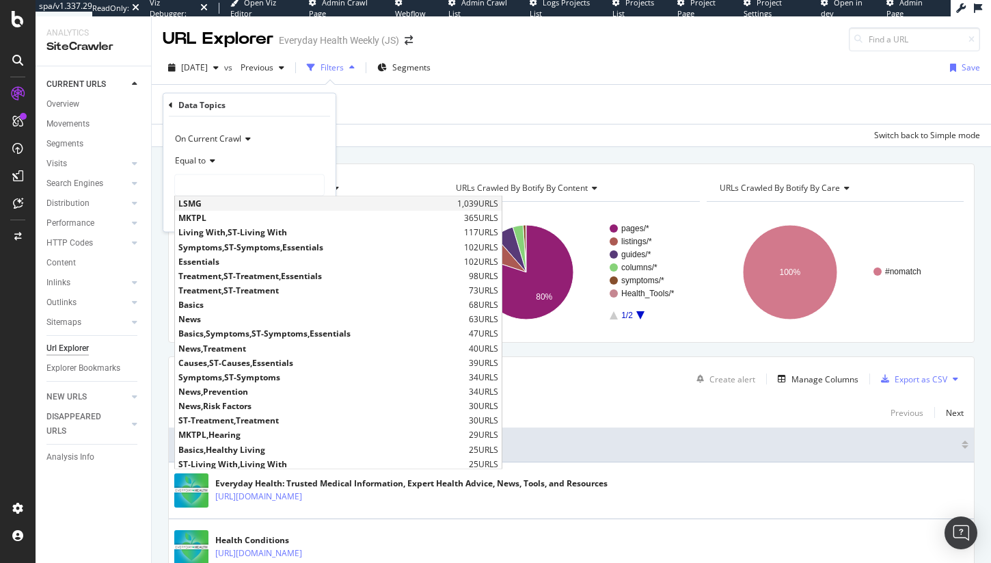
click at [235, 200] on span "LSMG" at bounding box center [315, 204] width 275 height 12
type input "LSMG"
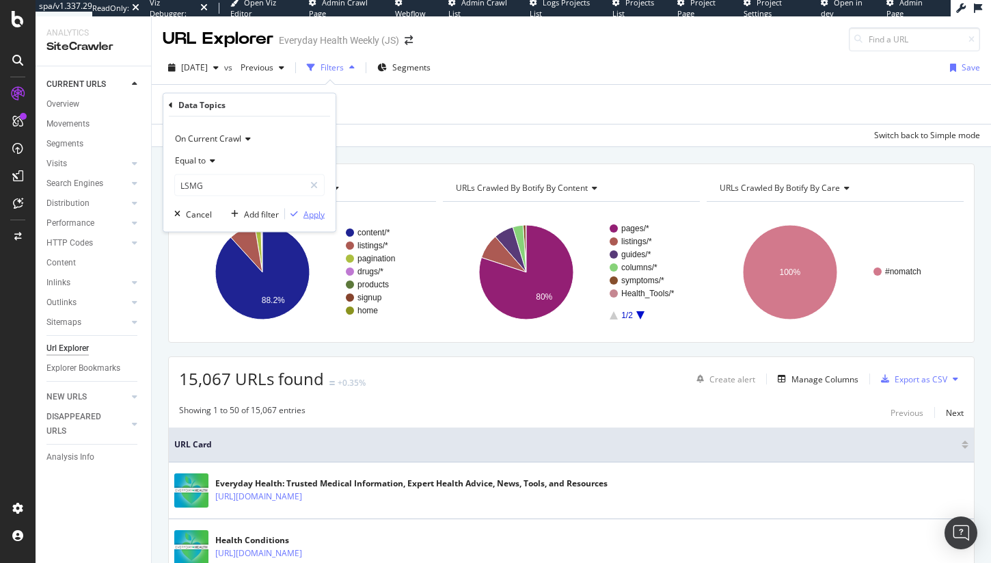
click at [320, 217] on div "Apply" at bounding box center [313, 214] width 21 height 12
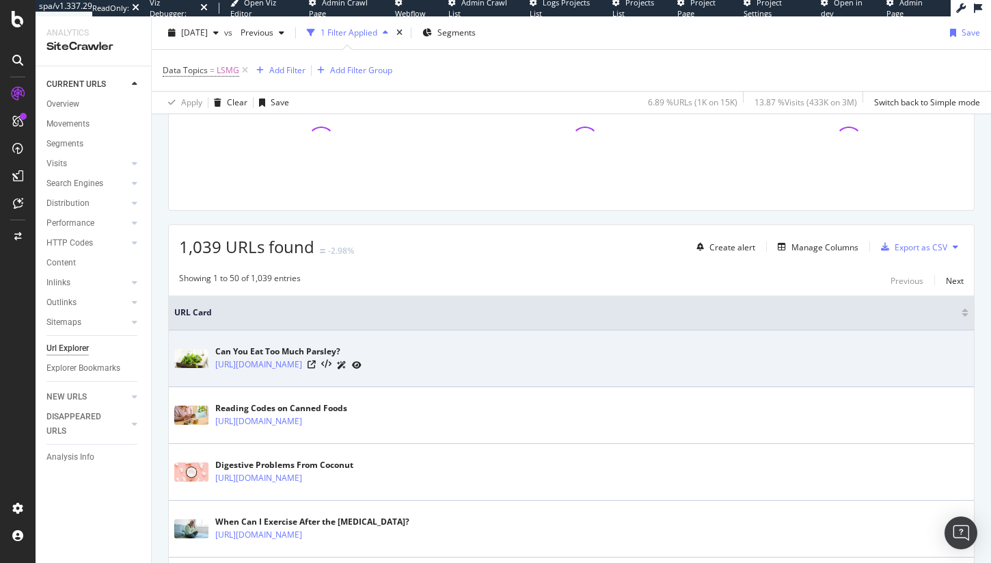
scroll to position [143, 0]
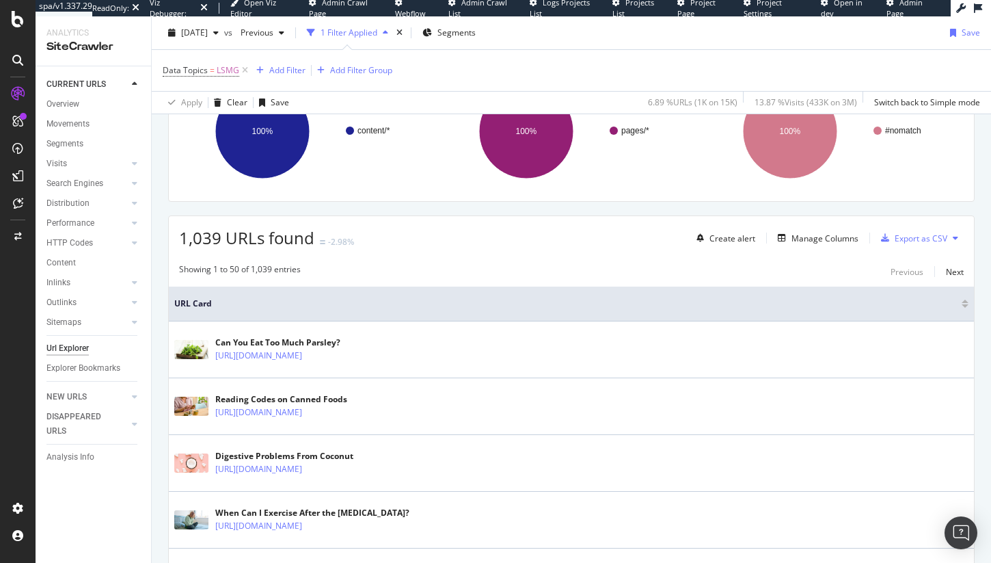
click at [215, 239] on span "1,039 URLs found" at bounding box center [246, 237] width 135 height 23
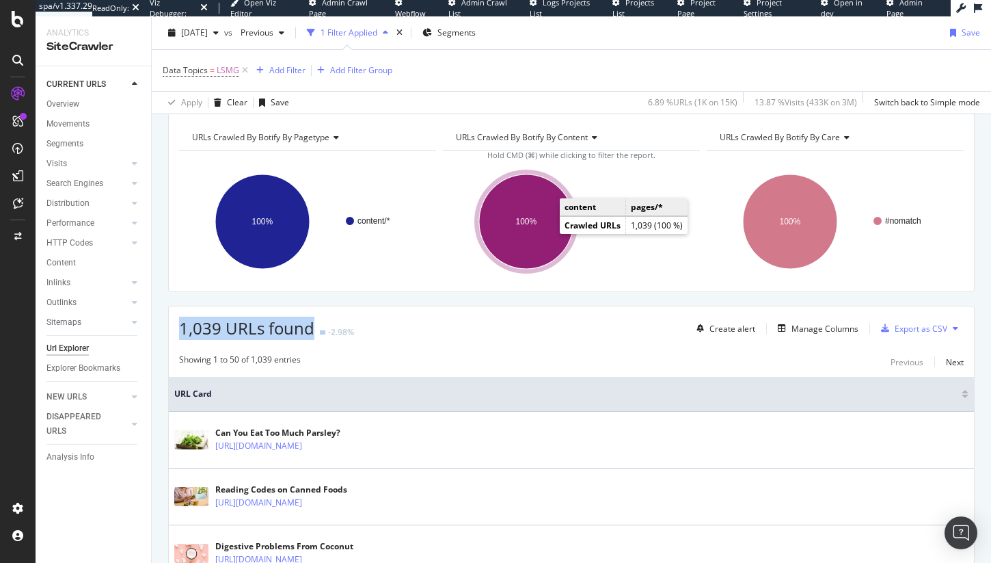
scroll to position [137, 0]
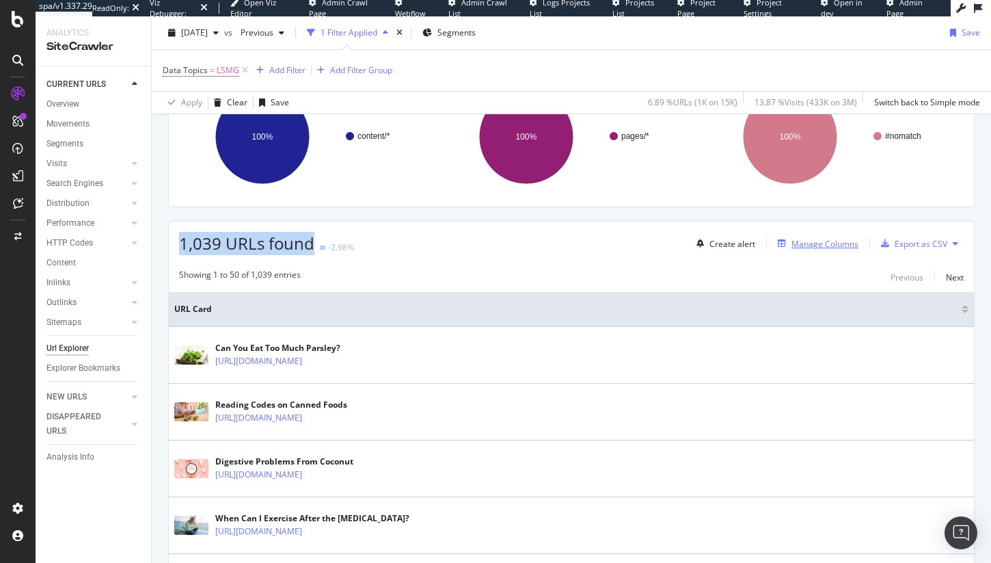
click at [813, 245] on div "Manage Columns" at bounding box center [825, 244] width 67 height 12
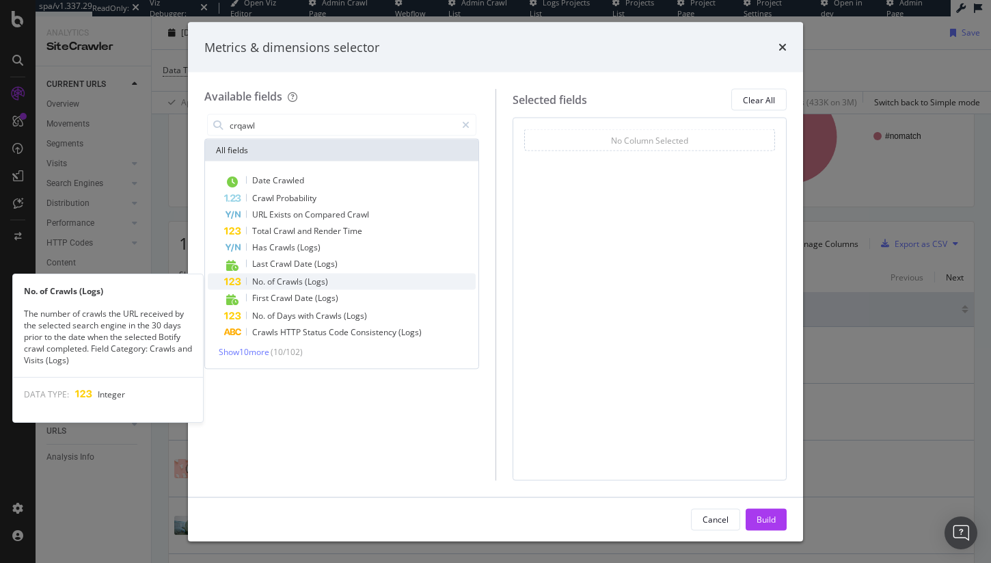
click at [324, 280] on span "(Logs)" at bounding box center [316, 281] width 23 height 12
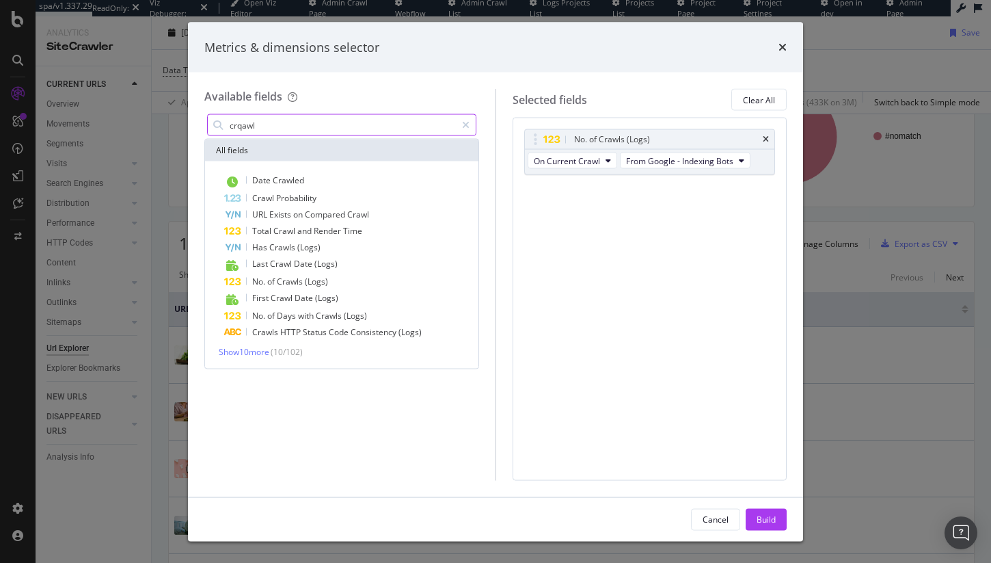
click at [327, 124] on input "crqawl" at bounding box center [342, 125] width 228 height 21
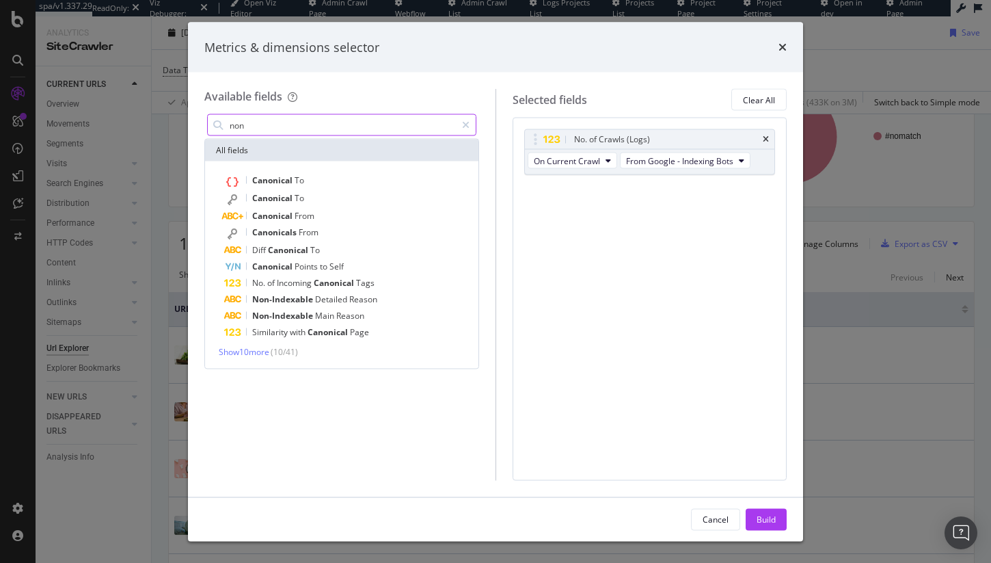
click at [327, 124] on input "non" at bounding box center [342, 125] width 228 height 21
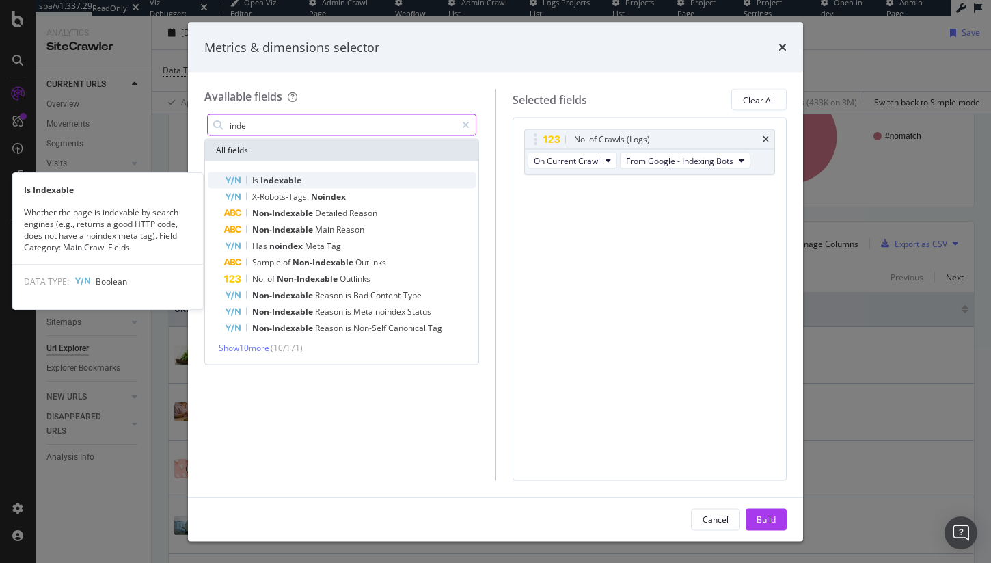
type input "inde"
click at [340, 174] on div "Is Indexable" at bounding box center [350, 180] width 252 height 16
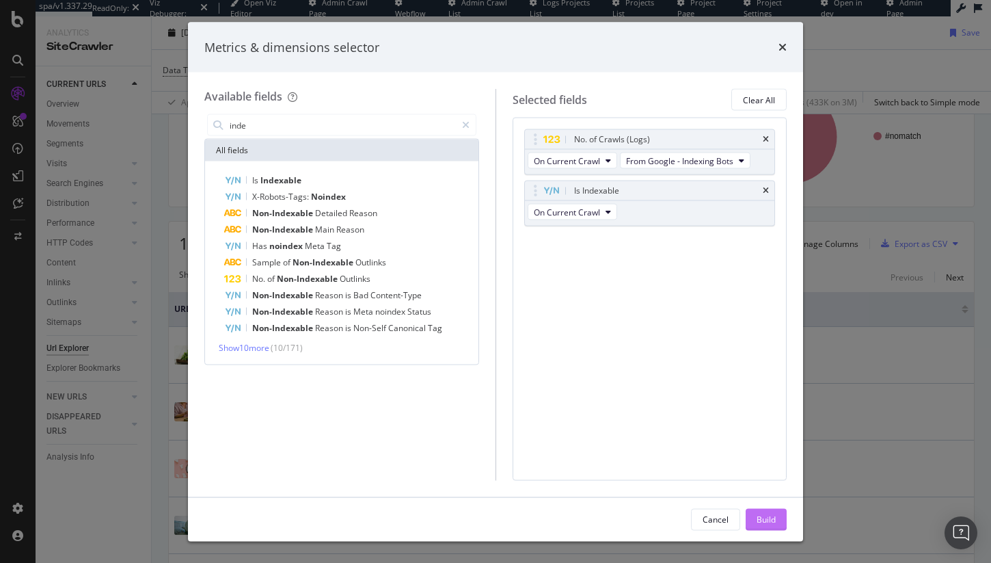
click at [781, 524] on button "Build" at bounding box center [766, 519] width 41 height 22
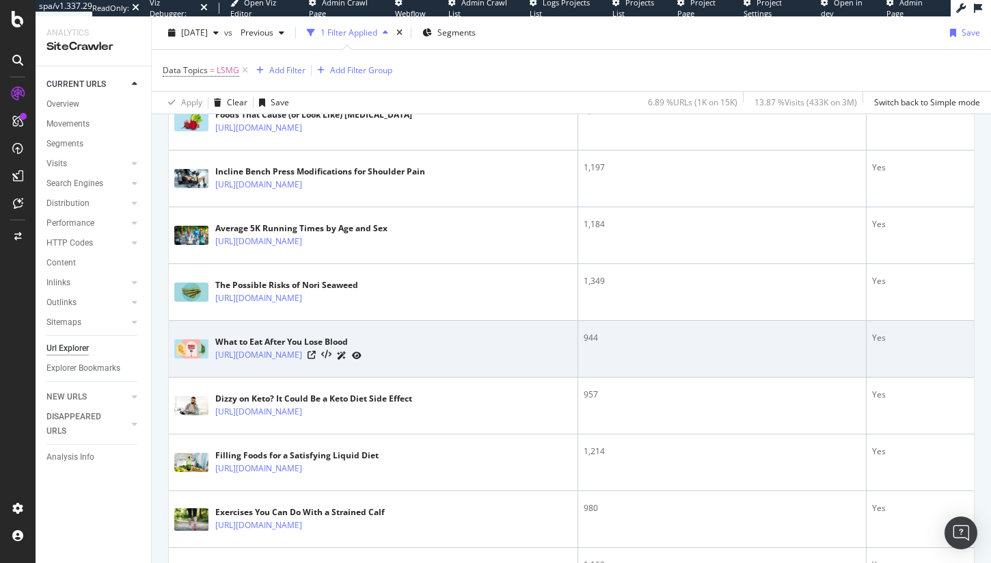
scroll to position [732, 0]
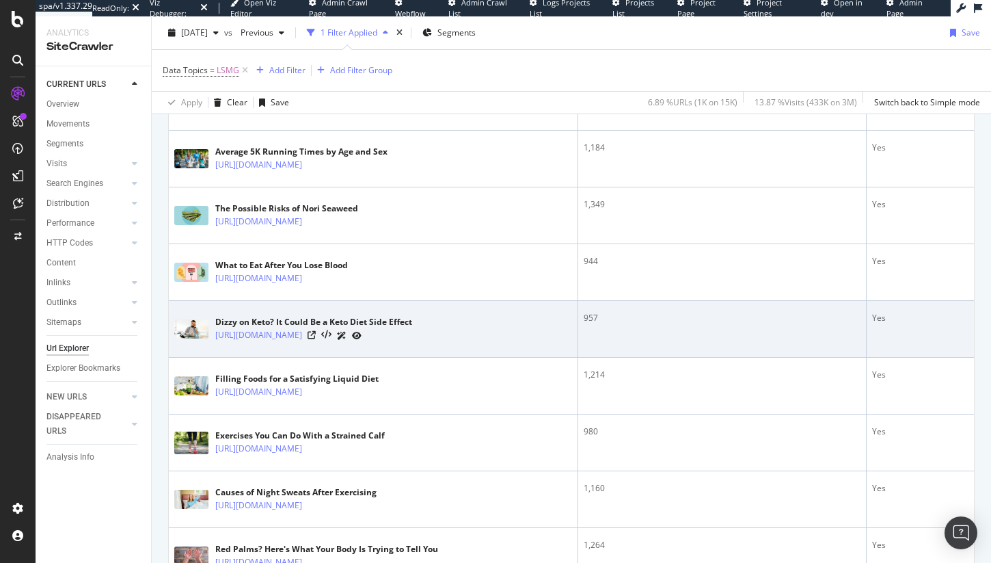
click at [593, 324] on div "957" at bounding box center [722, 318] width 277 height 12
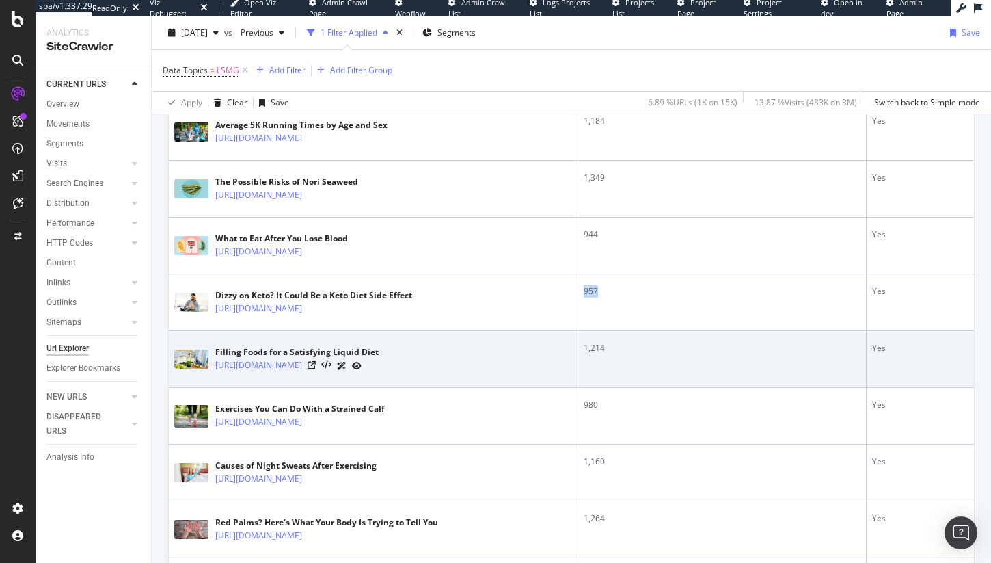
scroll to position [804, 0]
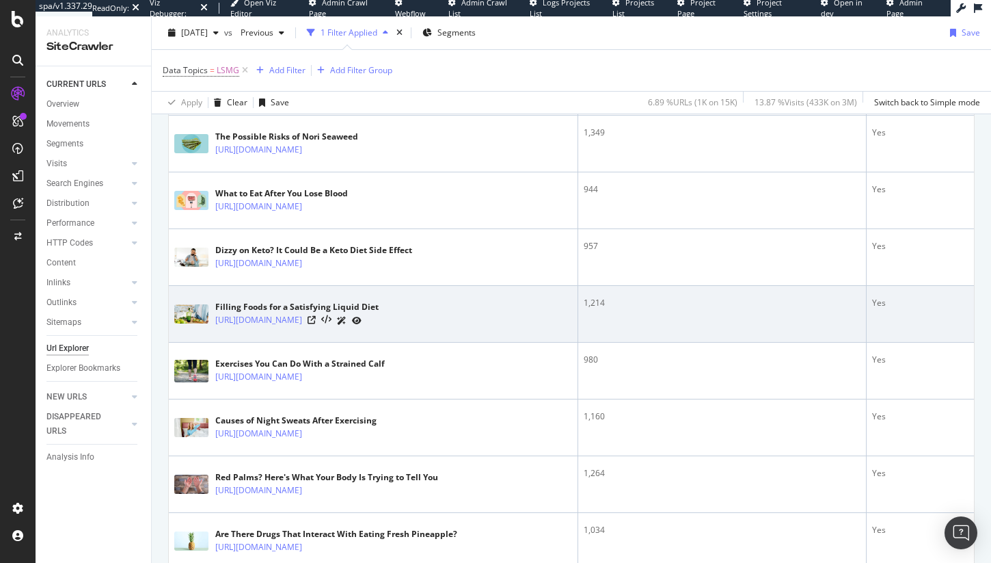
click at [606, 309] on div "1,214" at bounding box center [722, 303] width 277 height 12
click at [595, 309] on div "1,214" at bounding box center [722, 303] width 277 height 12
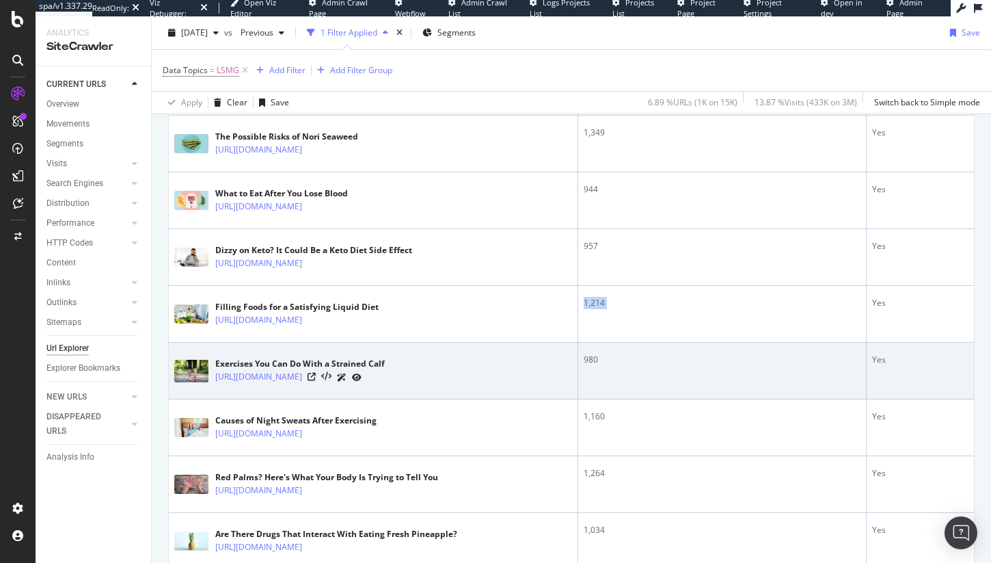
scroll to position [941, 0]
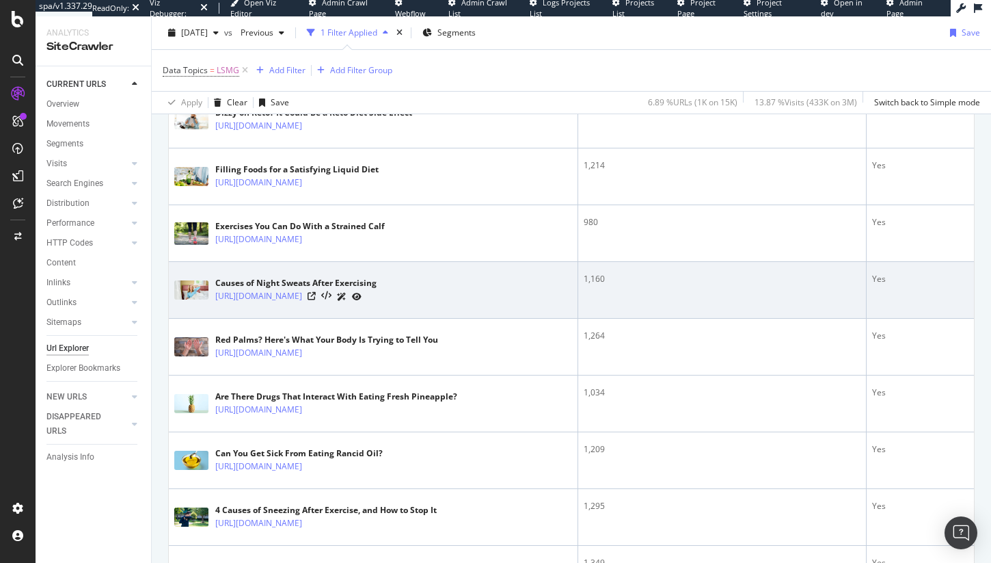
click at [593, 319] on td "1,160" at bounding box center [722, 290] width 288 height 57
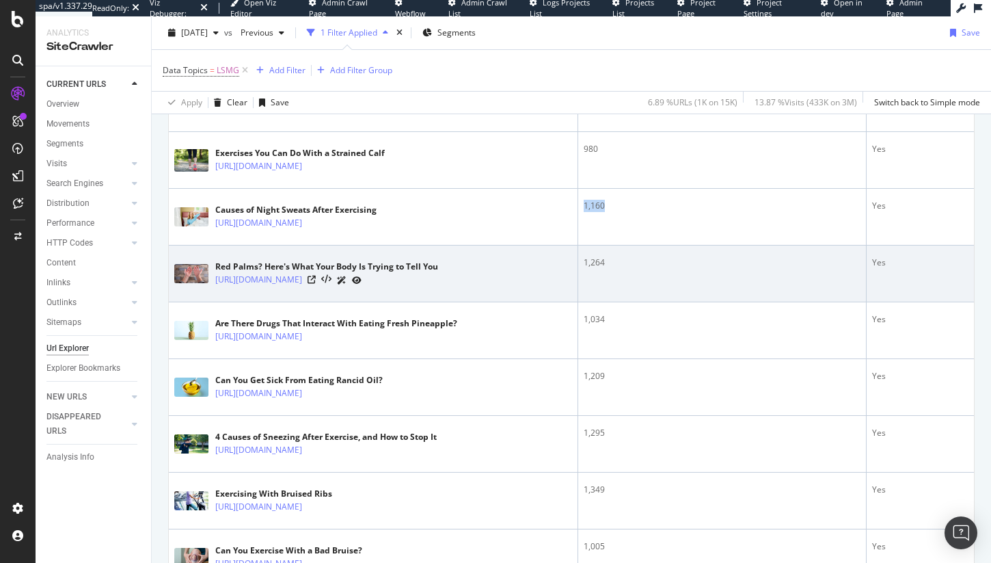
scroll to position [1031, 0]
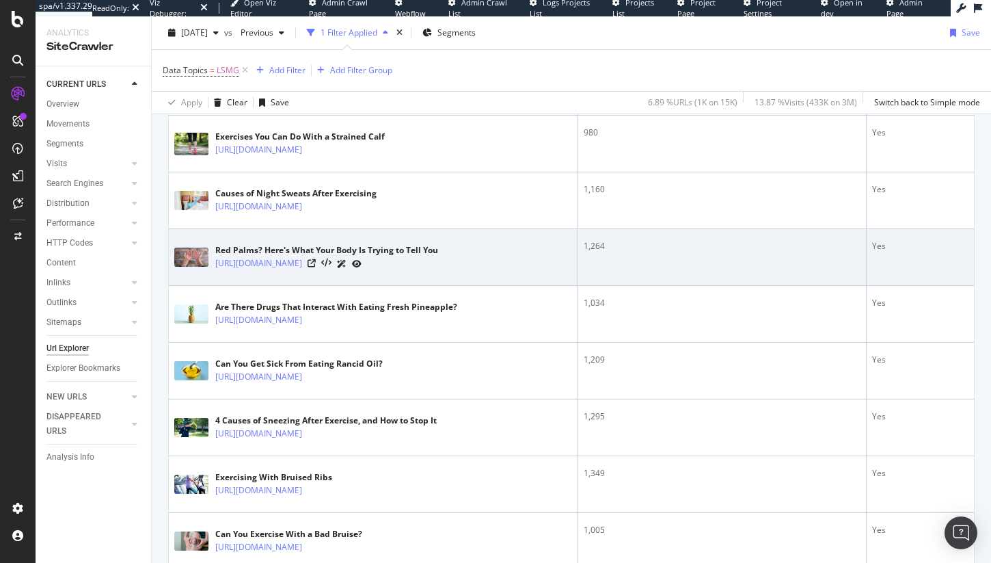
click at [872, 252] on div "Yes" at bounding box center [920, 246] width 96 height 12
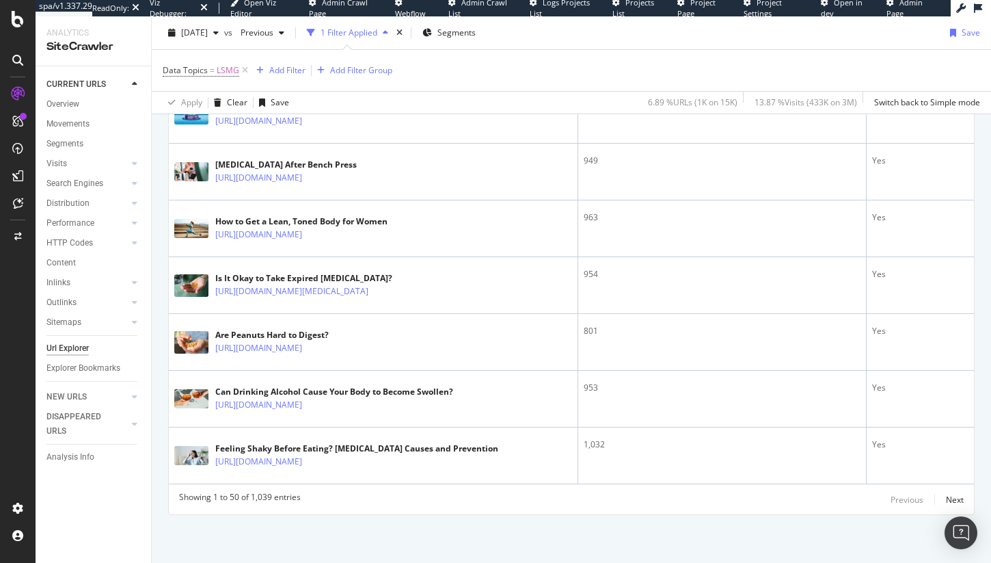
scroll to position [3016, 0]
click at [948, 499] on div "Next" at bounding box center [955, 500] width 18 height 12
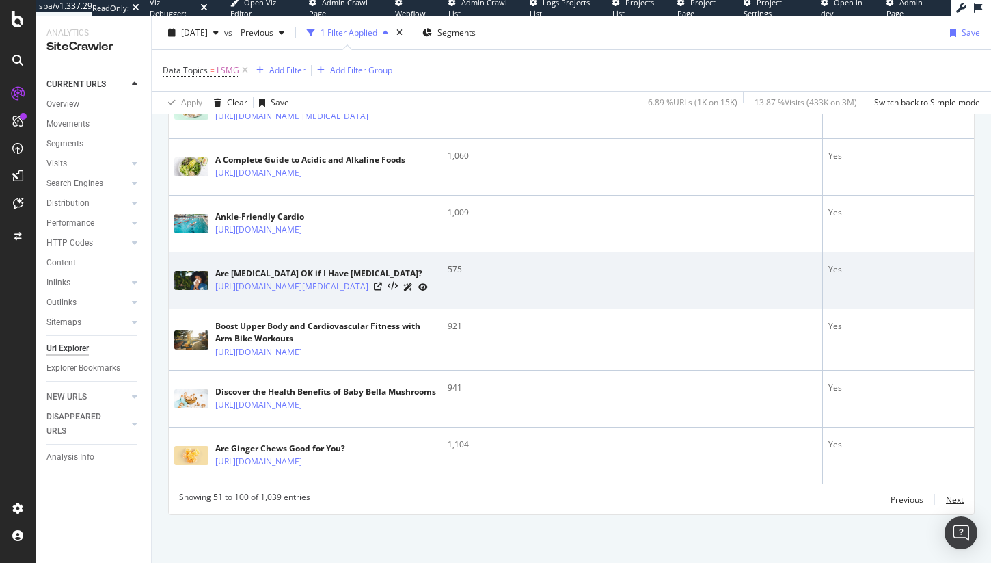
scroll to position [3675, 0]
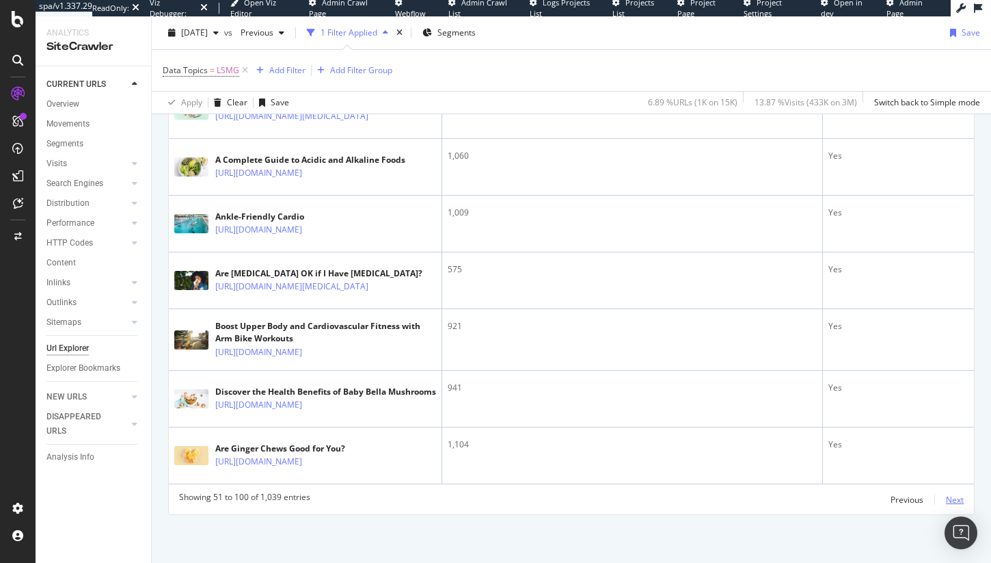
click at [947, 496] on div "Next" at bounding box center [955, 500] width 18 height 12
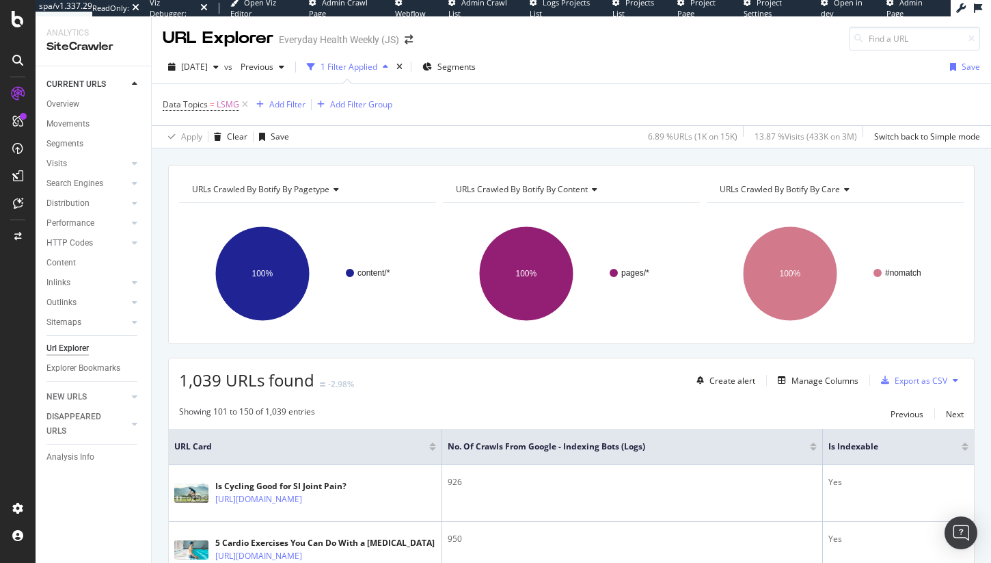
scroll to position [0, 0]
click at [803, 384] on div "Manage Columns" at bounding box center [825, 381] width 67 height 12
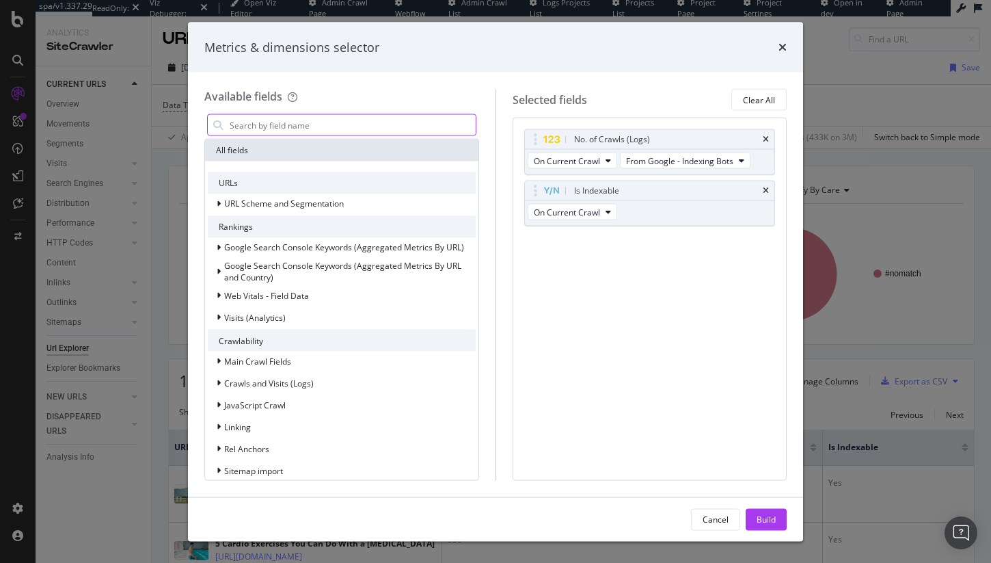
click at [353, 118] on input "modal" at bounding box center [351, 125] width 247 height 21
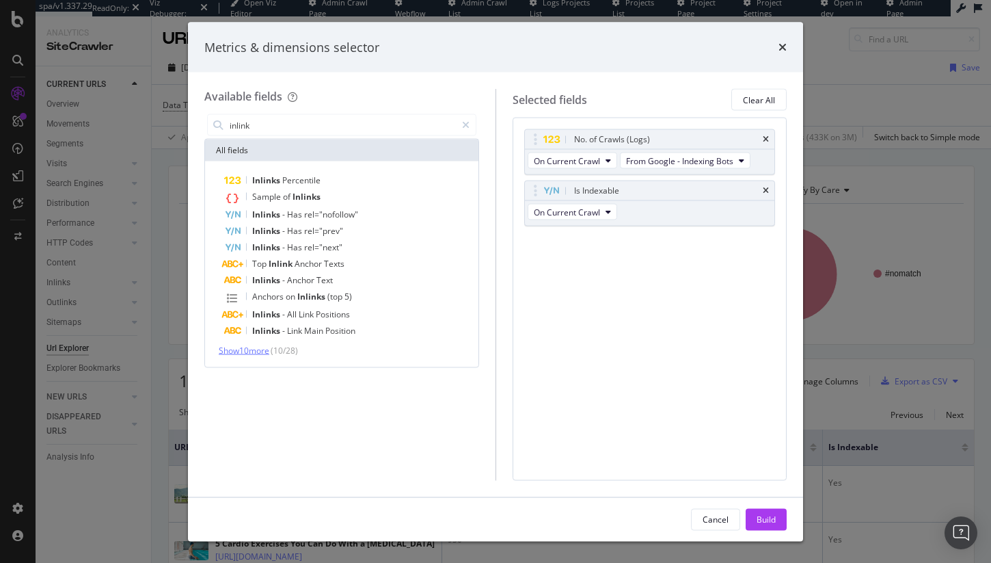
type input "inlink"
click at [256, 345] on span "Show 10 more" at bounding box center [244, 351] width 51 height 12
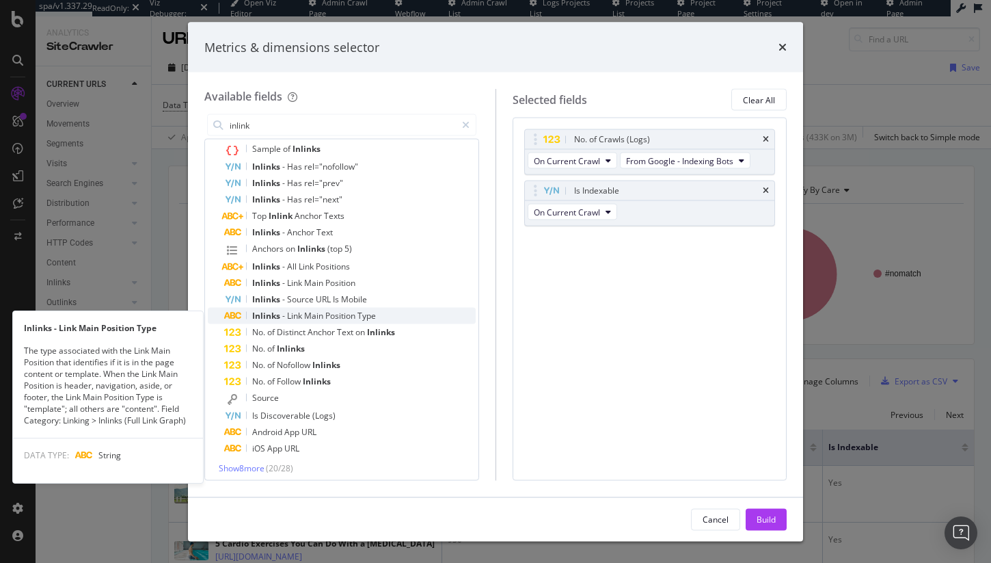
scroll to position [53, 0]
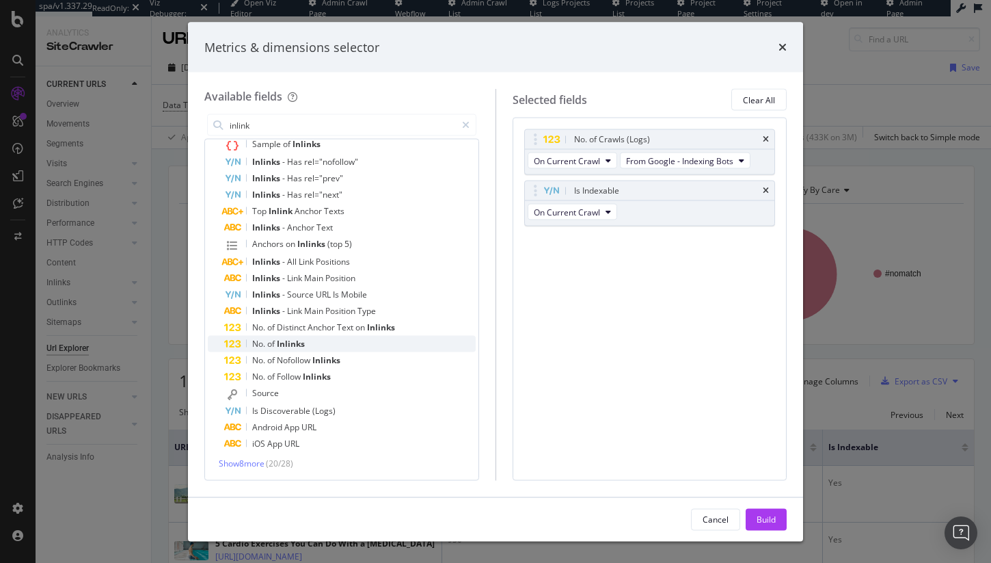
click at [332, 341] on div "No. of Inlinks" at bounding box center [350, 344] width 252 height 16
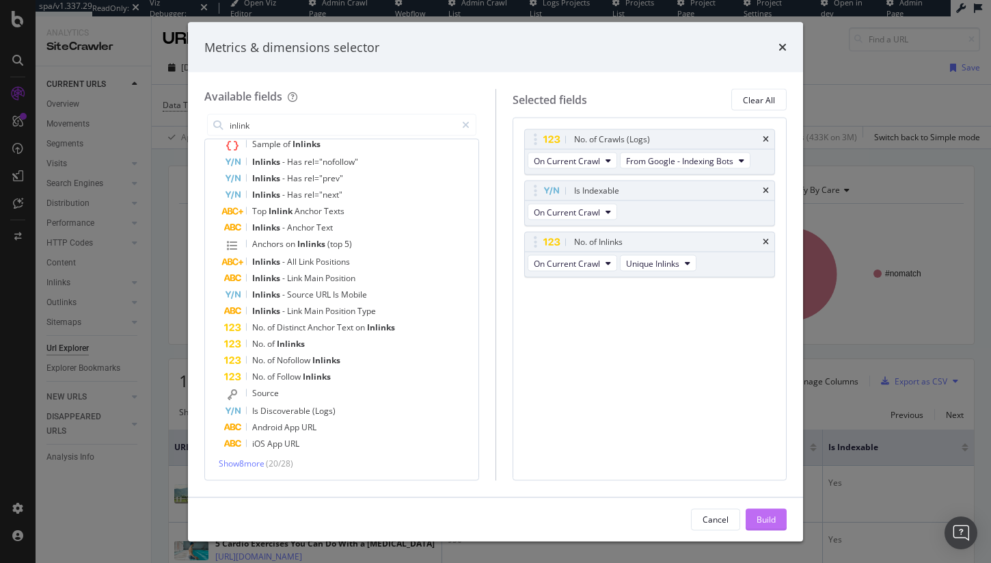
click at [757, 515] on div "Build" at bounding box center [766, 519] width 19 height 12
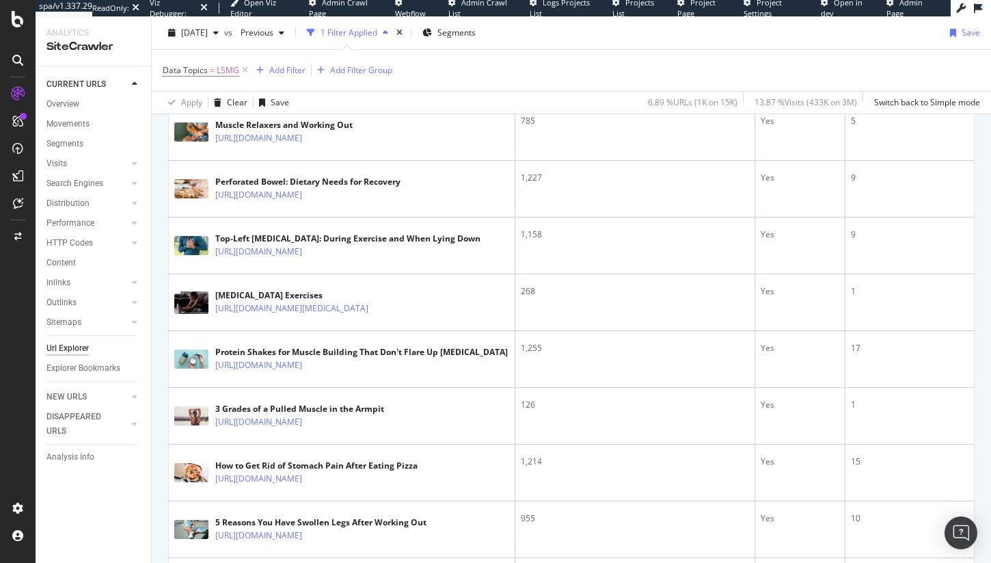
scroll to position [2332, 0]
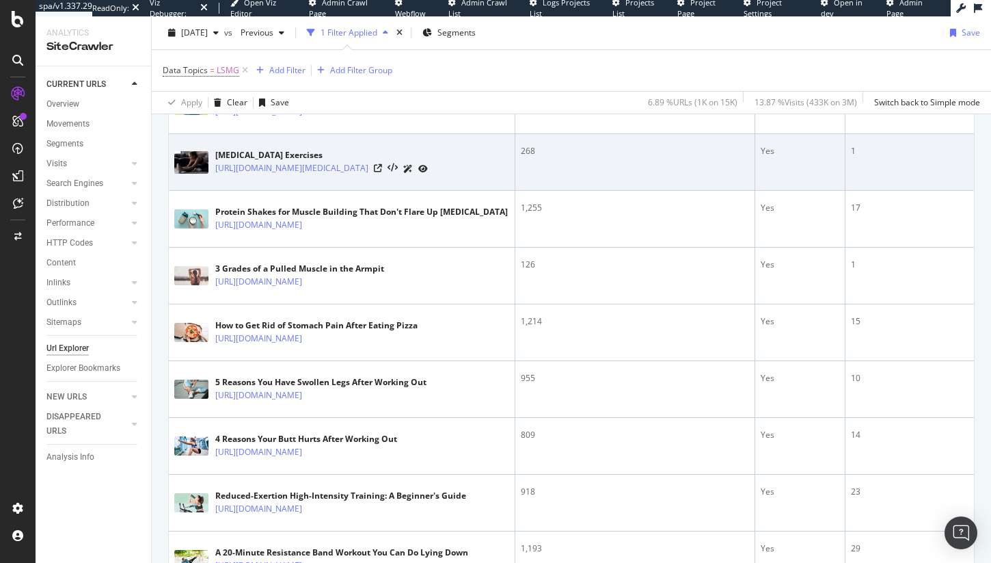
click at [529, 157] on div "268" at bounding box center [635, 151] width 228 height 12
click at [527, 157] on div "268" at bounding box center [635, 151] width 228 height 12
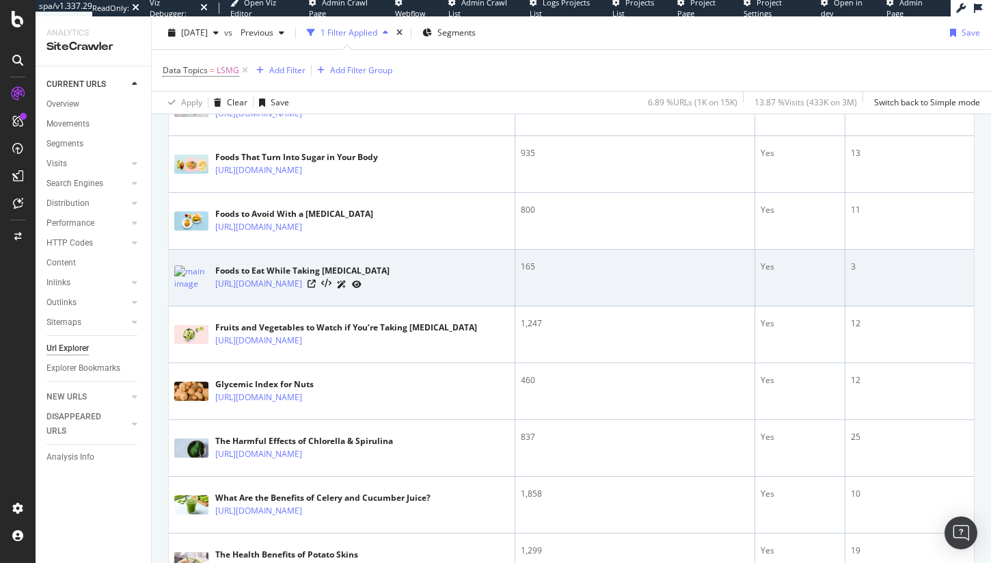
scroll to position [1034, 0]
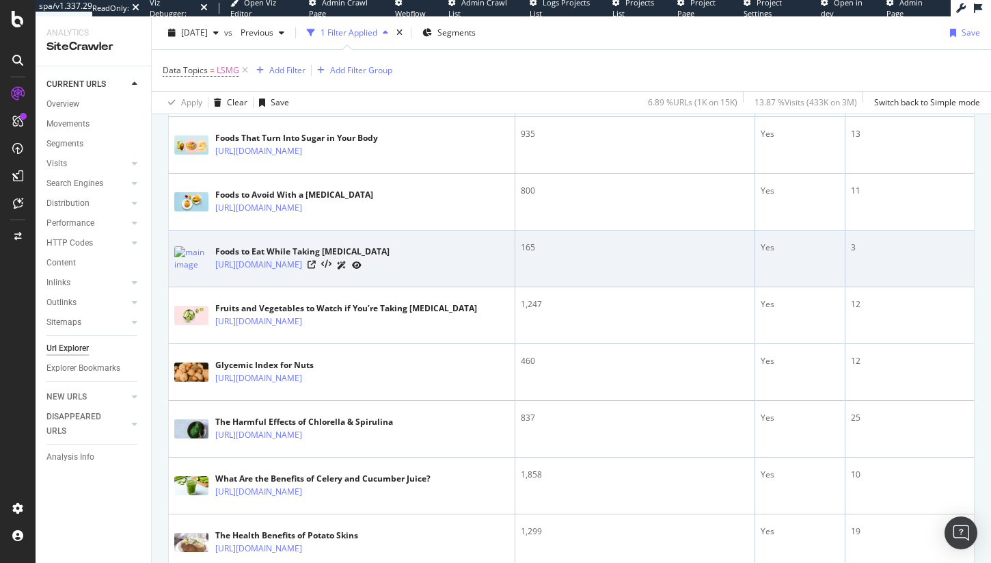
click at [851, 254] on div "3" at bounding box center [910, 247] width 118 height 12
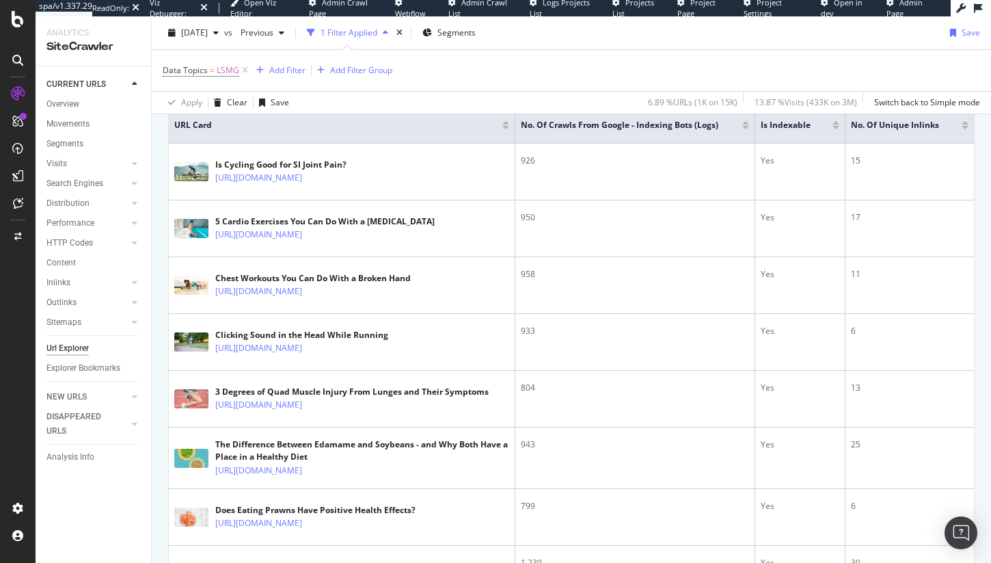
scroll to position [0, 0]
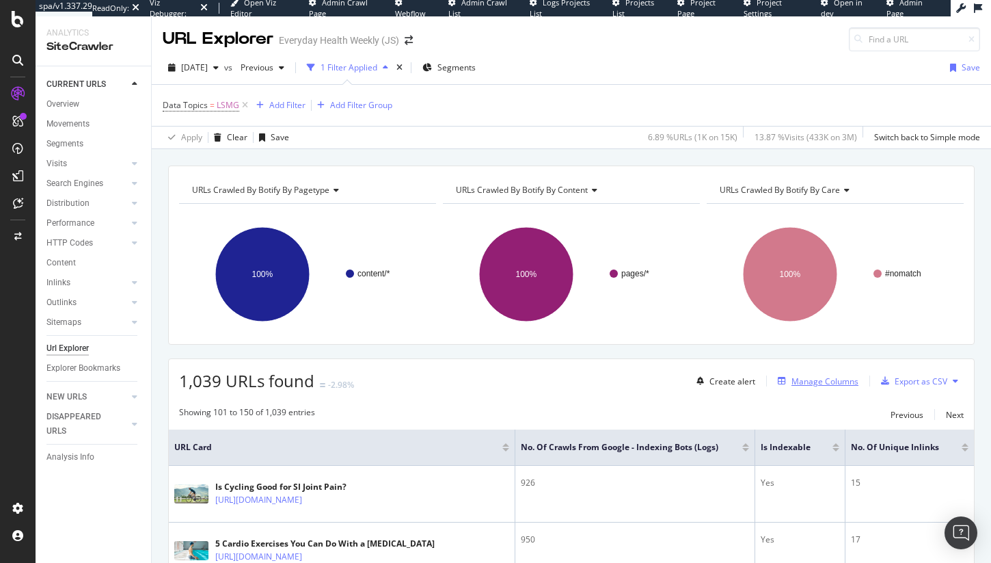
click at [811, 373] on button "Manage Columns" at bounding box center [815, 381] width 86 height 16
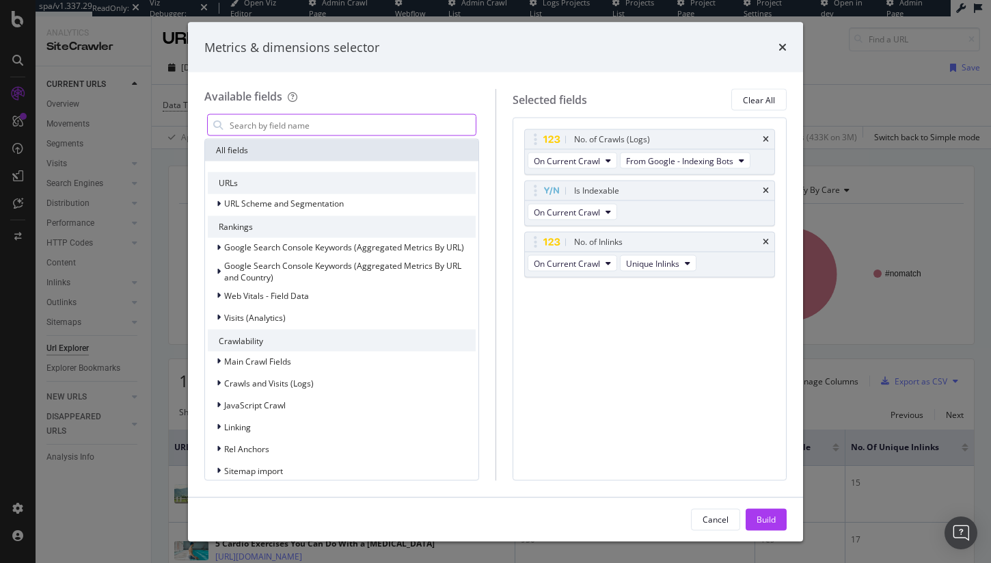
click at [339, 126] on input "modal" at bounding box center [351, 125] width 247 height 21
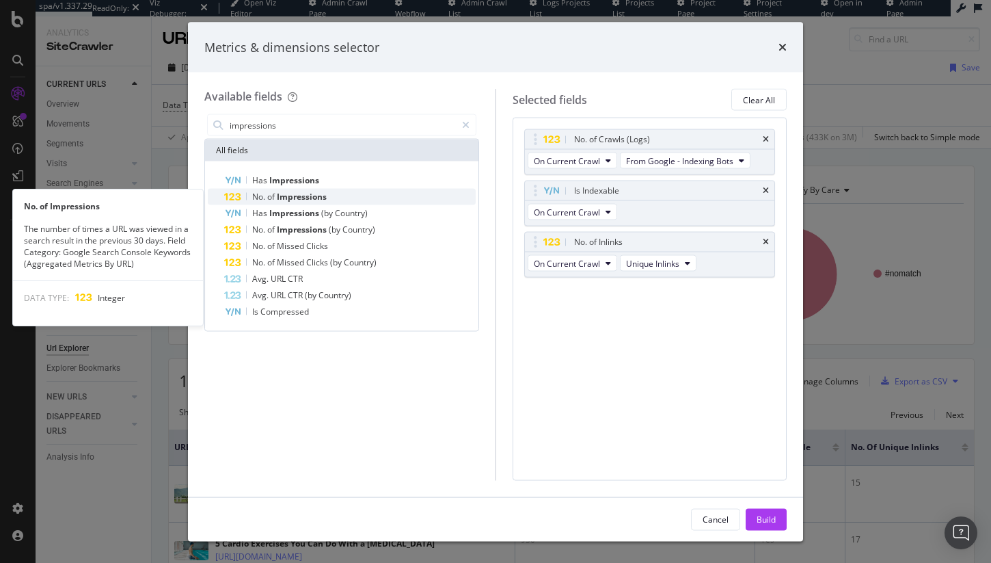
click at [343, 191] on div "No. of Impressions" at bounding box center [350, 197] width 252 height 16
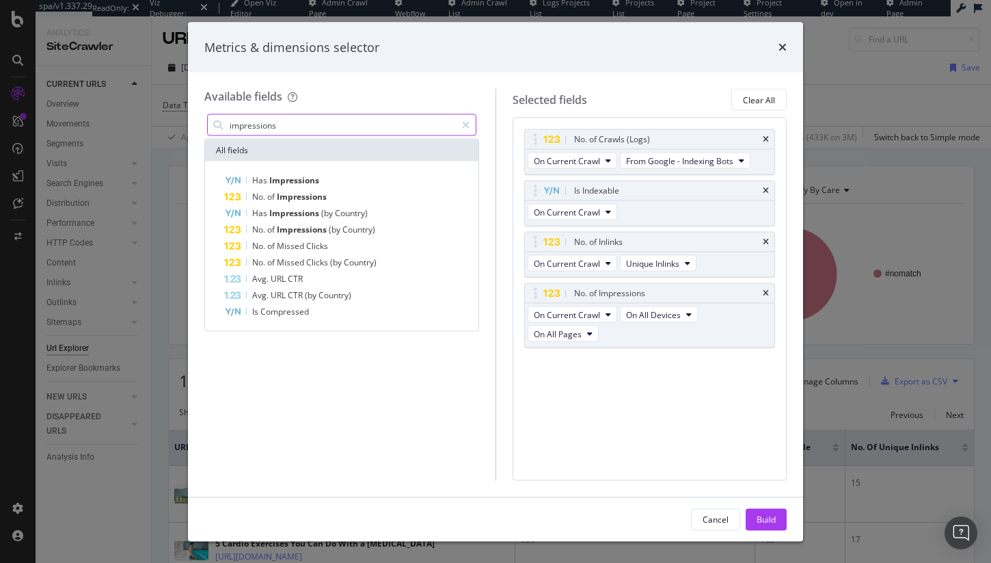
click at [278, 130] on input "impressions" at bounding box center [342, 125] width 228 height 21
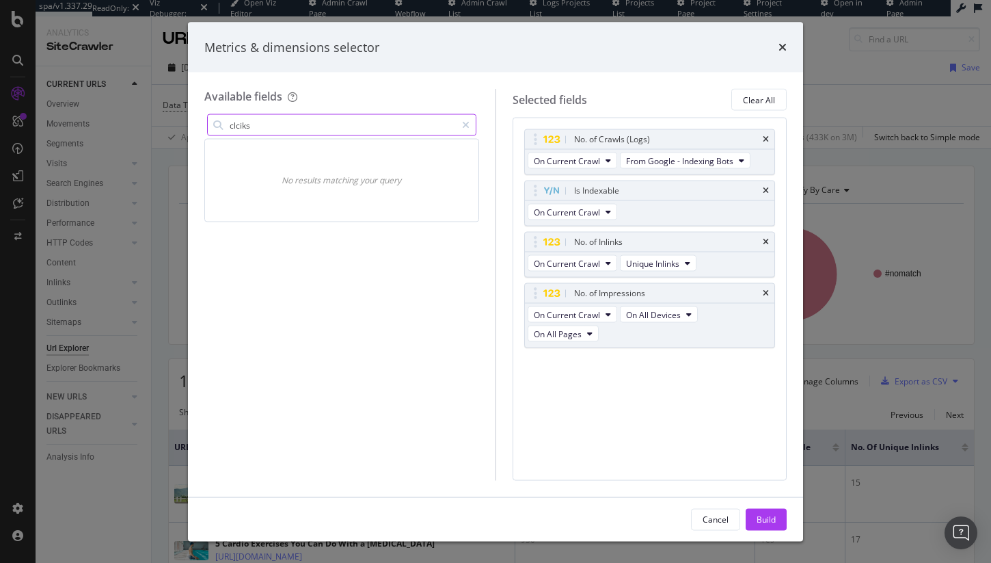
click at [306, 131] on input "clciks" at bounding box center [342, 125] width 228 height 21
click at [306, 130] on input "clciks" at bounding box center [342, 125] width 228 height 21
click at [292, 131] on input "clciks" at bounding box center [342, 125] width 228 height 21
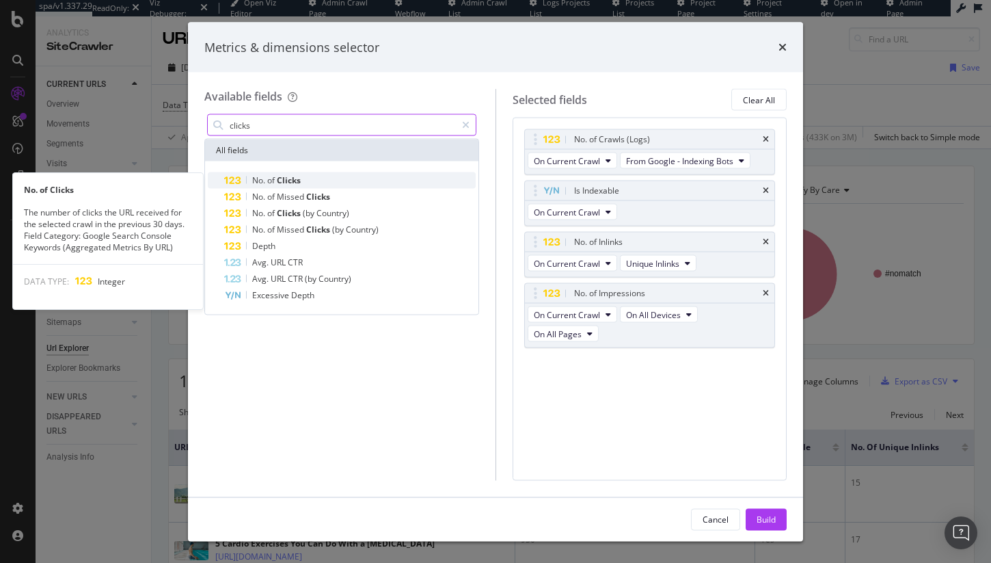
type input "clicks"
click at [310, 180] on div "No. of Clicks" at bounding box center [350, 180] width 252 height 16
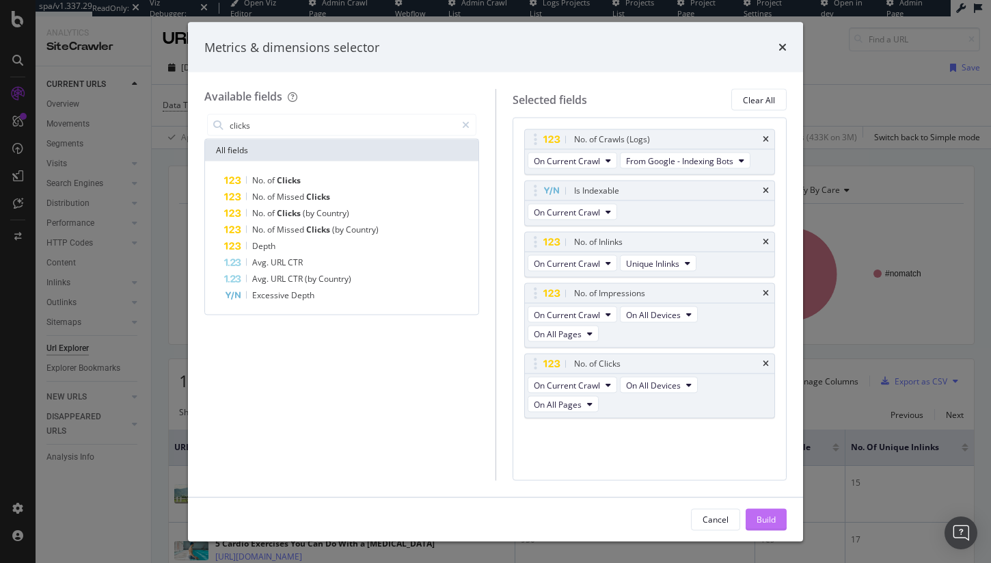
click at [761, 515] on div "Build" at bounding box center [766, 519] width 19 height 12
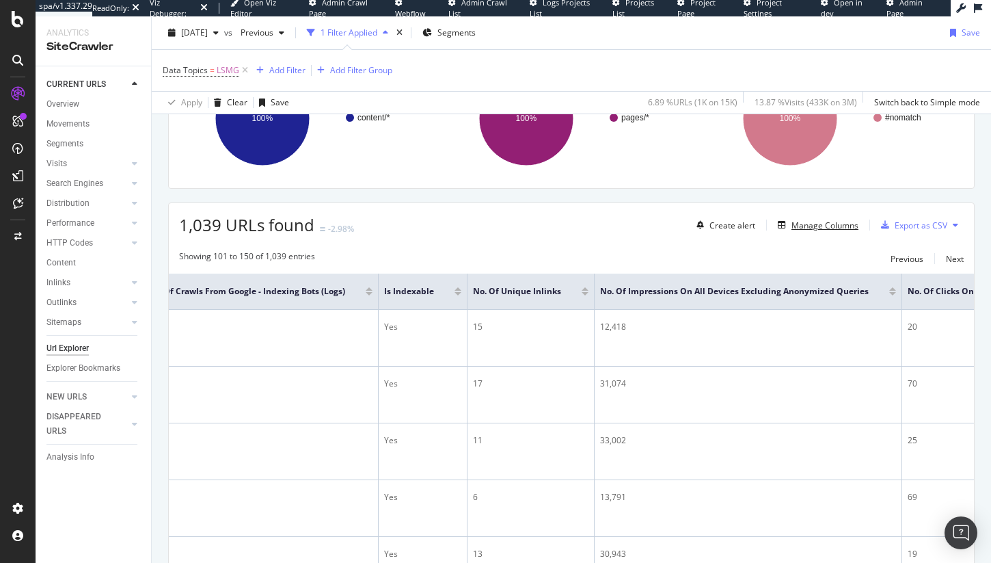
scroll to position [0, 350]
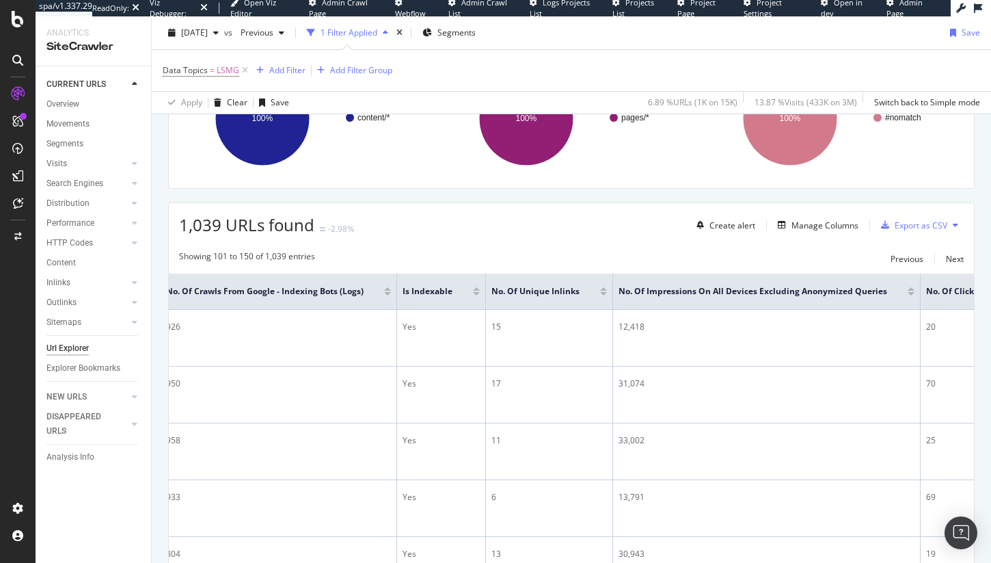
click at [604, 293] on div at bounding box center [603, 293] width 7 height 3
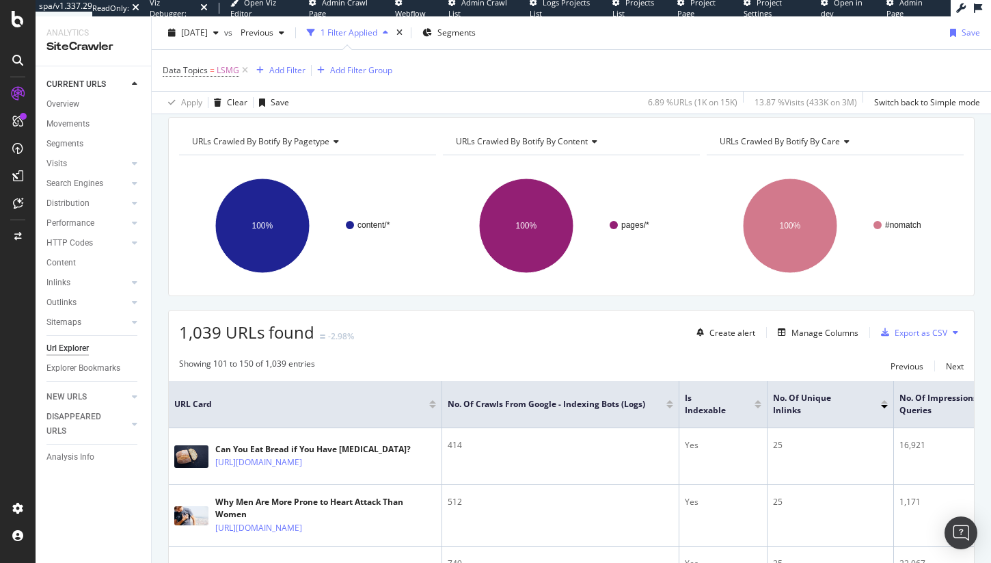
scroll to position [156, 0]
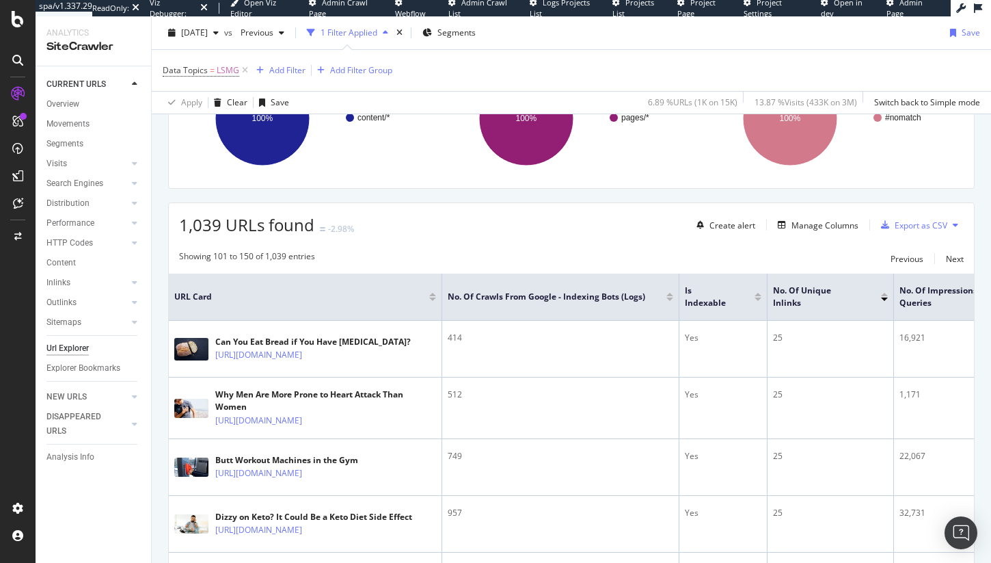
click at [883, 293] on div at bounding box center [884, 294] width 7 height 3
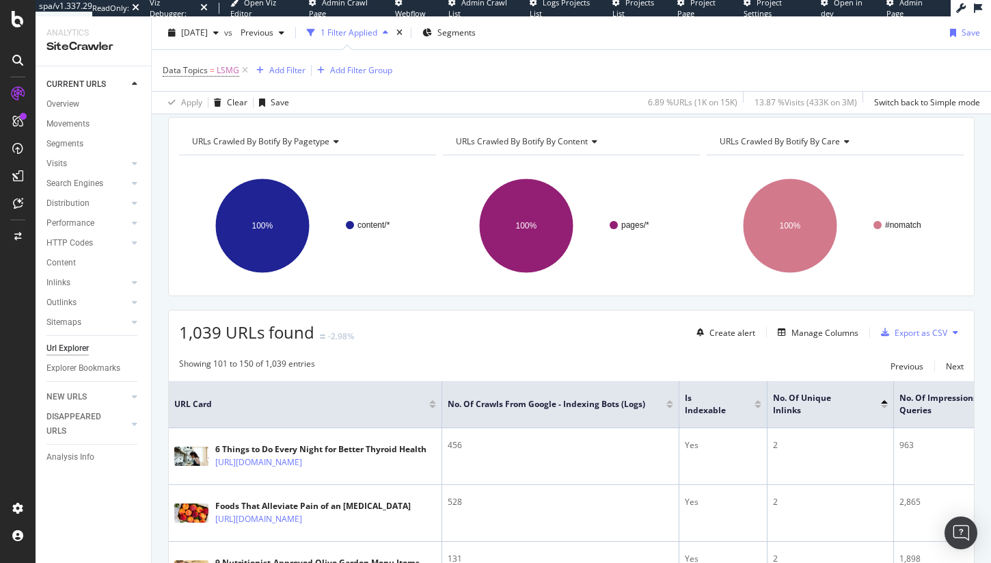
scroll to position [156, 0]
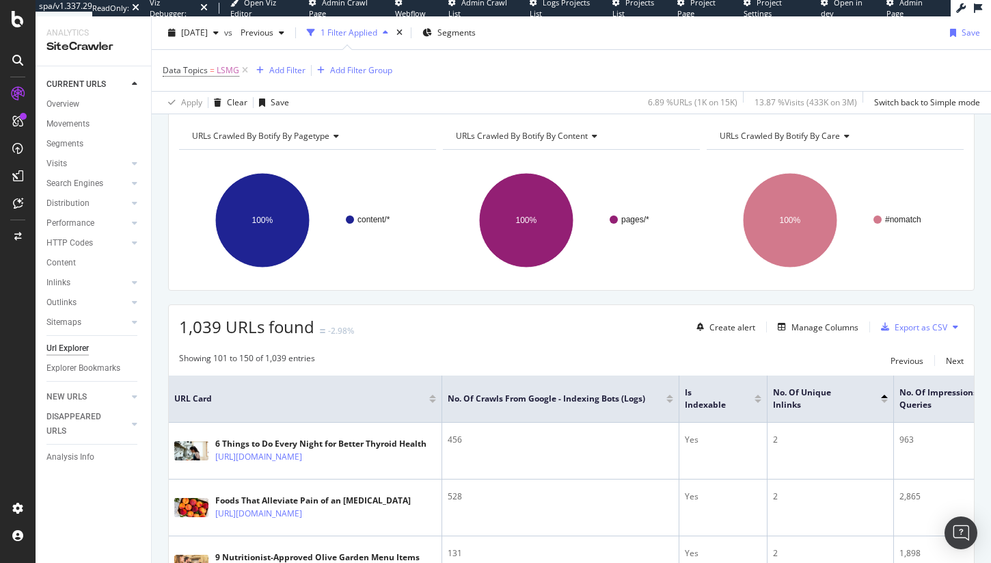
scroll to position [0, 0]
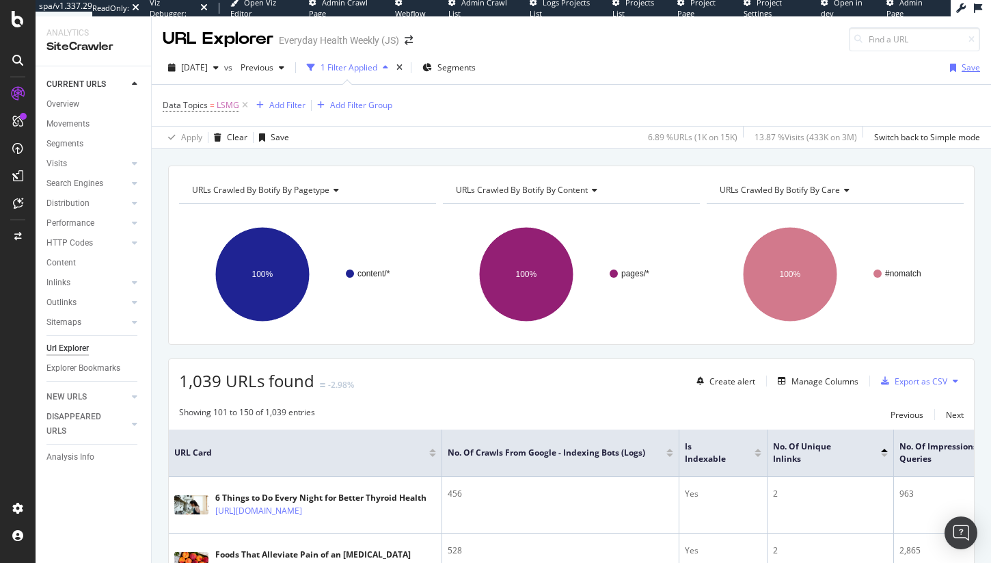
click at [962, 71] on div "Save" at bounding box center [971, 68] width 18 height 12
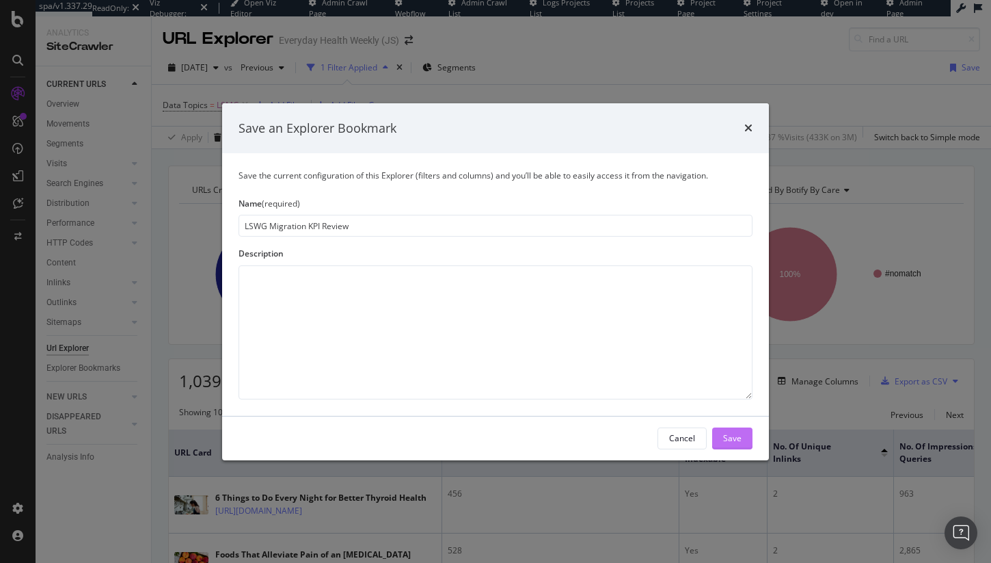
type input "LSWG Migration KPI Review"
click at [740, 442] on div "Save" at bounding box center [732, 438] width 18 height 12
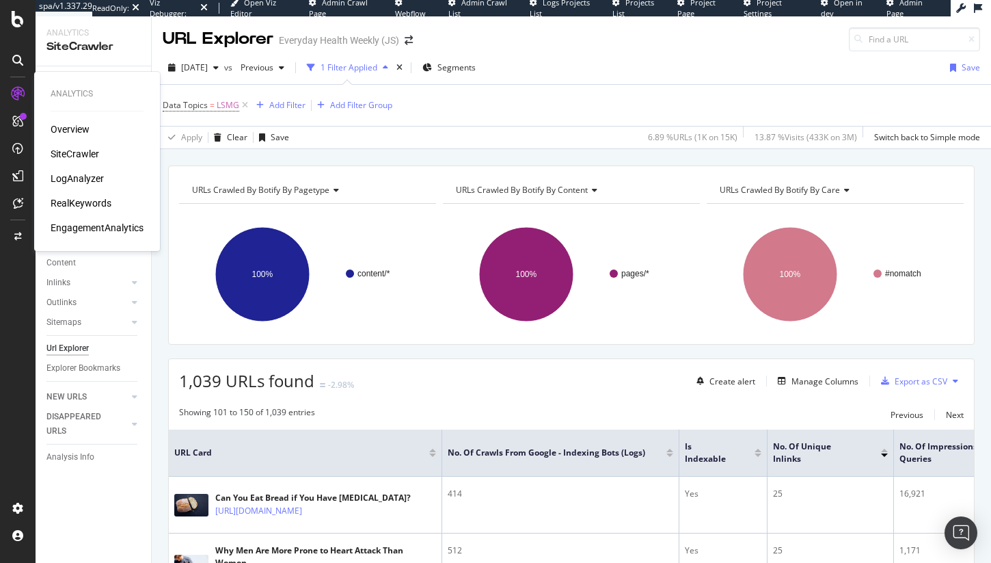
click at [103, 205] on div "RealKeywords" at bounding box center [81, 203] width 61 height 14
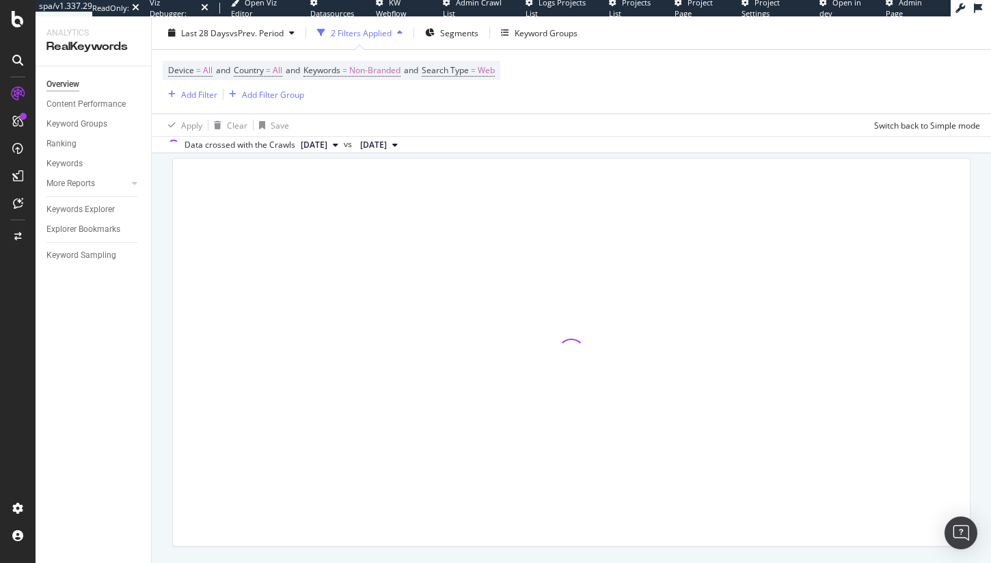
scroll to position [77, 0]
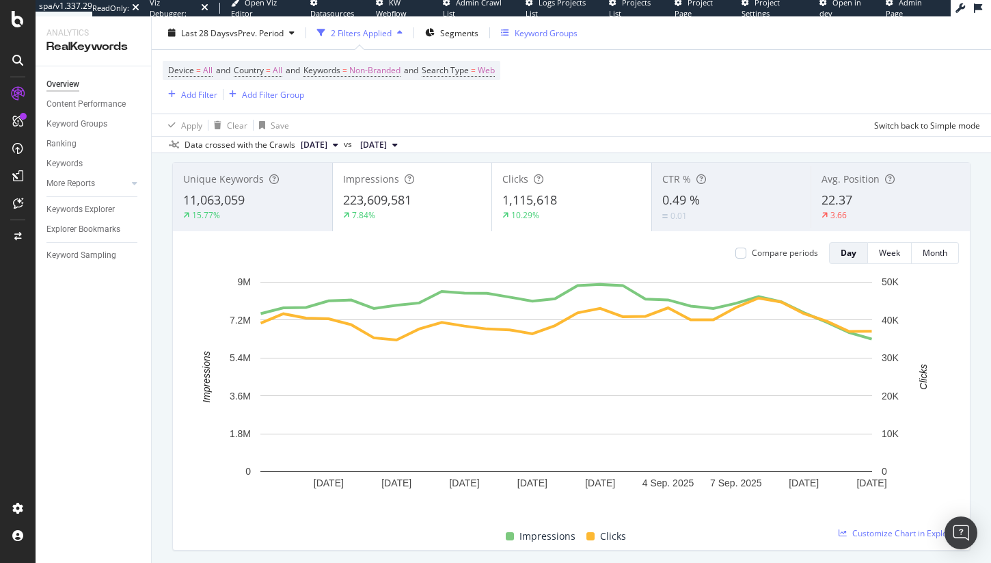
click at [558, 34] on div "Keyword Groups" at bounding box center [546, 33] width 63 height 12
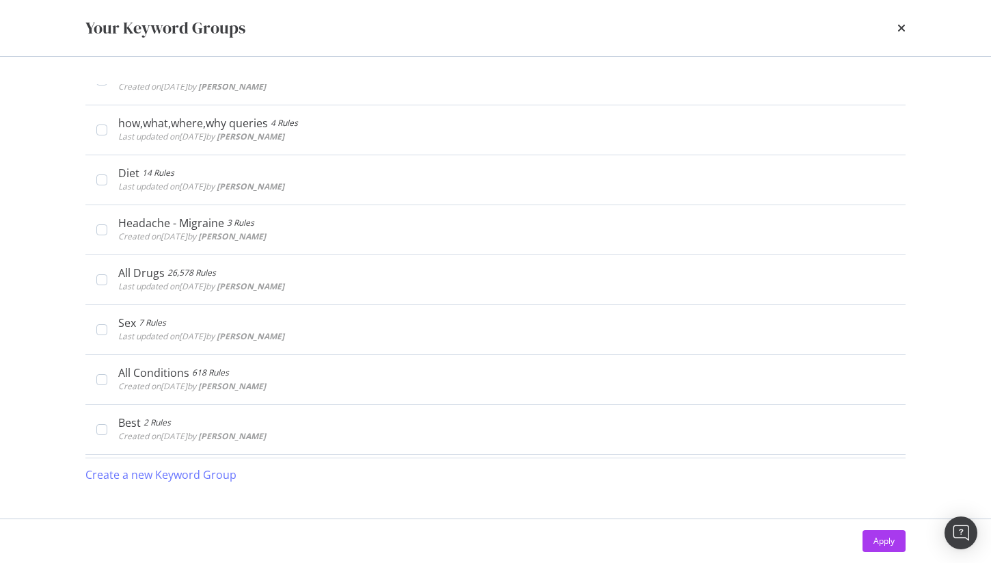
scroll to position [0, 0]
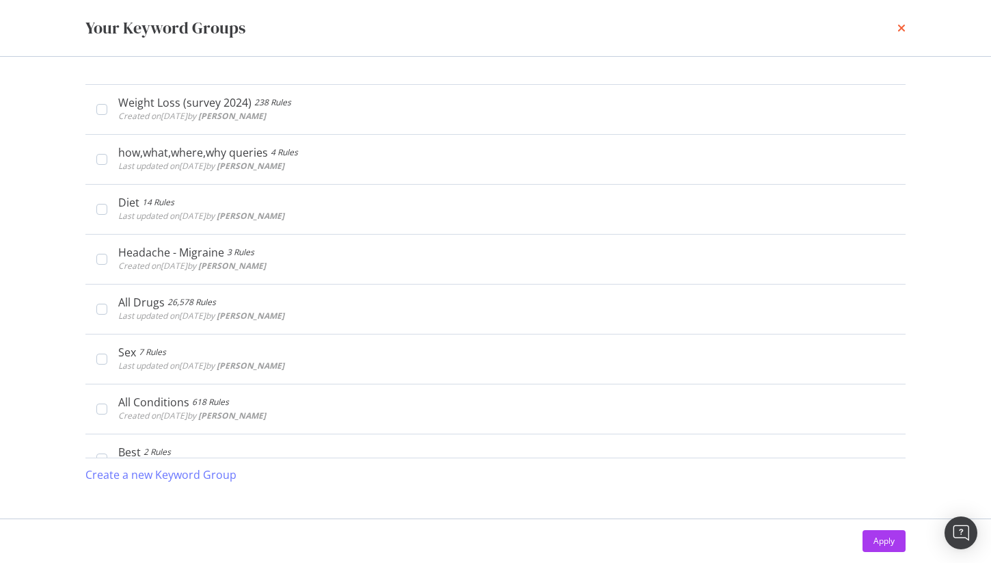
click at [904, 29] on icon "times" at bounding box center [901, 28] width 8 height 11
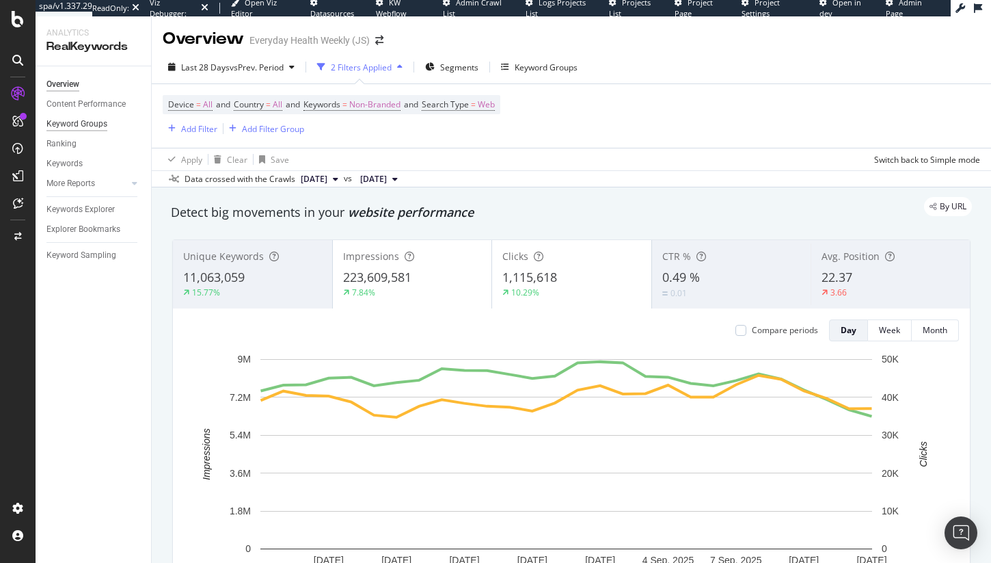
click at [81, 131] on div "Keyword Groups" at bounding box center [76, 124] width 61 height 14
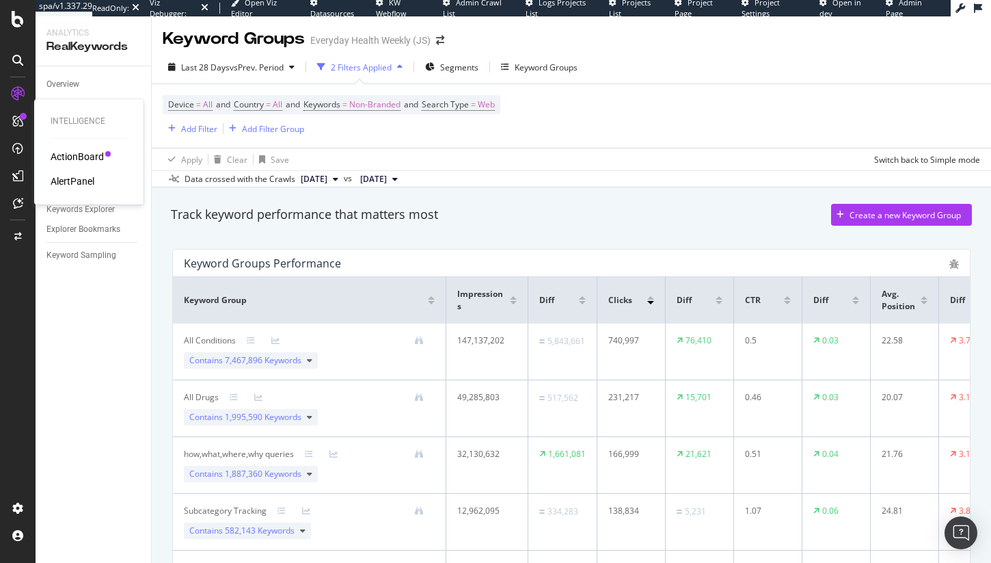
click at [81, 152] on div "ActionBoard" at bounding box center [77, 157] width 53 height 14
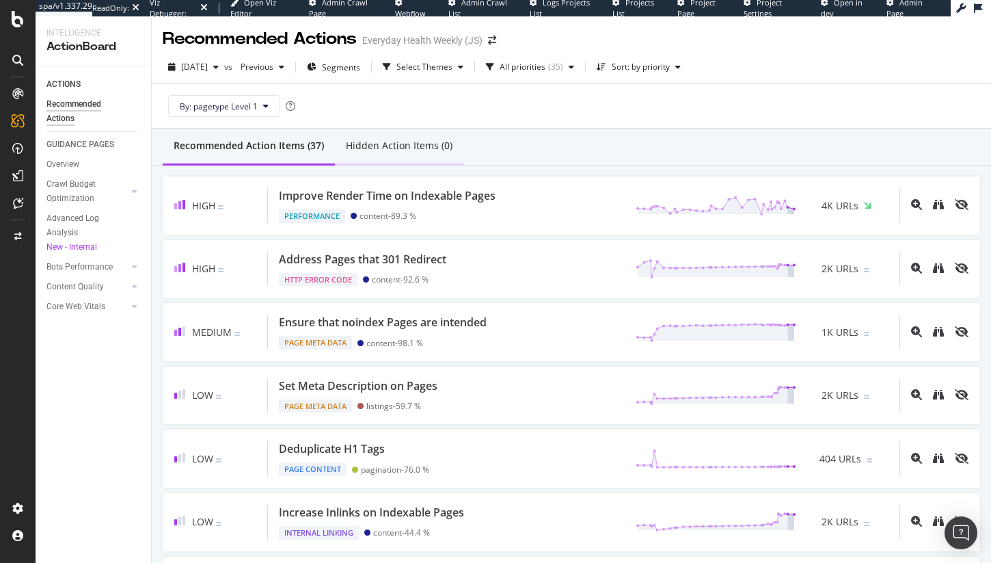
click at [422, 140] on div "Hidden Action Items (0)" at bounding box center [399, 146] width 107 height 14
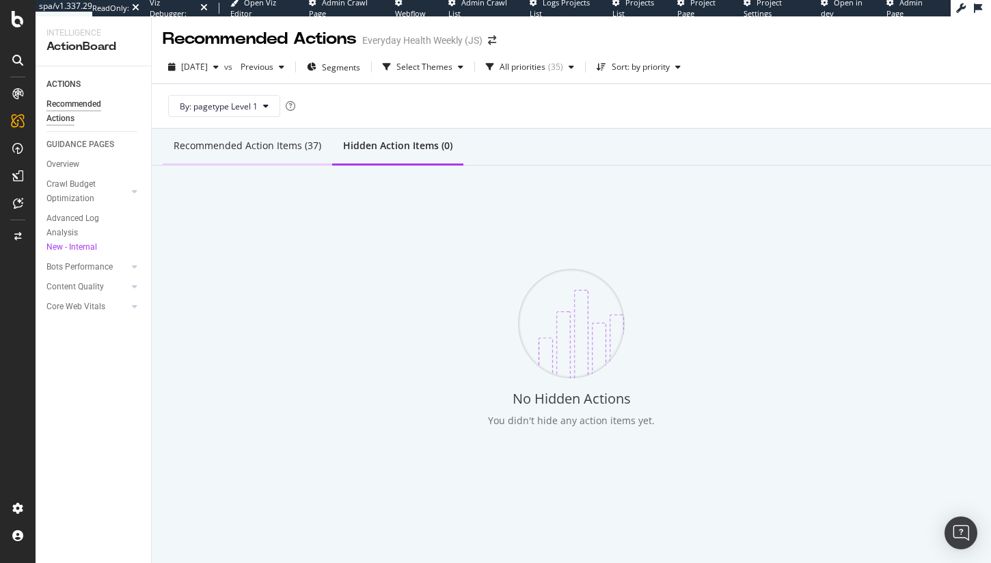
click at [269, 146] on div "Recommended Action Items (37)" at bounding box center [248, 146] width 148 height 14
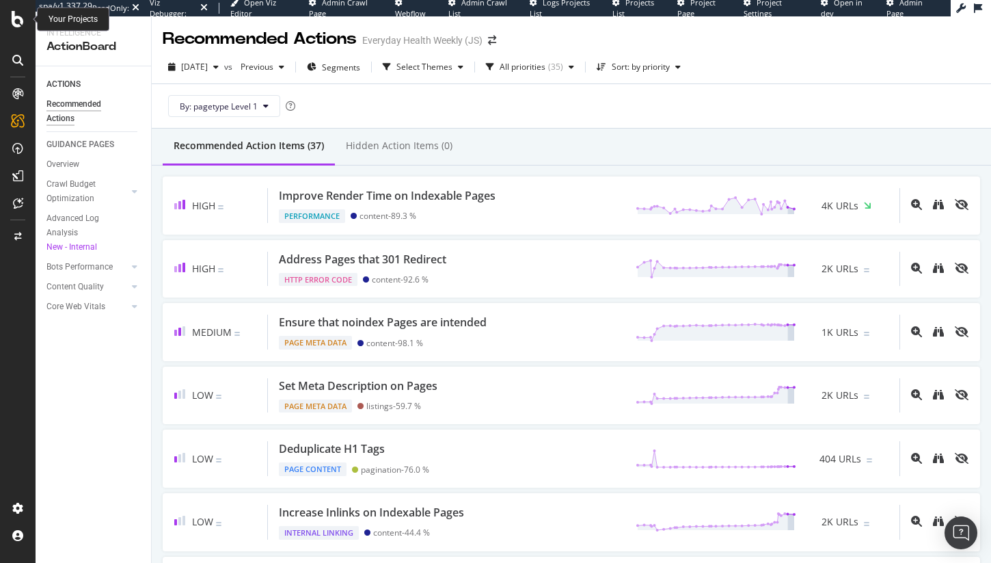
click at [17, 11] on icon at bounding box center [18, 19] width 12 height 16
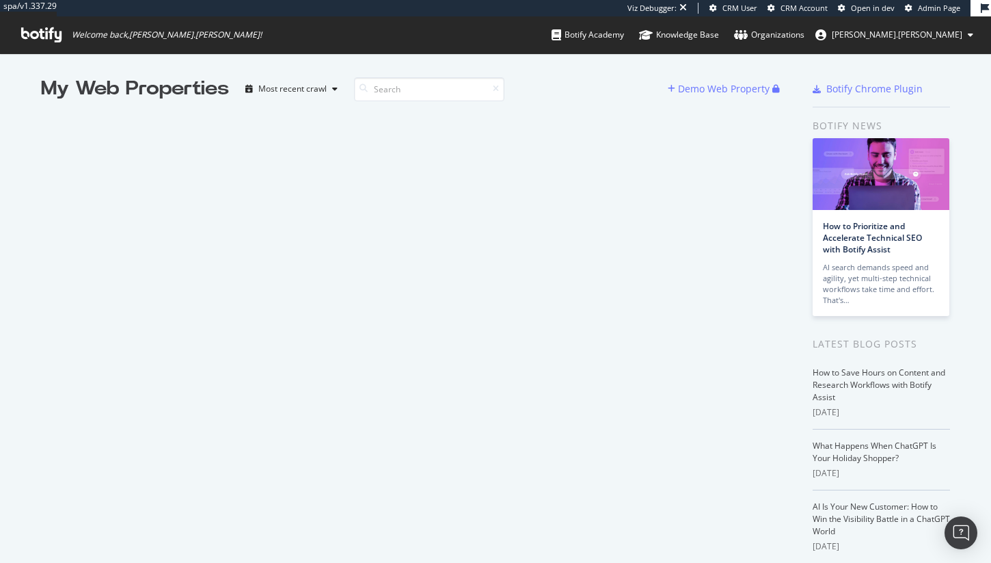
scroll to position [552, 971]
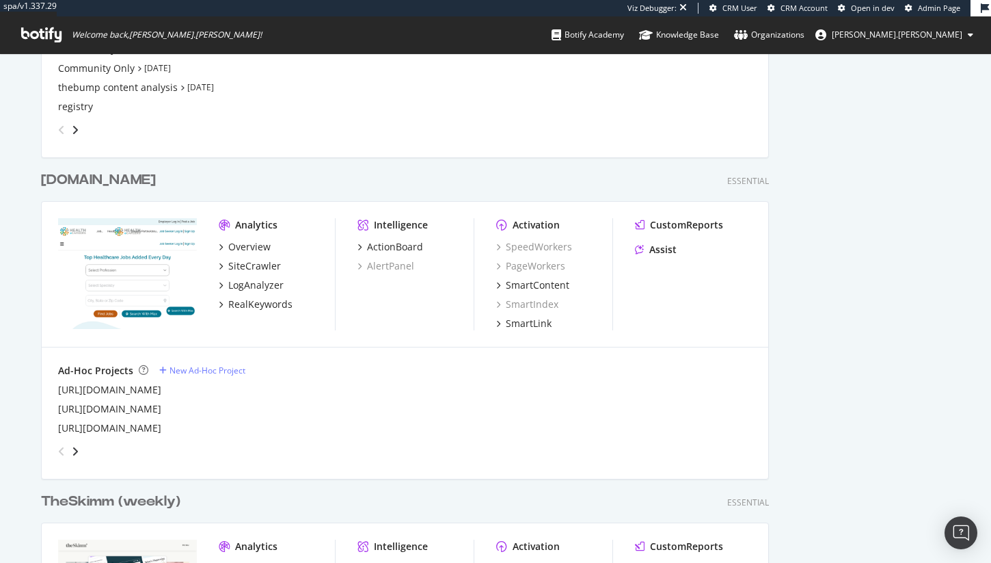
scroll to position [2187, 0]
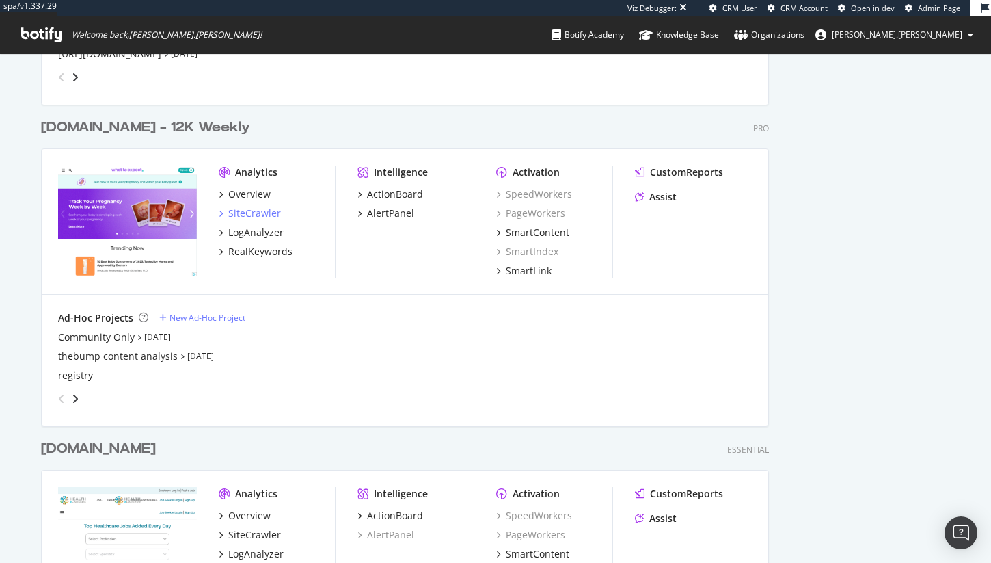
click at [253, 215] on div "SiteCrawler" at bounding box center [254, 213] width 53 height 14
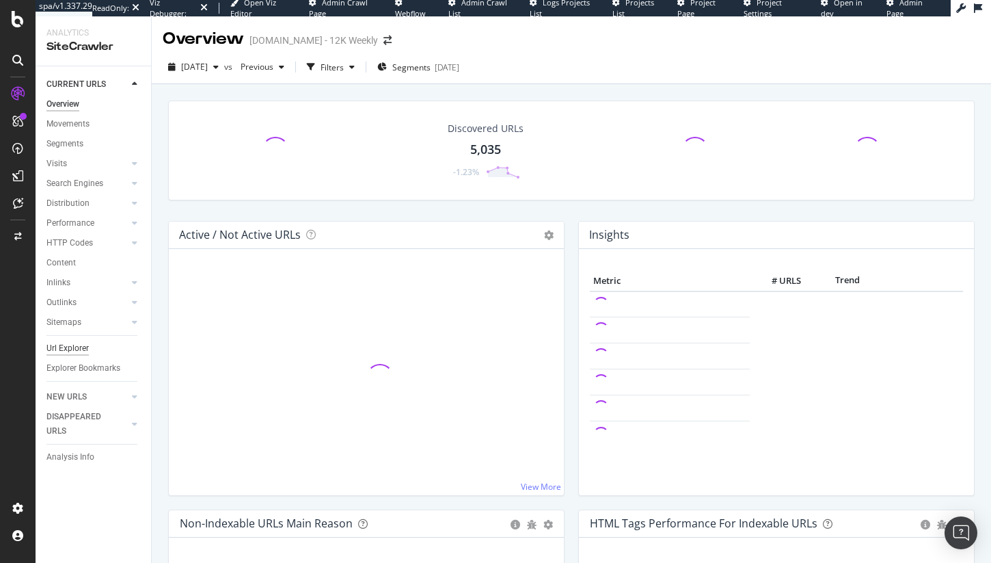
click at [72, 343] on div "Url Explorer" at bounding box center [67, 348] width 42 height 14
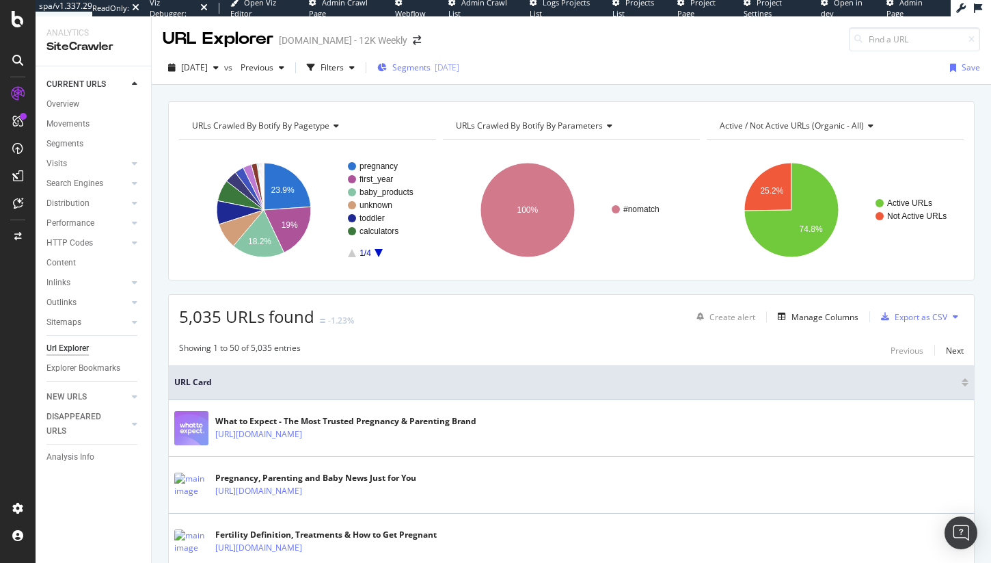
click at [431, 65] on span "Segments" at bounding box center [411, 68] width 38 height 12
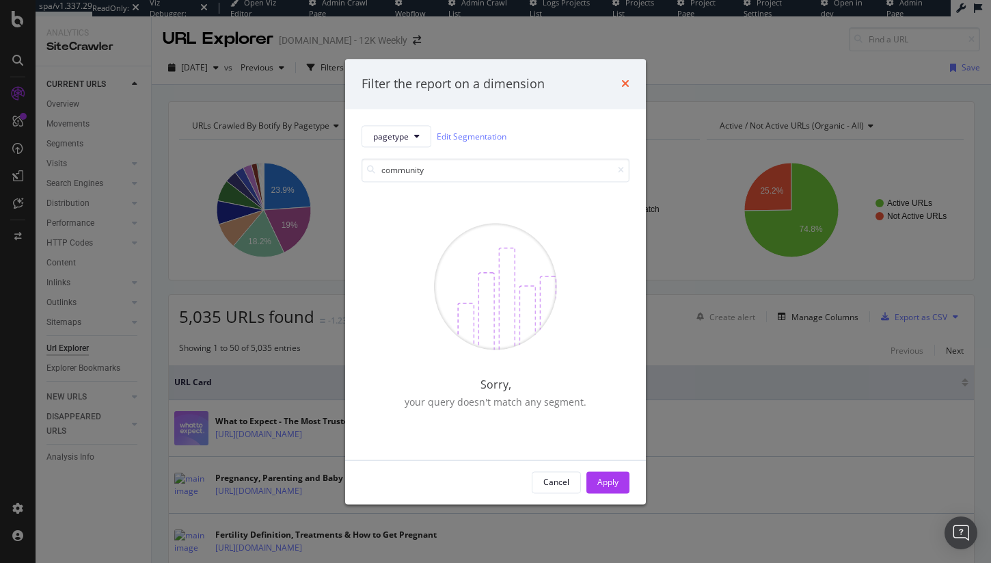
type input "community"
click at [627, 81] on icon "times" at bounding box center [625, 84] width 8 height 11
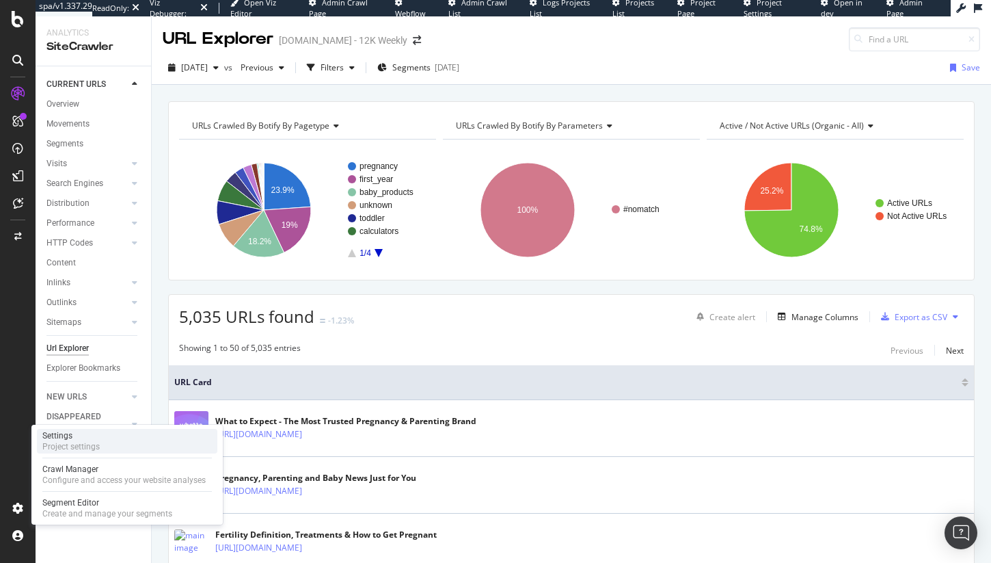
click at [80, 449] on div "Project settings" at bounding box center [70, 446] width 57 height 11
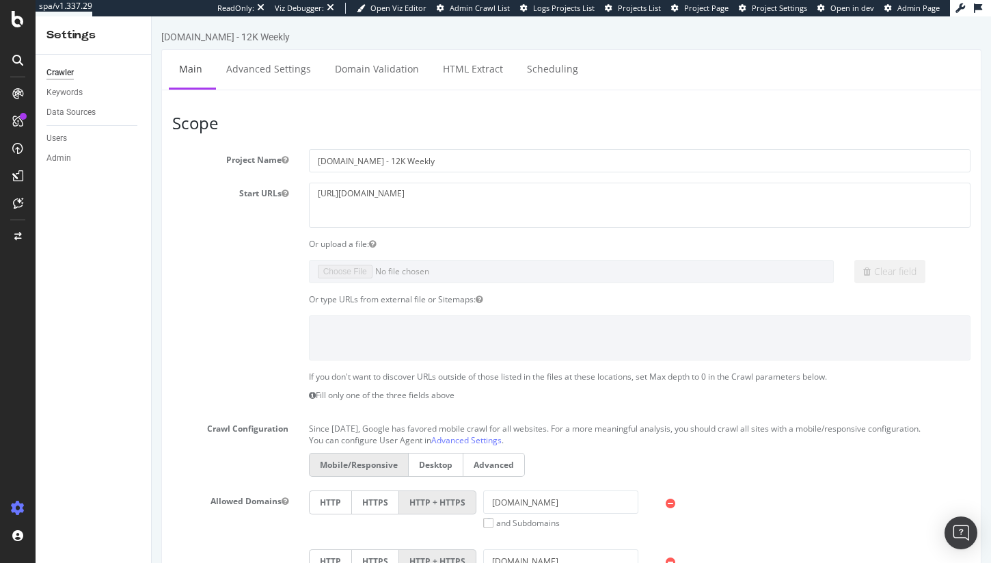
click at [24, 90] on div at bounding box center [18, 94] width 22 height 22
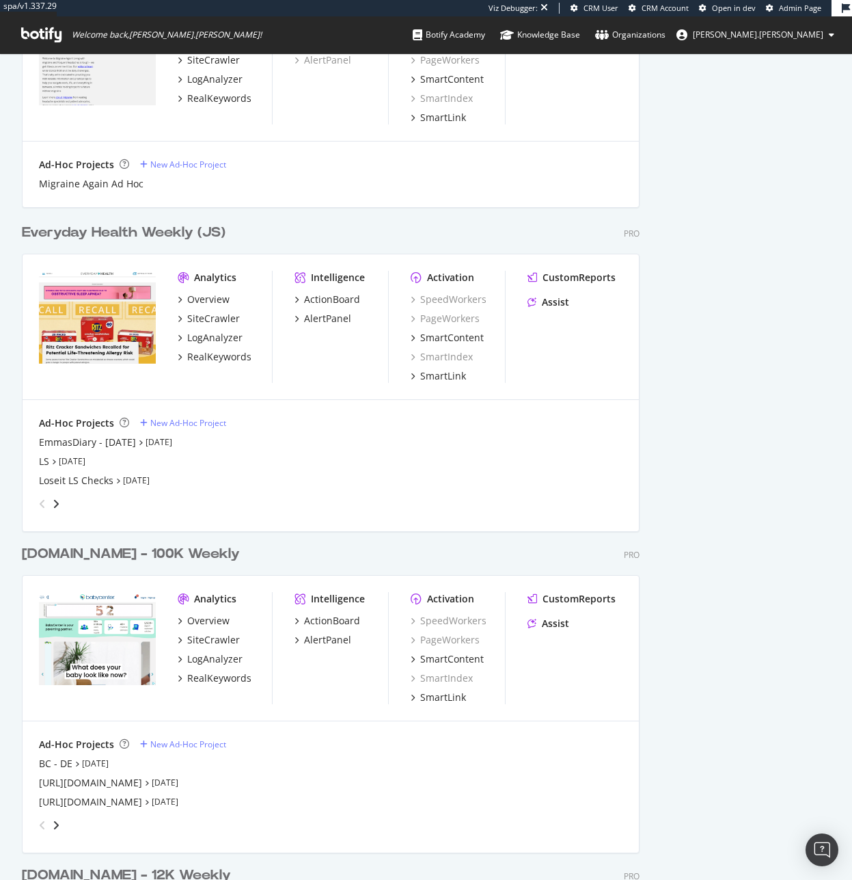
scroll to position [1594, 0]
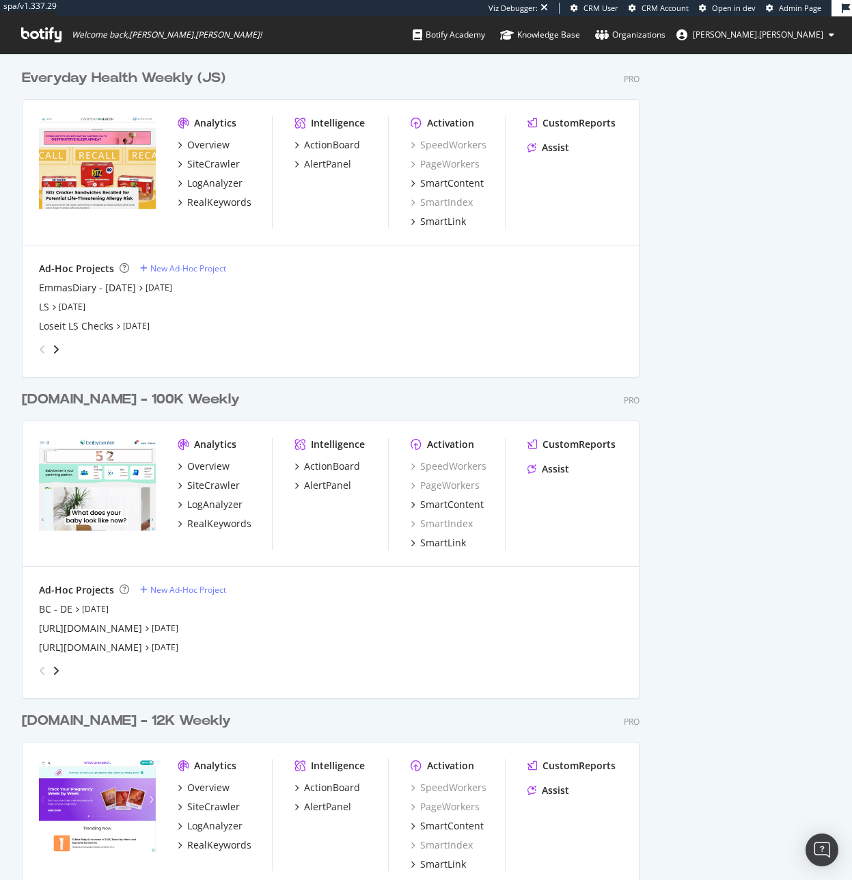
click at [218, 172] on div "Overview SiteCrawler LogAnalyzer RealKeywords" at bounding box center [225, 173] width 94 height 71
click at [218, 170] on div "SiteCrawler" at bounding box center [213, 164] width 53 height 14
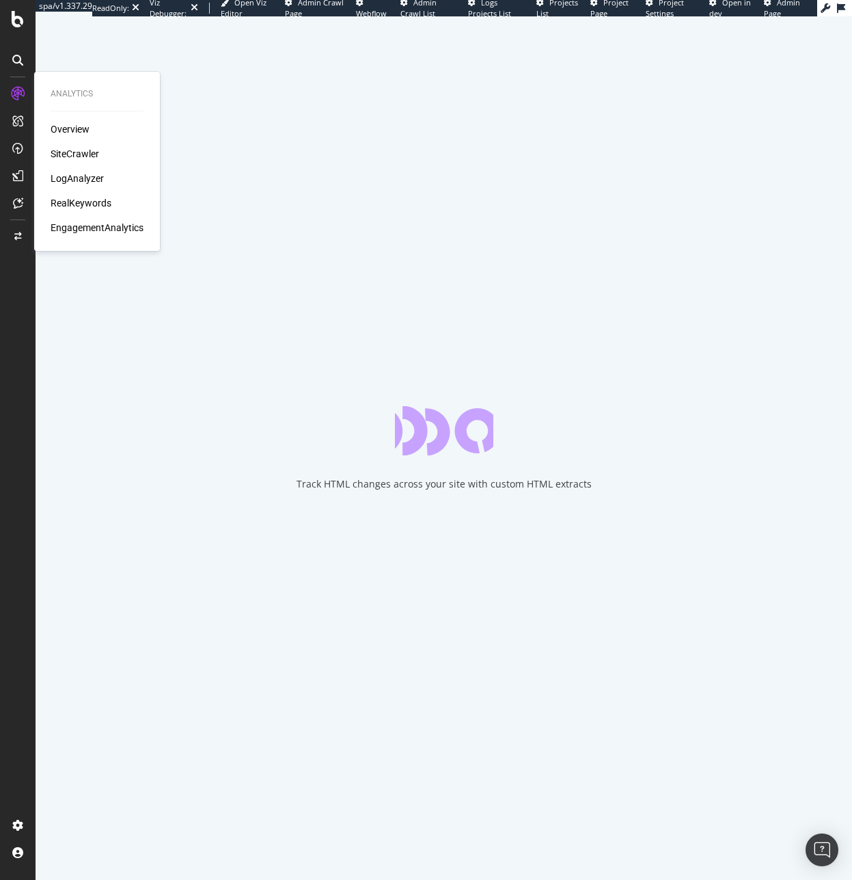
click at [72, 151] on div "SiteCrawler" at bounding box center [75, 154] width 49 height 14
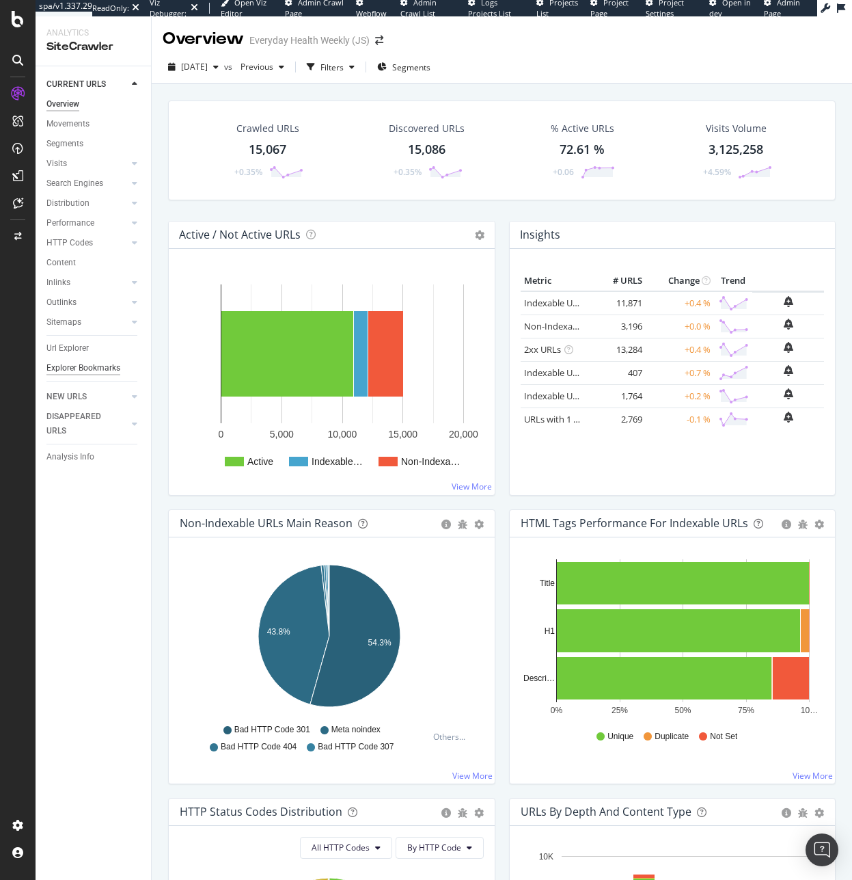
click at [82, 366] on div "Explorer Bookmarks" at bounding box center [83, 368] width 74 height 14
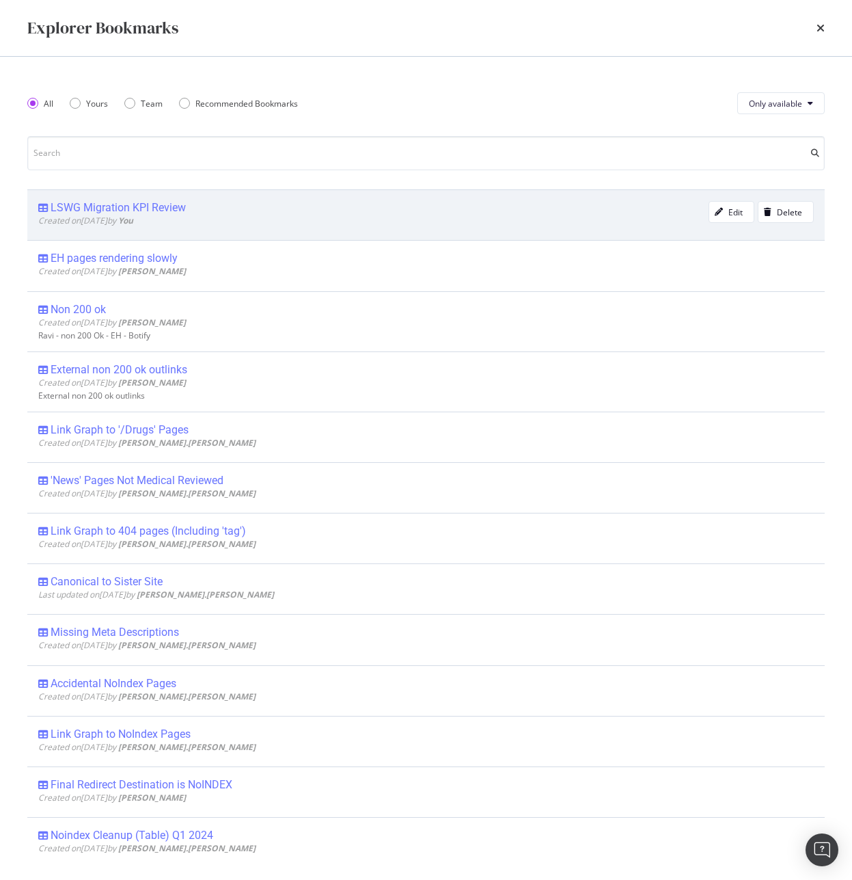
click at [159, 212] on div "LSWG Migration KPI Review" at bounding box center [118, 208] width 135 height 14
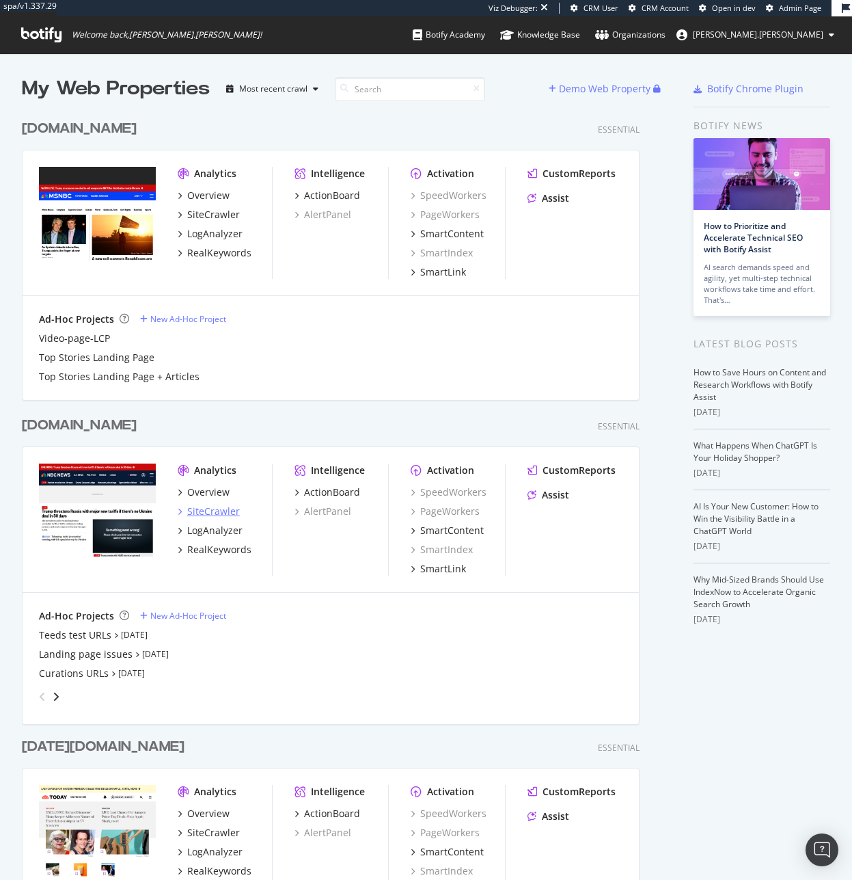
scroll to position [3, 0]
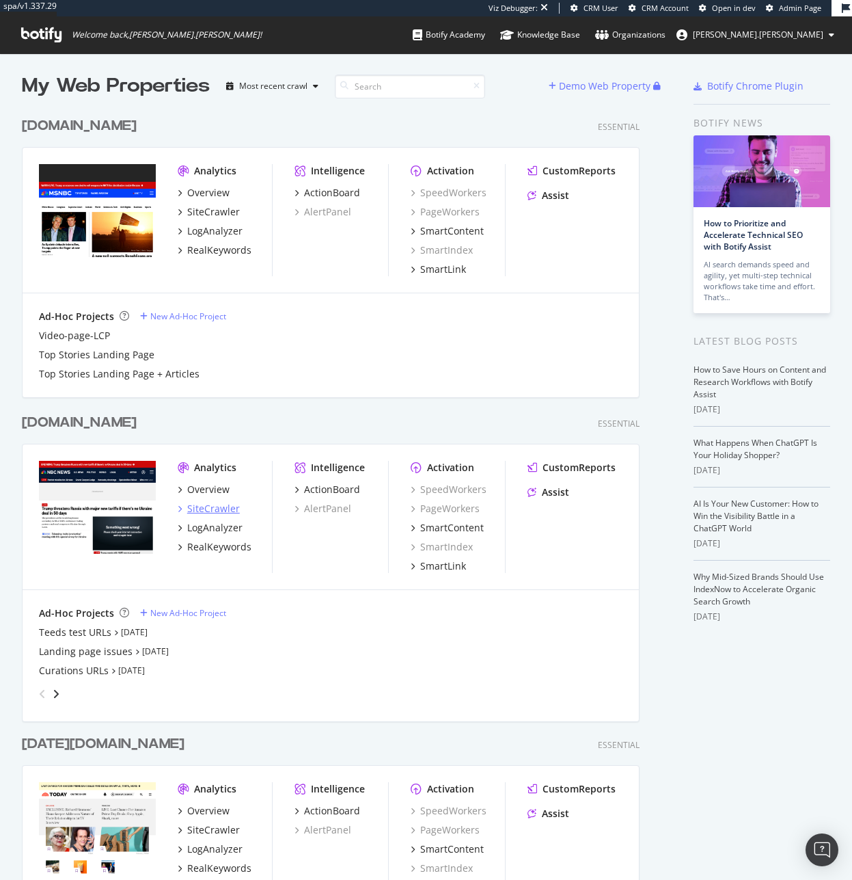
click at [211, 510] on div "SiteCrawler" at bounding box center [213, 509] width 53 height 14
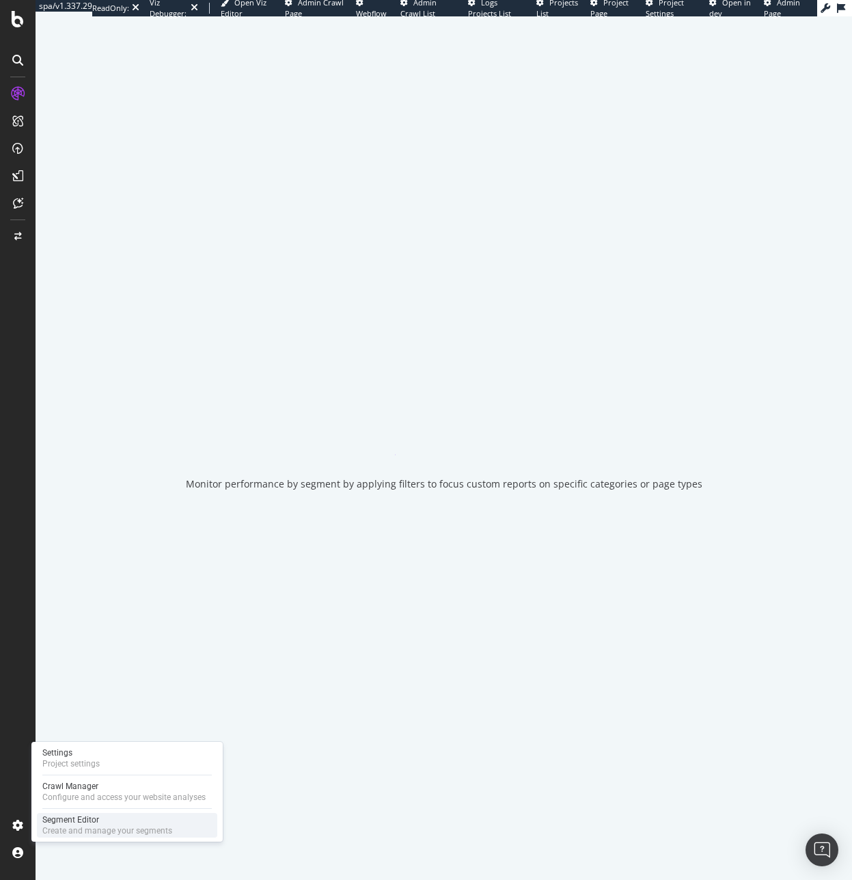
click at [116, 826] on div "Create and manage your segments" at bounding box center [107, 830] width 130 height 11
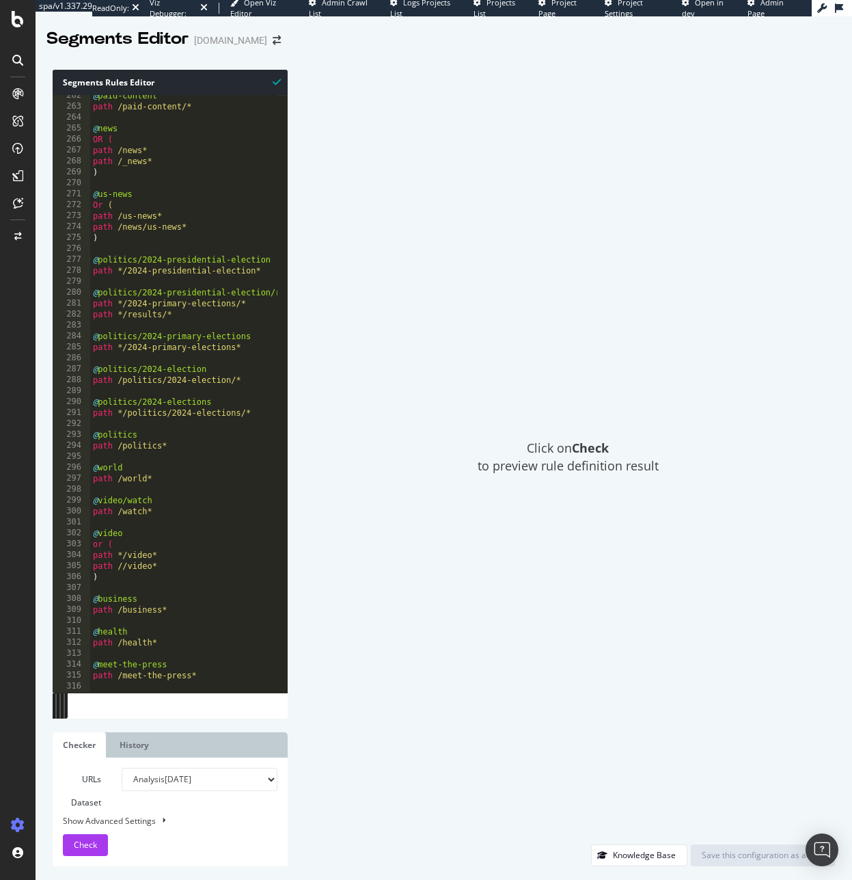
scroll to position [2734, 0]
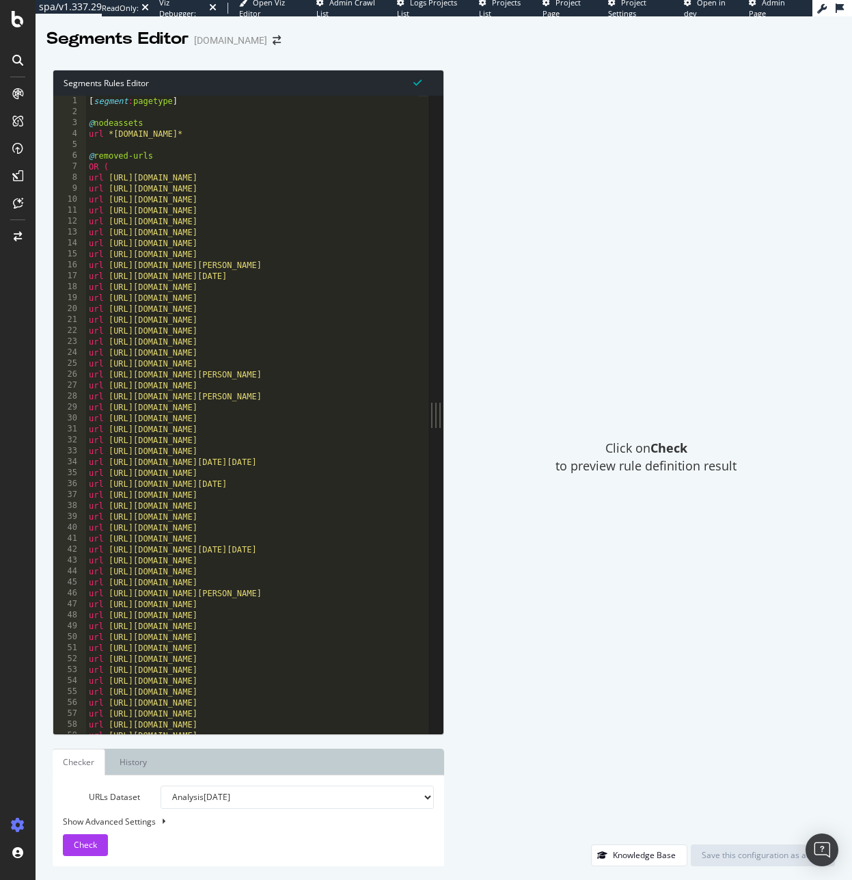
drag, startPoint x: 280, startPoint y: 409, endPoint x: 938, endPoint y: 449, distance: 659.5
click at [852, 449] on html "spa/v1.337.29 ReadOnly: Viz Debugger: Open Viz Editor Admin Crawl List Logs Pro…" at bounding box center [426, 440] width 852 height 880
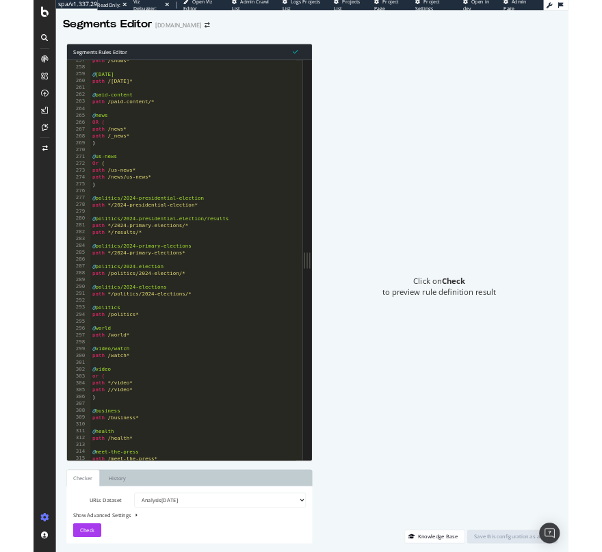
scroll to position [2805, 0]
